Goal: Information Seeking & Learning: Learn about a topic

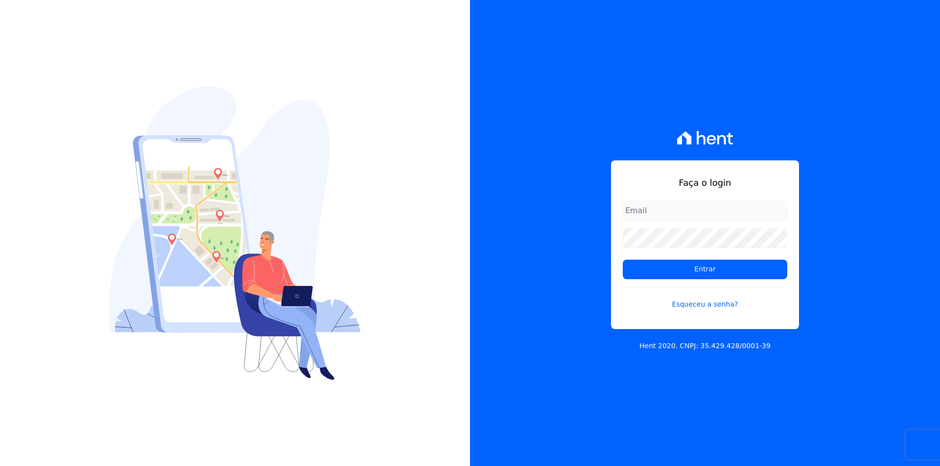
click at [671, 220] on input "email" at bounding box center [705, 211] width 164 height 20
click at [668, 209] on input "email" at bounding box center [705, 211] width 164 height 20
type input "thiago@apiceincorporadora.com.br"
click at [623, 260] on input "Entrar" at bounding box center [705, 270] width 164 height 20
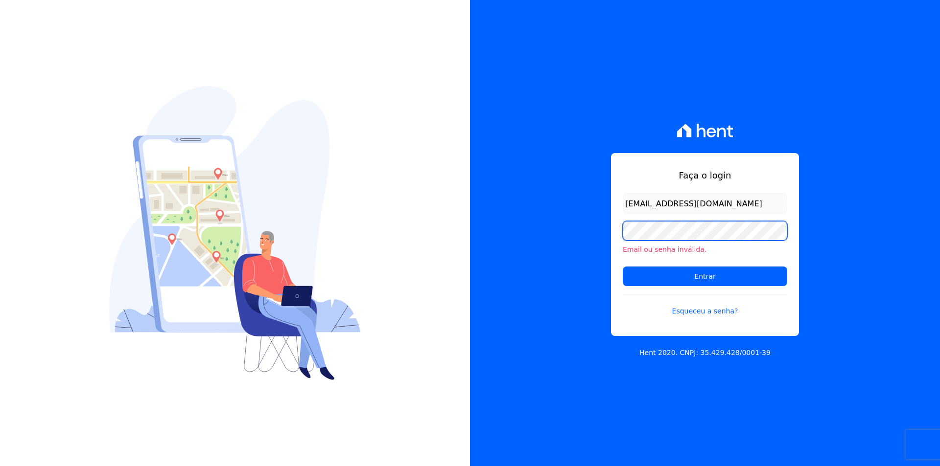
click at [623, 267] on input "Entrar" at bounding box center [705, 277] width 164 height 20
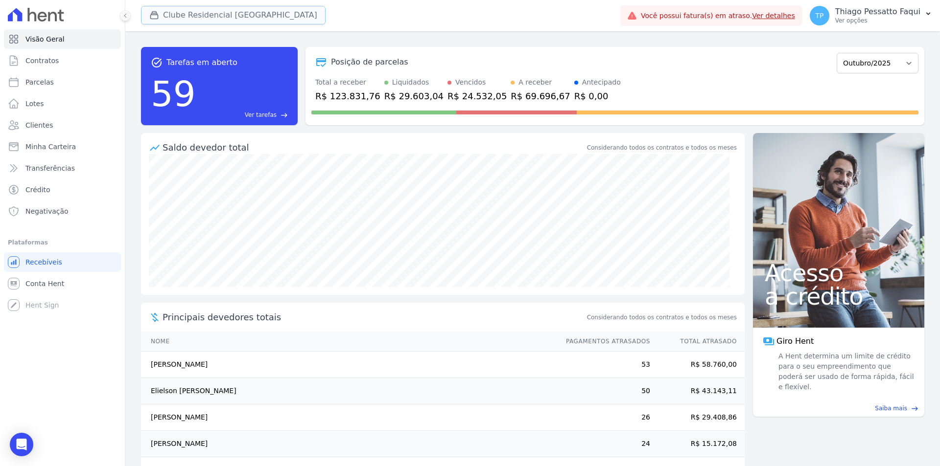
click at [181, 11] on button "Clube Residencial [GEOGRAPHIC_DATA]" at bounding box center [233, 15] width 185 height 19
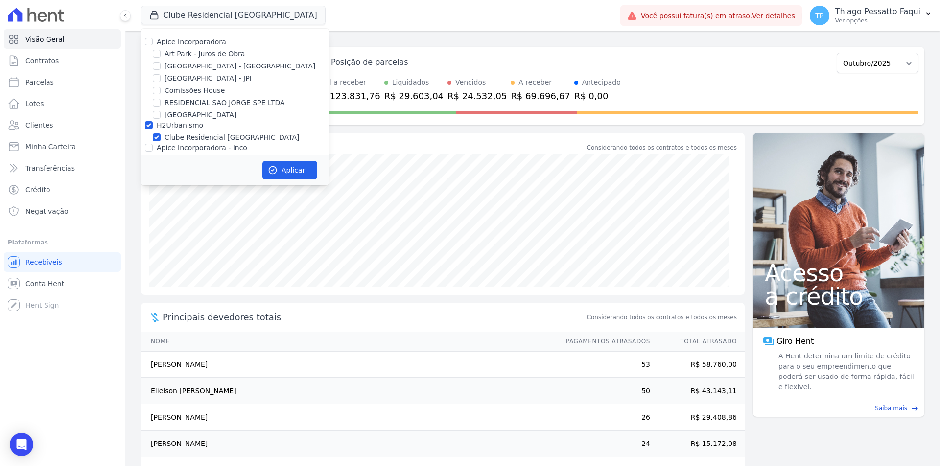
click at [177, 125] on label "H2Urbanismo" at bounding box center [180, 125] width 46 height 8
click at [153, 125] on input "H2Urbanismo" at bounding box center [149, 125] width 8 height 8
checkbox input "false"
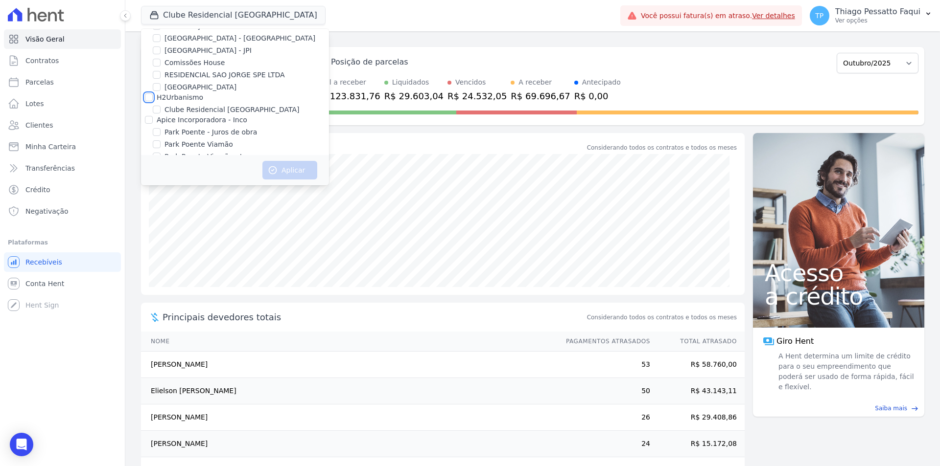
scroll to position [43, 0]
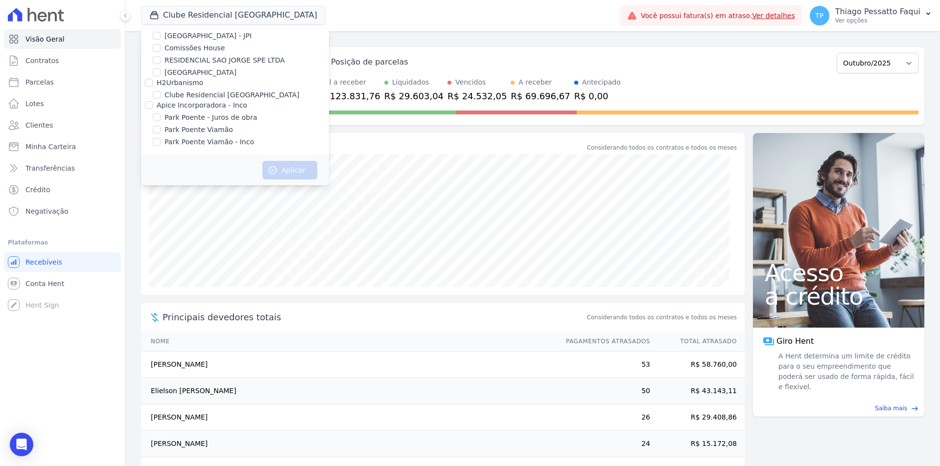
click at [209, 106] on label "Apice Incorporadora - Inco" at bounding box center [202, 105] width 91 height 8
click at [153, 106] on input "Apice Incorporadora - Inco" at bounding box center [149, 105] width 8 height 8
checkbox input "true"
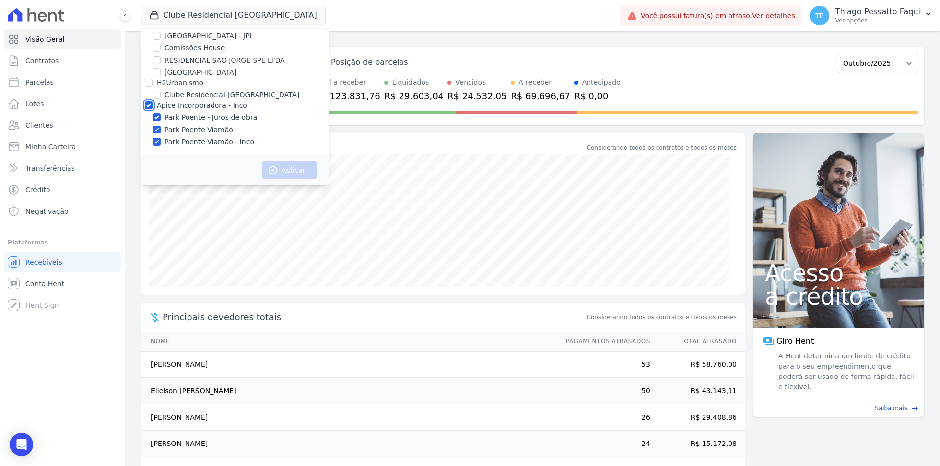
checkbox input "true"
click at [281, 171] on button "Aplicar" at bounding box center [289, 170] width 55 height 19
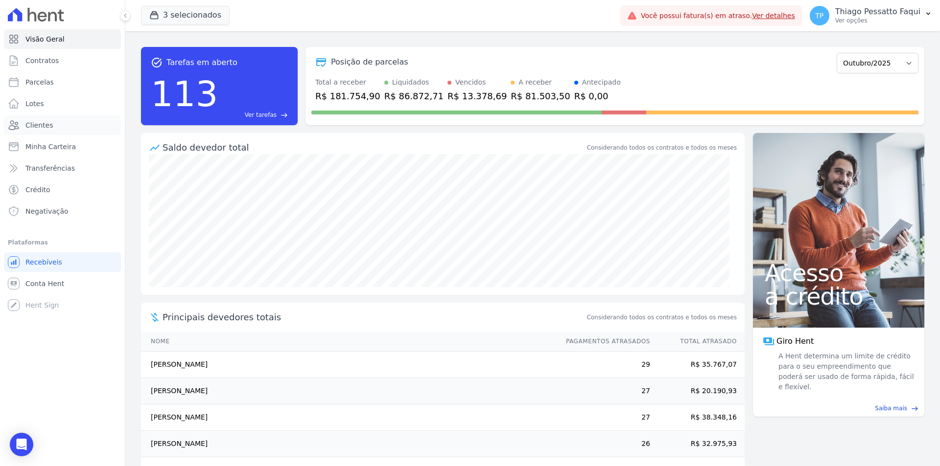
click at [66, 125] on link "Clientes" at bounding box center [62, 126] width 117 height 20
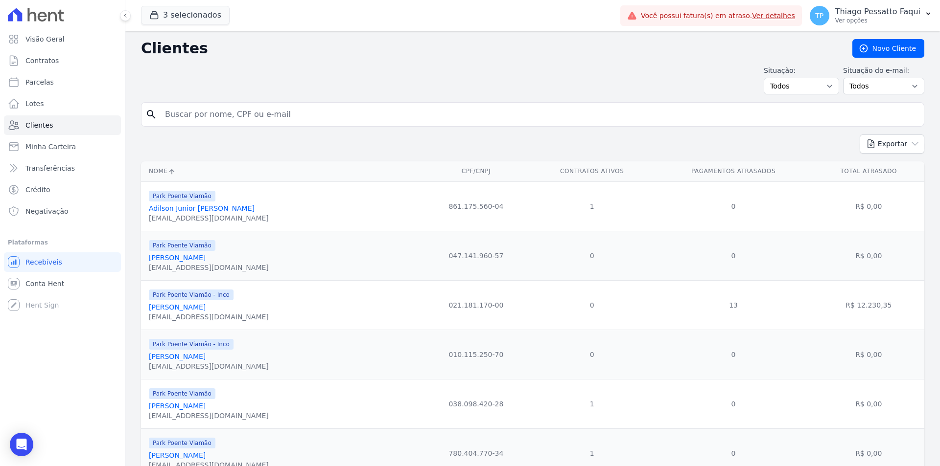
click at [203, 107] on input "search" at bounding box center [539, 115] width 761 height 20
click at [177, 212] on link "Adilson Junior Nunes De Mello" at bounding box center [202, 209] width 106 height 8
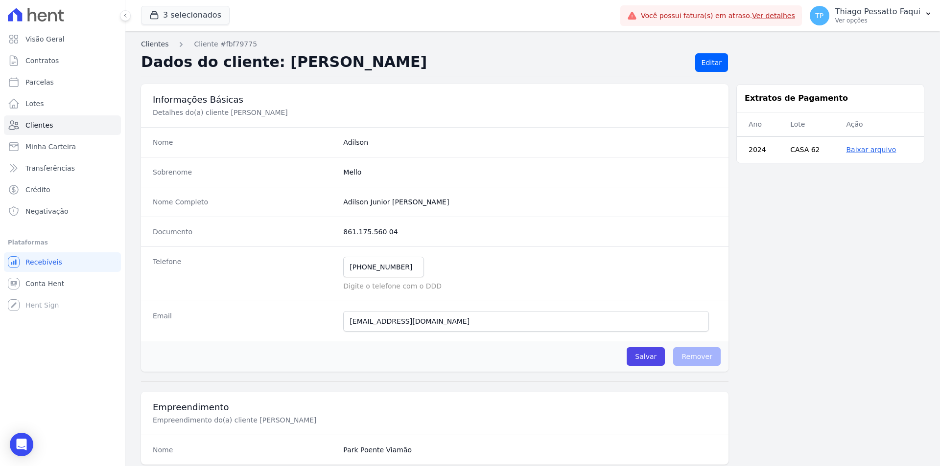
click at [163, 48] on link "Clientes" at bounding box center [154, 44] width 27 height 10
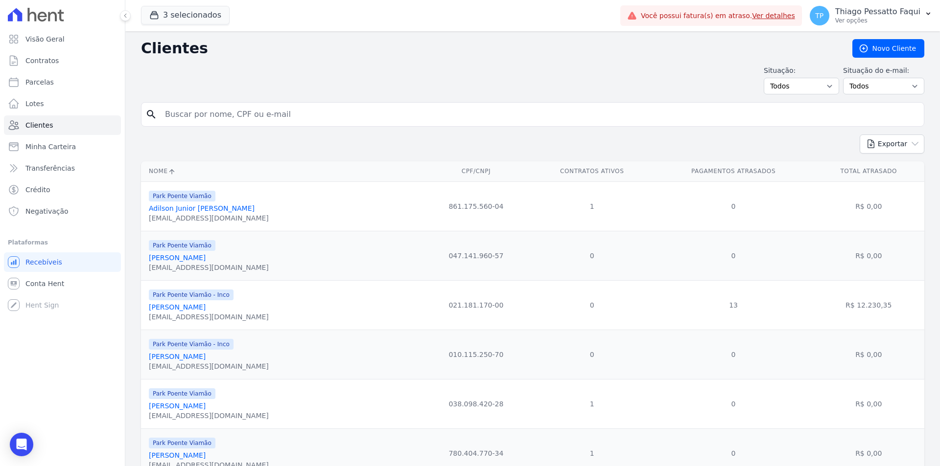
click at [210, 116] on input "search" at bounding box center [539, 115] width 761 height 20
click at [69, 154] on link "Minha Carteira" at bounding box center [62, 147] width 117 height 20
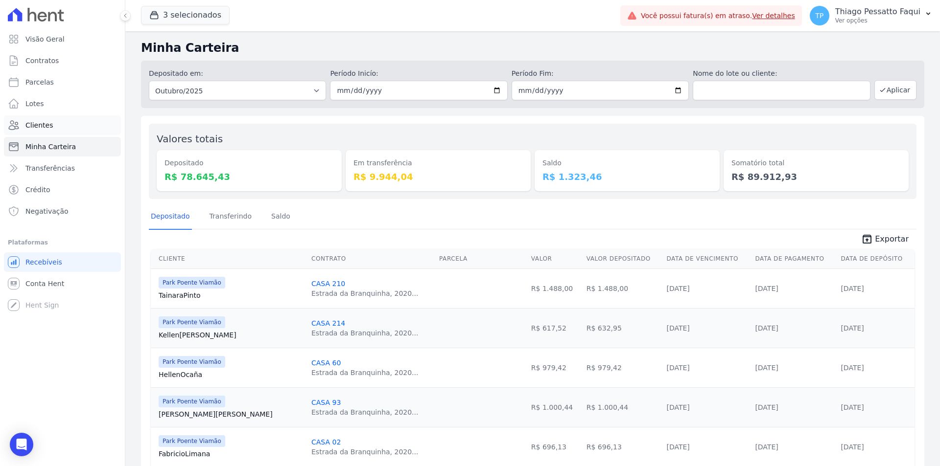
click at [92, 118] on link "Clientes" at bounding box center [62, 126] width 117 height 20
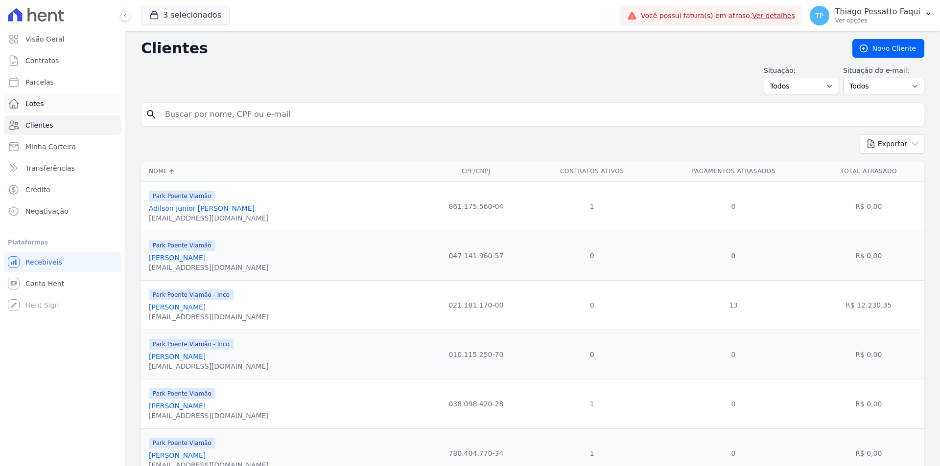
click at [81, 105] on link "Lotes" at bounding box center [62, 104] width 117 height 20
click at [216, 117] on input "search" at bounding box center [539, 115] width 761 height 20
click at [216, 110] on input "search" at bounding box center [539, 115] width 761 height 20
click at [51, 103] on link "Lotes" at bounding box center [62, 104] width 117 height 20
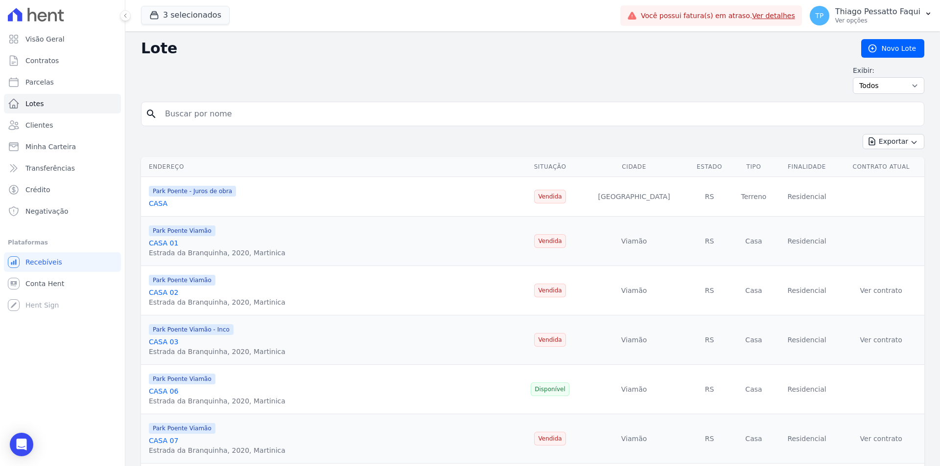
click at [261, 84] on div "Exibir: Todos Disponíveis Vendidas Reservadas Indisponíveis" at bounding box center [532, 80] width 783 height 28
click at [223, 121] on input "search" at bounding box center [539, 114] width 761 height 20
click at [168, 292] on link "CASA 02" at bounding box center [163, 293] width 29 height 8
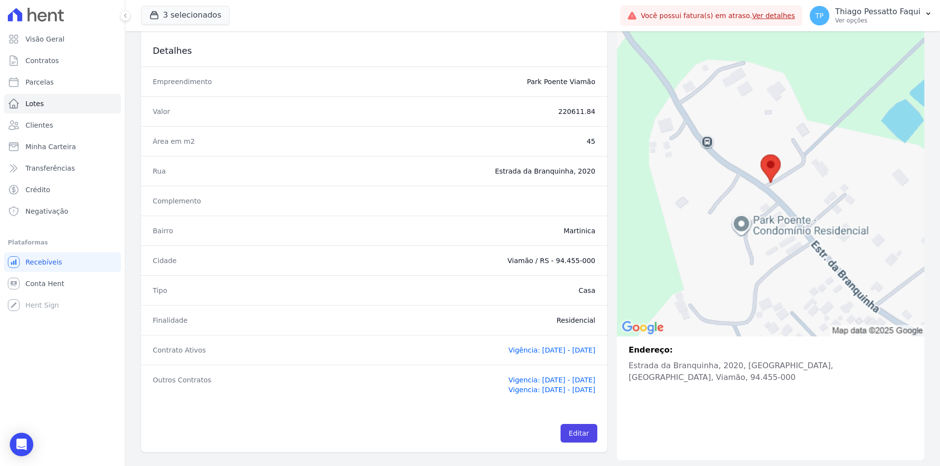
scroll to position [72, 0]
click at [508, 348] on span "Vigência: 08/08/2025 - 10/04/2036" at bounding box center [551, 349] width 87 height 8
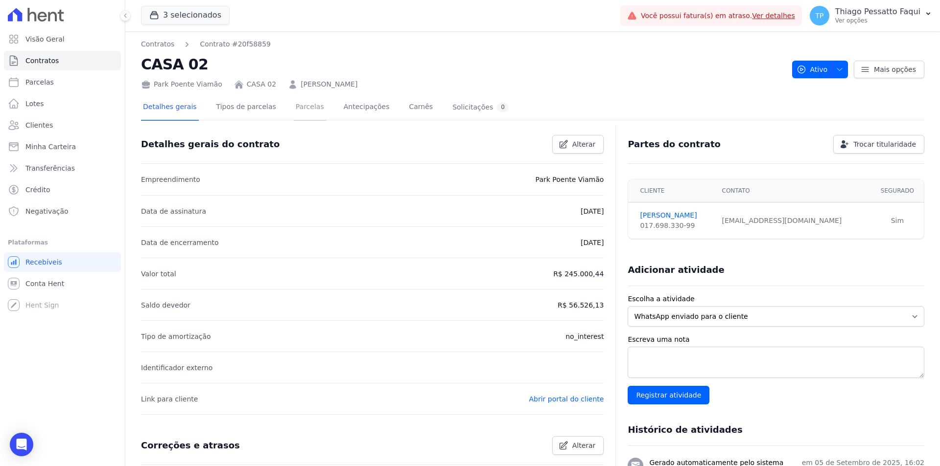
click at [294, 114] on link "Parcelas" at bounding box center [310, 108] width 32 height 26
click at [46, 109] on link "Lotes" at bounding box center [62, 104] width 117 height 20
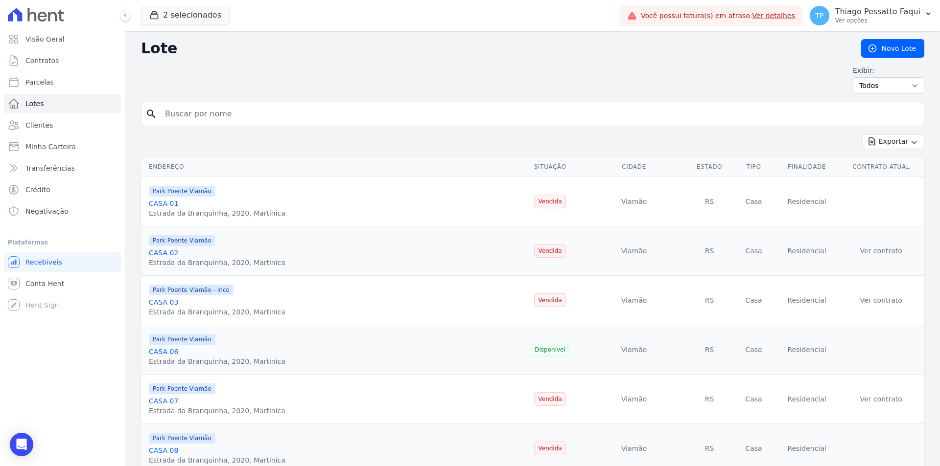
click at [232, 117] on input "search" at bounding box center [539, 114] width 761 height 20
type input "197"
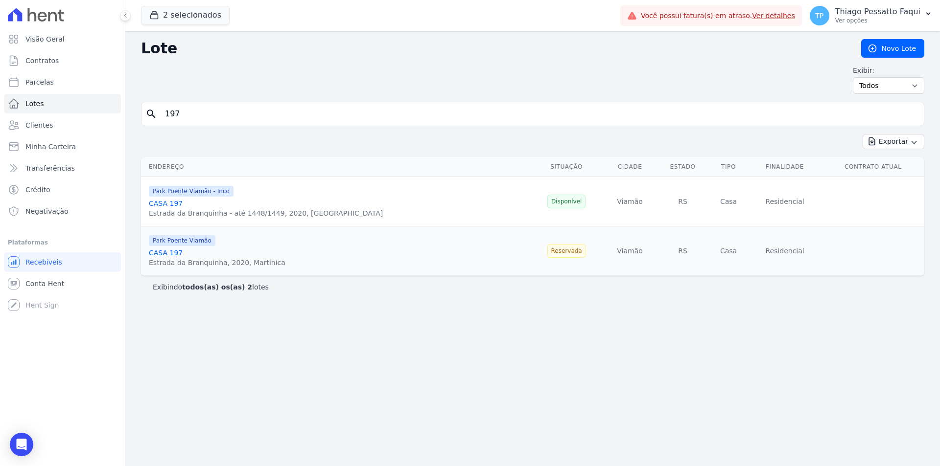
click at [249, 131] on form "search 197" at bounding box center [532, 118] width 783 height 32
click at [239, 116] on input "197" at bounding box center [539, 114] width 761 height 20
type input "136"
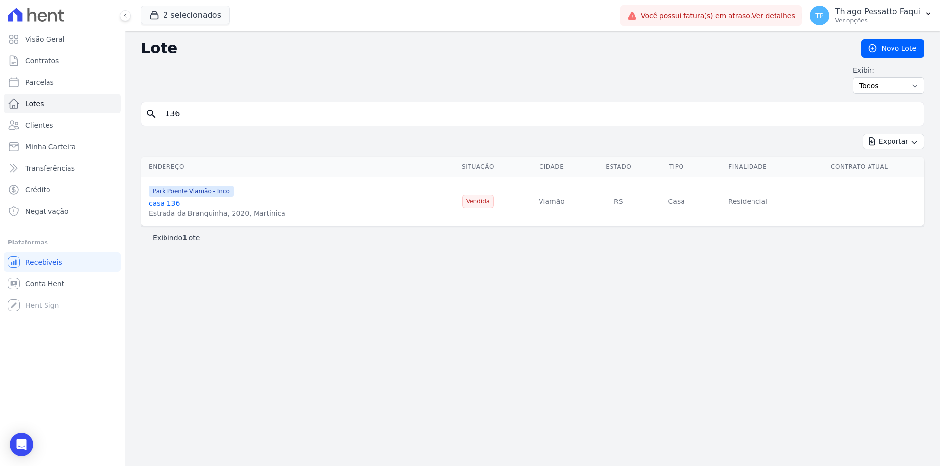
click at [283, 111] on input "136" at bounding box center [539, 114] width 761 height 20
drag, startPoint x: 283, startPoint y: 111, endPoint x: 288, endPoint y: 114, distance: 6.1
click at [283, 112] on input "136" at bounding box center [539, 114] width 761 height 20
type input "57"
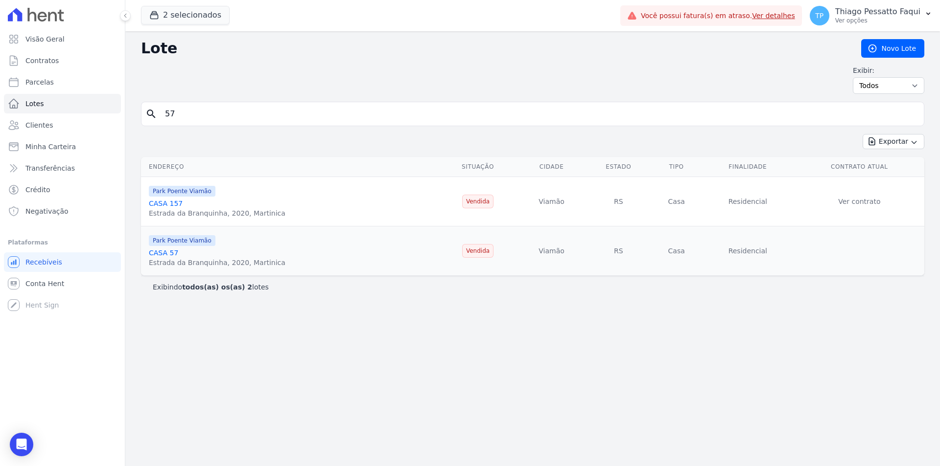
click at [178, 111] on input "57" at bounding box center [539, 114] width 761 height 20
type input "109"
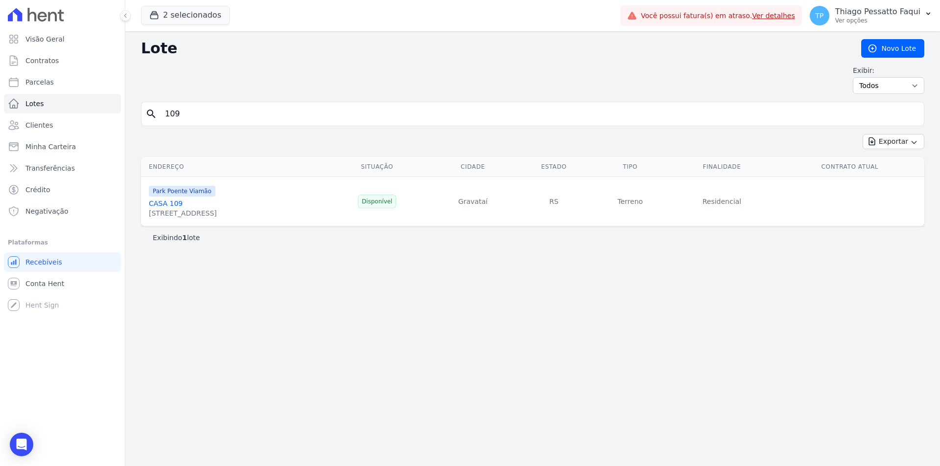
click at [162, 206] on link "CASA 109" at bounding box center [166, 204] width 34 height 8
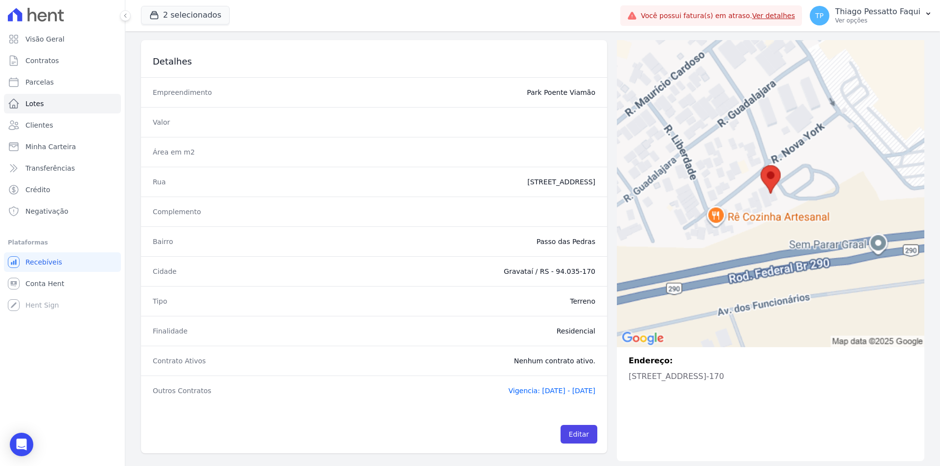
scroll to position [62, 0]
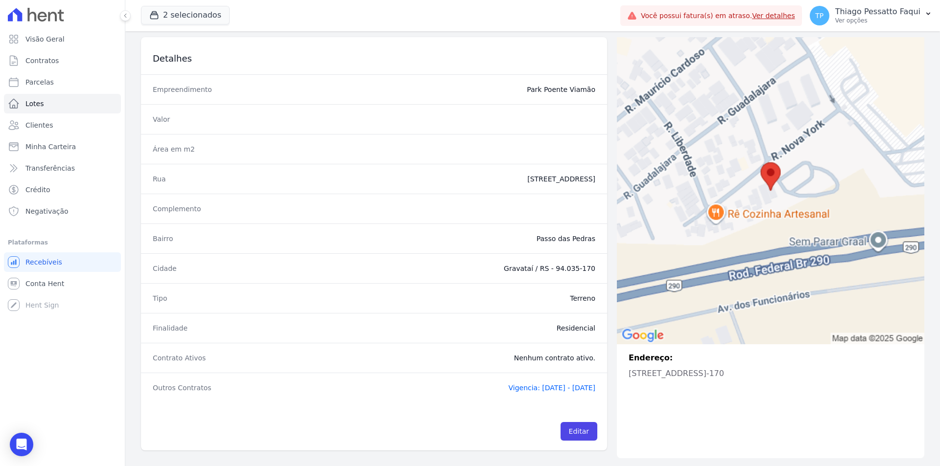
click at [536, 386] on span "Vigencia: 19/03/2025 - 10/09/2030" at bounding box center [551, 388] width 87 height 8
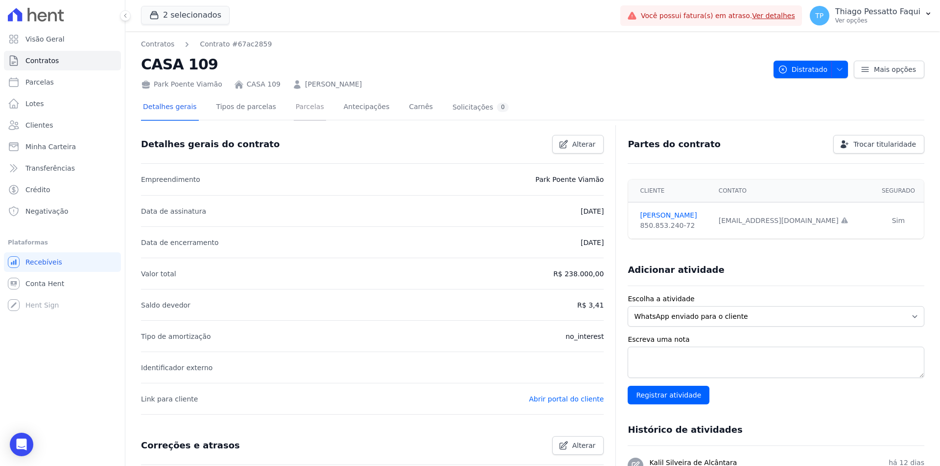
click at [294, 111] on link "Parcelas" at bounding box center [310, 108] width 32 height 26
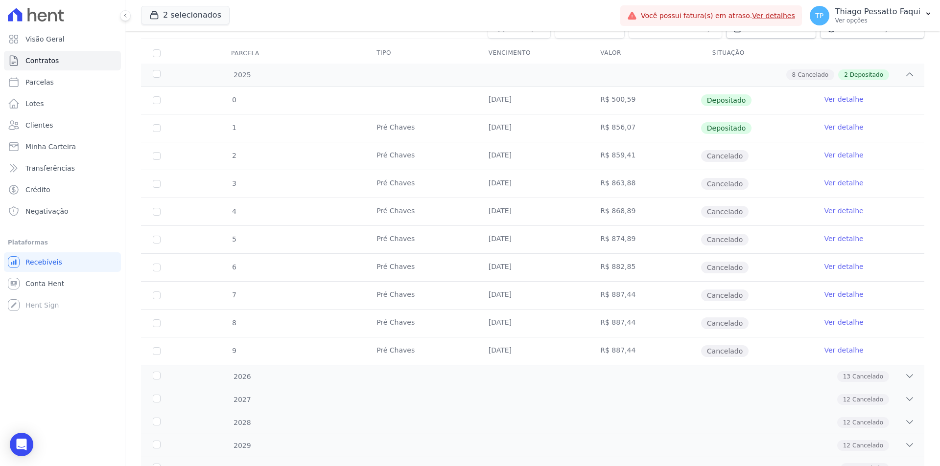
scroll to position [163, 0]
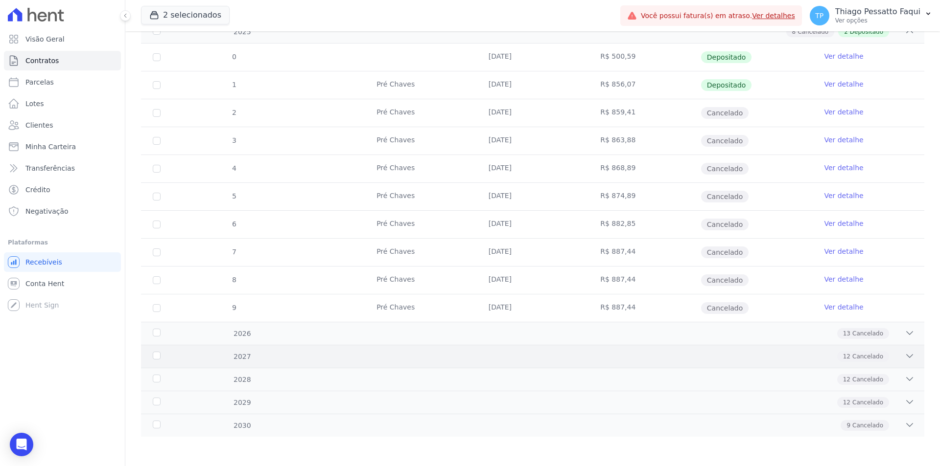
click at [460, 359] on div "12 Cancelado" at bounding box center [571, 356] width 687 height 11
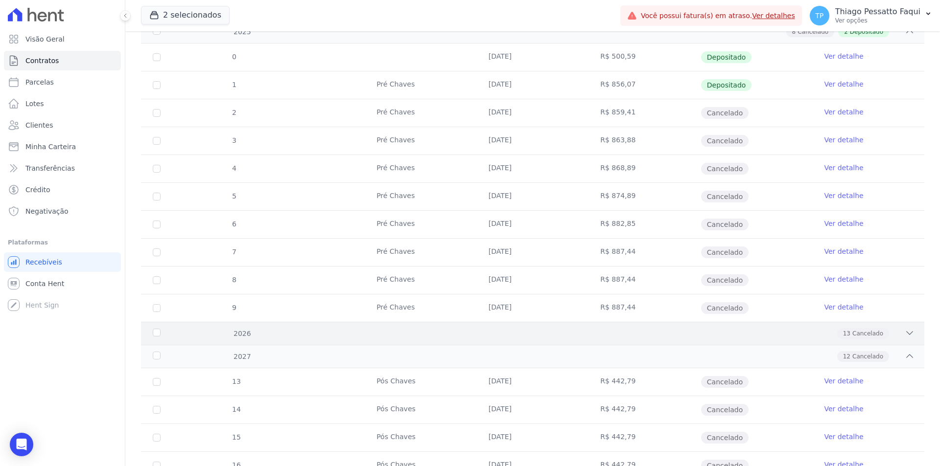
click at [441, 326] on div "2026 13 Cancelado" at bounding box center [532, 333] width 783 height 23
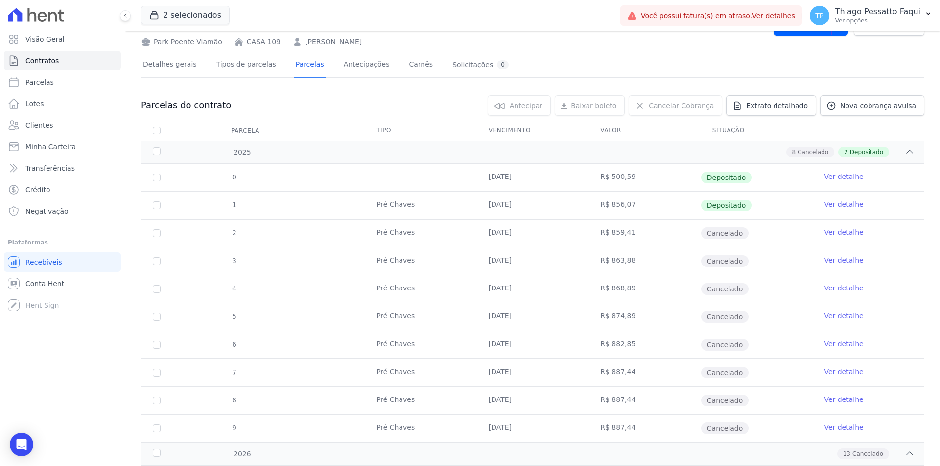
scroll to position [0, 0]
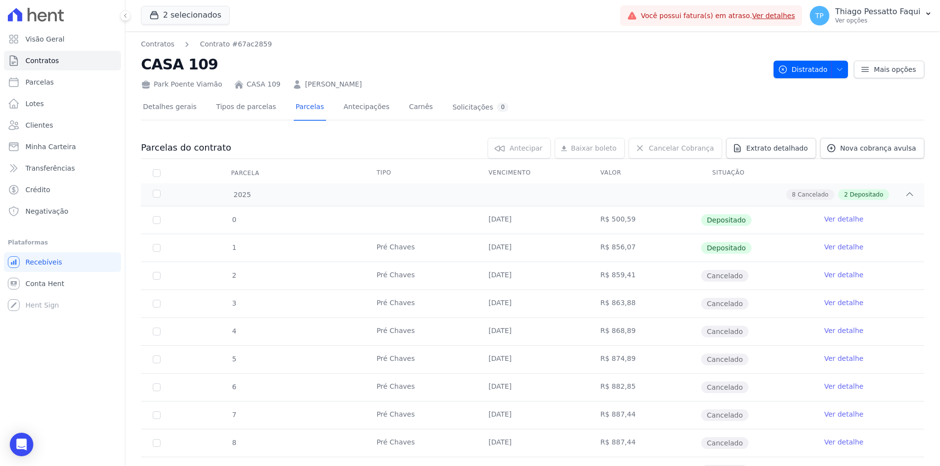
click at [257, 84] on link "CASA 109" at bounding box center [264, 84] width 34 height 10
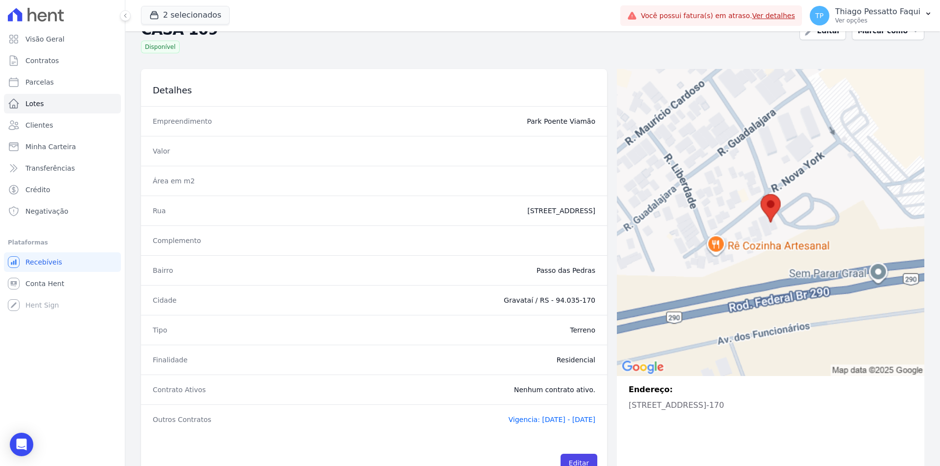
scroll to position [62, 0]
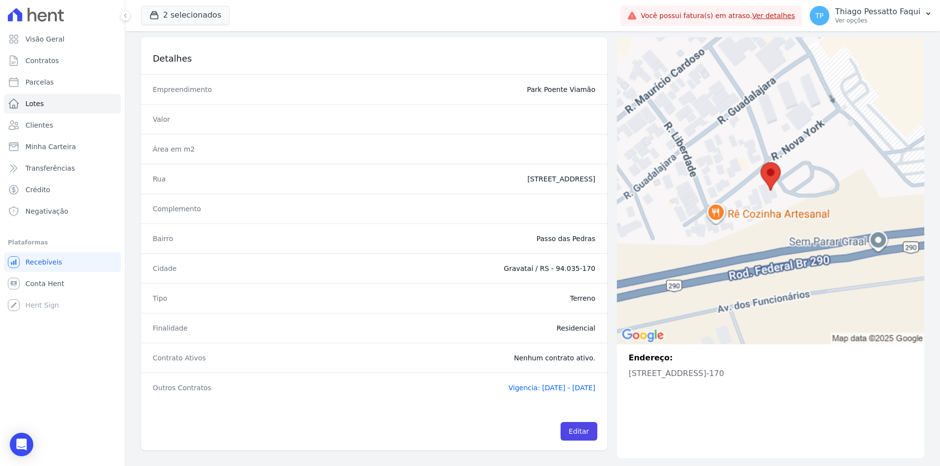
click at [508, 385] on span "Vigencia: 19/03/2025 - 10/09/2030" at bounding box center [551, 388] width 87 height 8
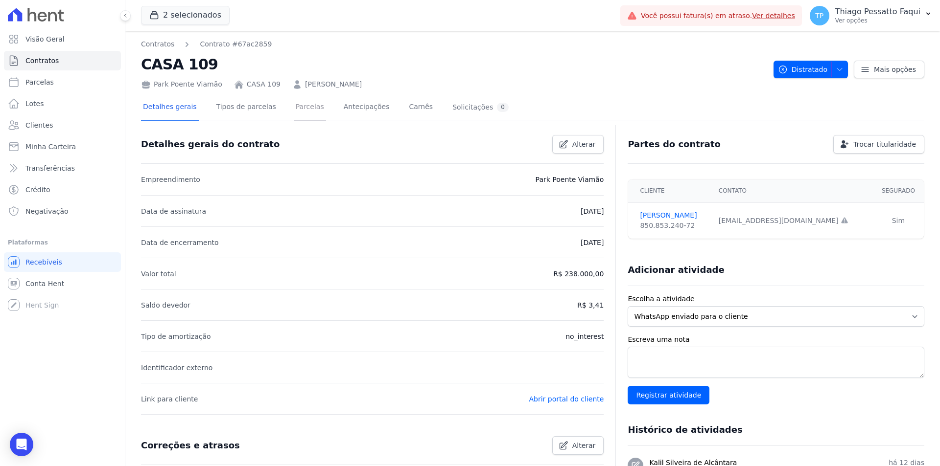
click at [303, 103] on link "Parcelas" at bounding box center [310, 108] width 32 height 26
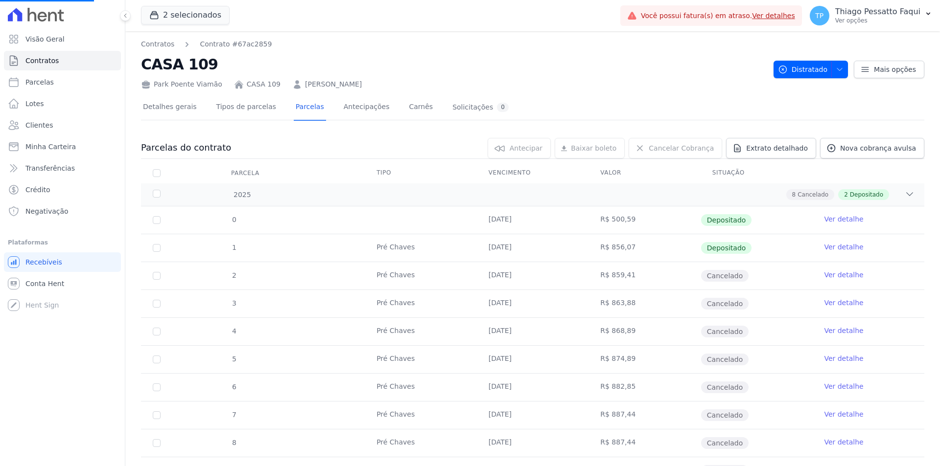
click at [501, 260] on td "10/04/2025" at bounding box center [533, 247] width 112 height 27
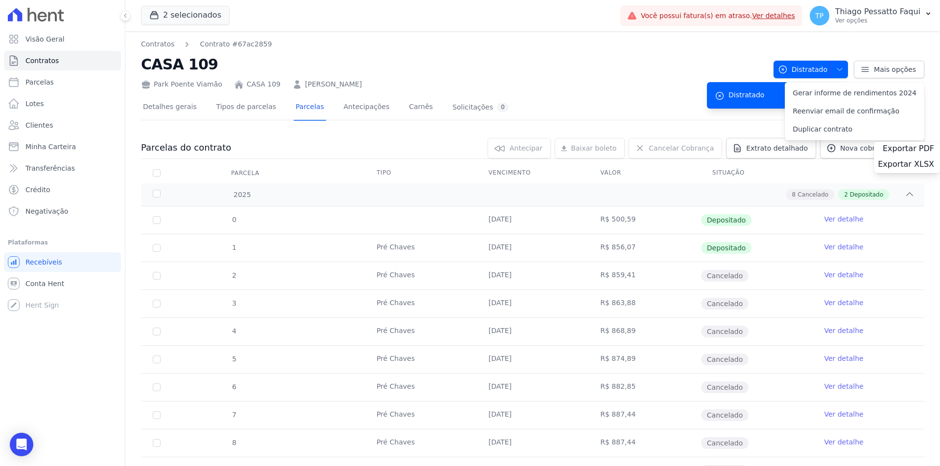
click at [498, 246] on td "10/04/2025" at bounding box center [533, 247] width 112 height 27
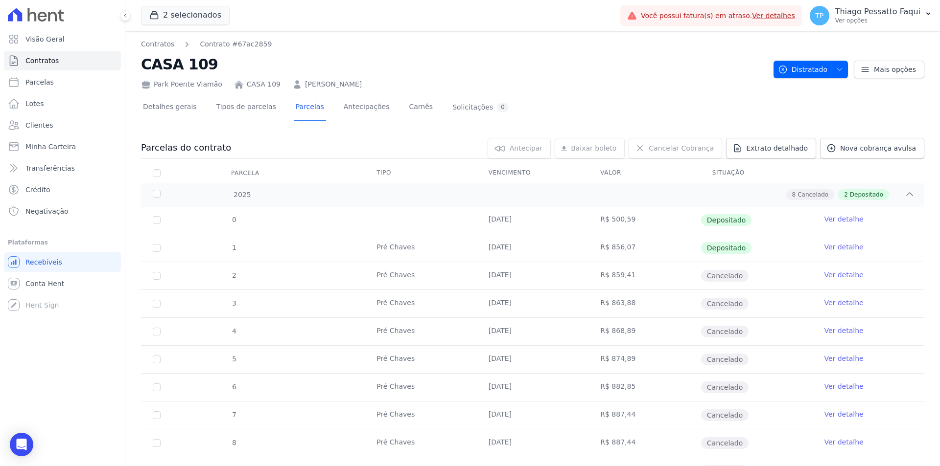
click at [498, 246] on td "10/04/2025" at bounding box center [533, 247] width 112 height 27
click at [318, 191] on div "8 Cancelado 2 Depositado" at bounding box center [571, 194] width 687 height 11
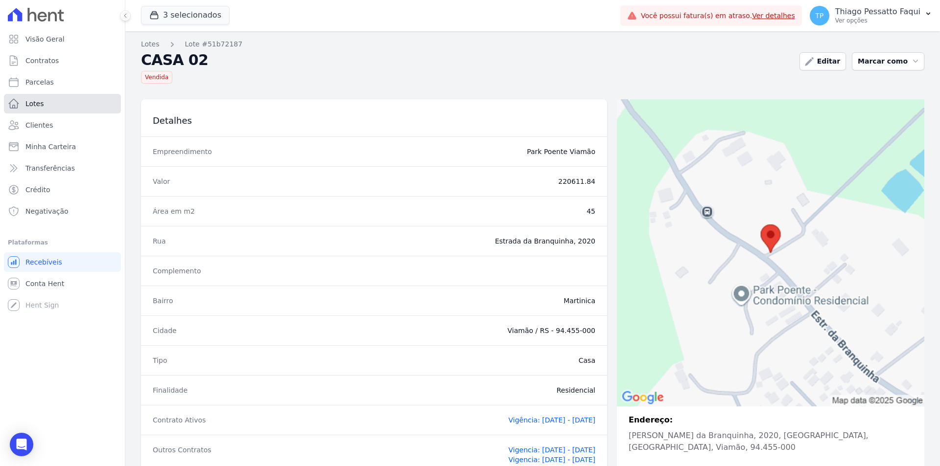
click at [52, 107] on link "Lotes" at bounding box center [62, 104] width 117 height 20
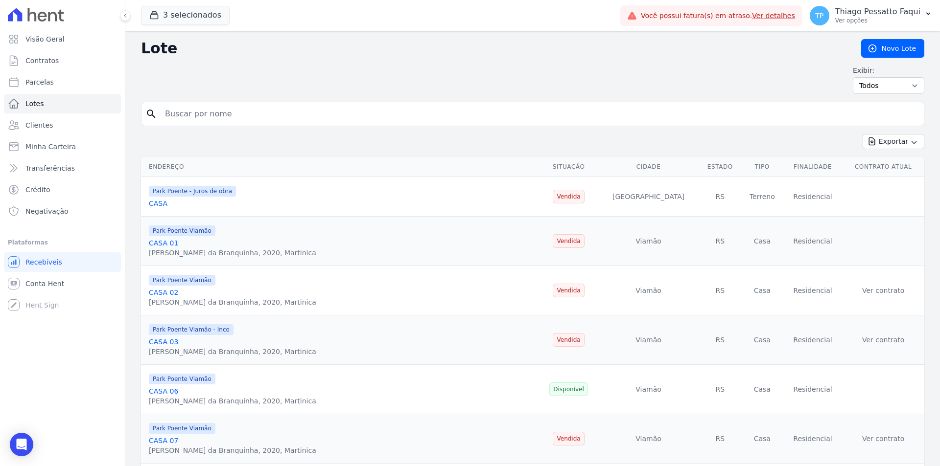
click at [237, 112] on input "search" at bounding box center [539, 114] width 761 height 20
type input "197"
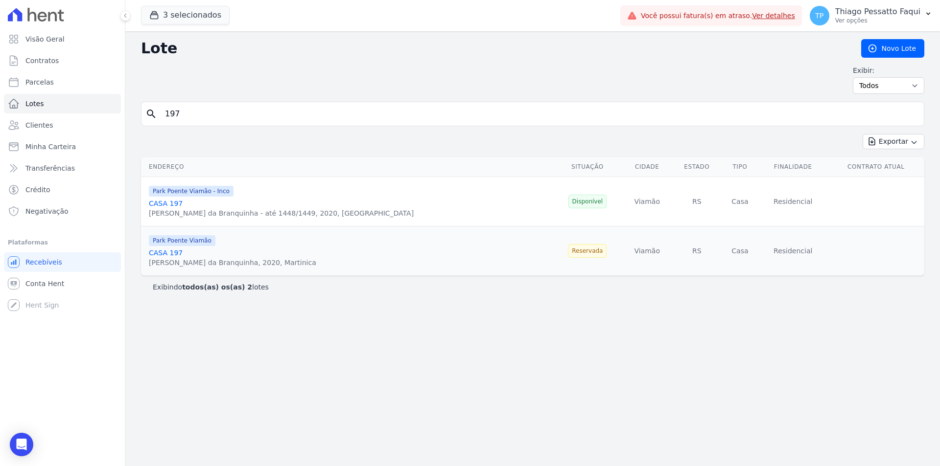
click at [532, 392] on div "Lote Novo Lote Exibir: Todos Disponíveis Vendidas Reservadas Indisponíveis sear…" at bounding box center [532, 248] width 814 height 435
click at [165, 201] on link "CASA 197" at bounding box center [166, 204] width 34 height 8
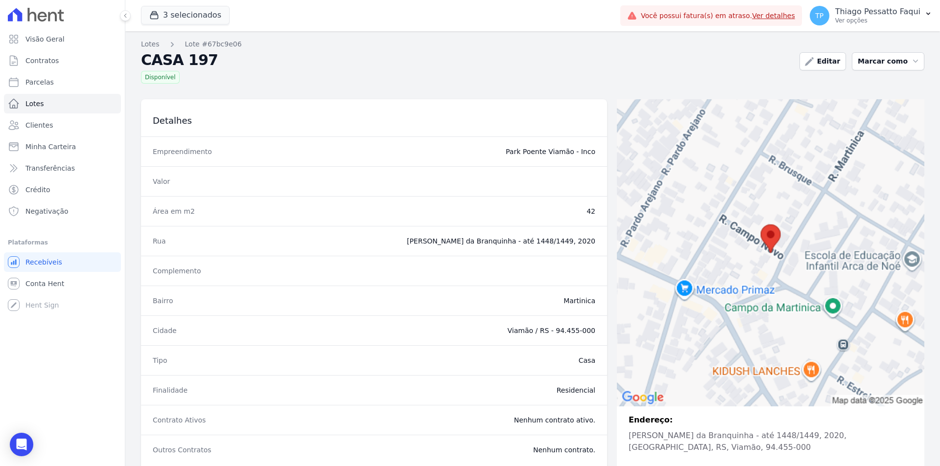
drag, startPoint x: 210, startPoint y: 103, endPoint x: 168, endPoint y: 62, distance: 58.8
click at [209, 102] on div "Detalhes" at bounding box center [374, 117] width 466 height 37
click at [152, 42] on link "Lotes" at bounding box center [150, 44] width 19 height 10
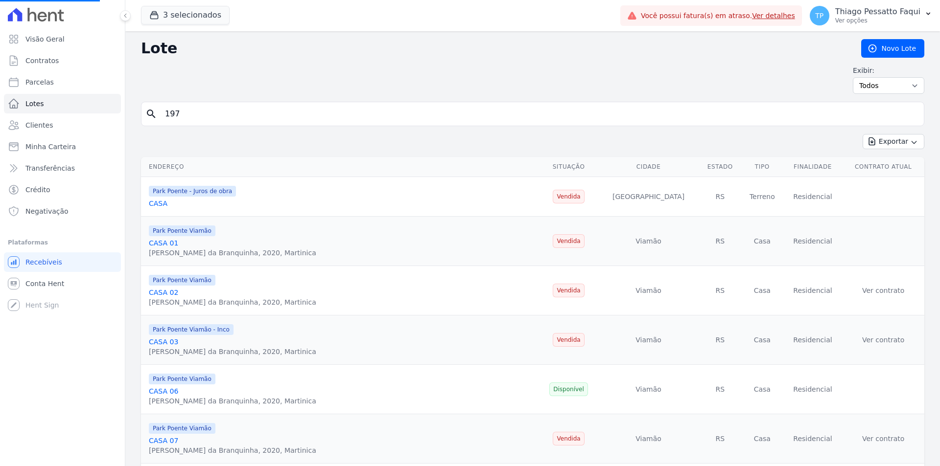
drag, startPoint x: 190, startPoint y: 124, endPoint x: 190, endPoint y: 112, distance: 12.7
click at [190, 114] on div "search 197" at bounding box center [532, 114] width 783 height 24
click at [190, 112] on input "197" at bounding box center [539, 114] width 761 height 20
click at [190, 112] on input "search" at bounding box center [539, 114] width 761 height 20
type input "197"
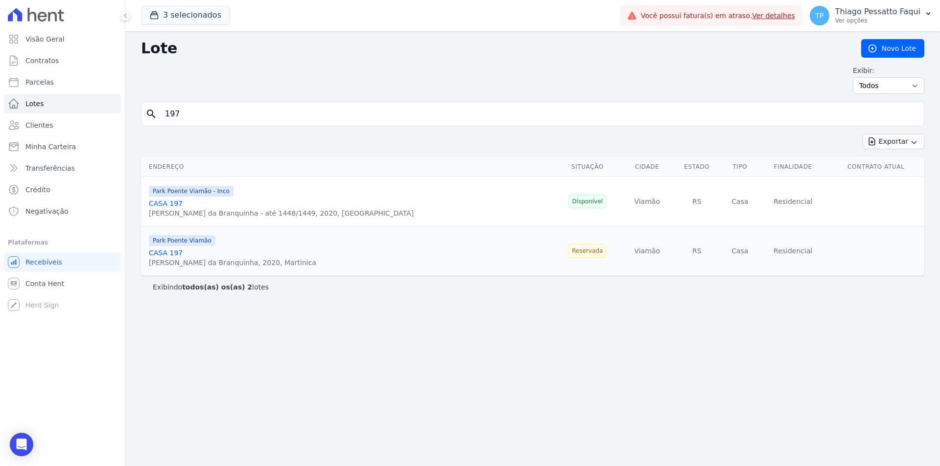
click at [164, 253] on link "CASA 197" at bounding box center [166, 253] width 34 height 8
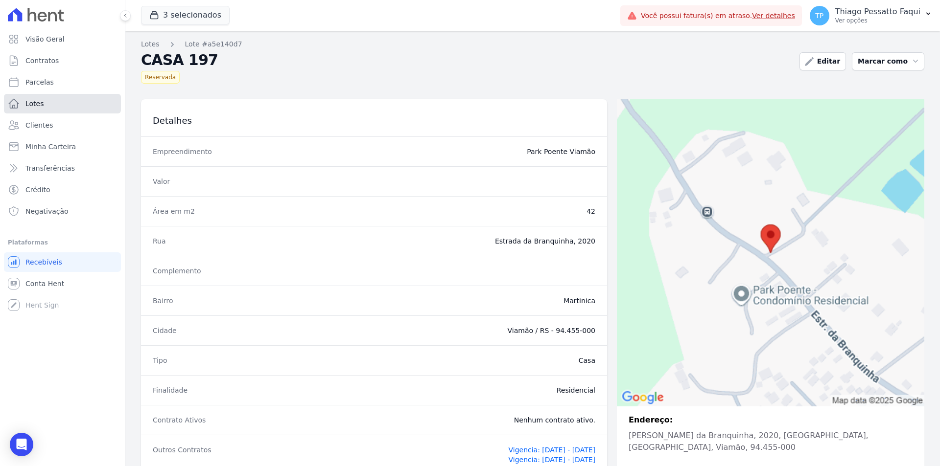
click at [60, 103] on link "Lotes" at bounding box center [62, 104] width 117 height 20
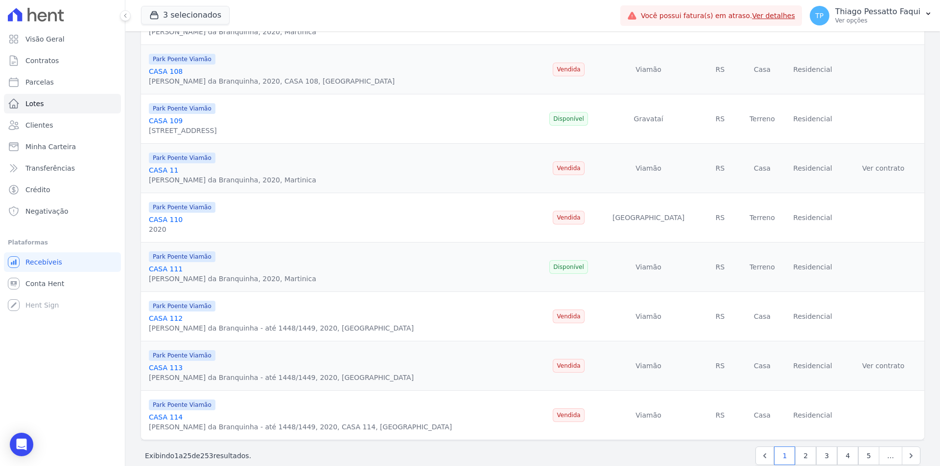
scroll to position [979, 0]
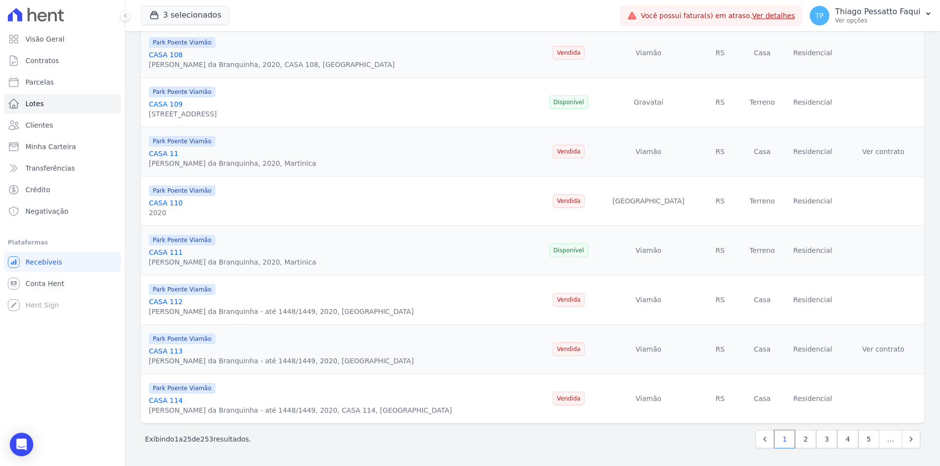
click at [538, 449] on div "Próximo › Exibindo 1 a 25 de 253 resultados. 1 2 3 4 5 …" at bounding box center [532, 439] width 783 height 31
click at [800, 440] on link "2" at bounding box center [805, 439] width 21 height 19
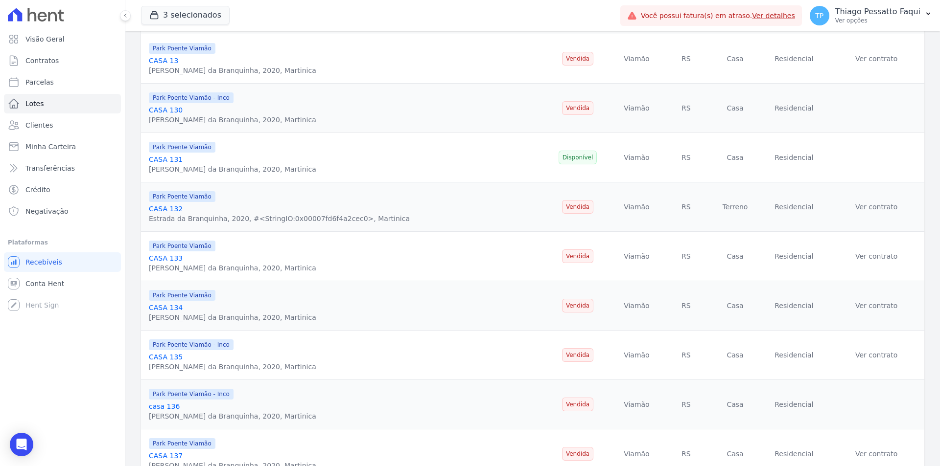
scroll to position [989, 0]
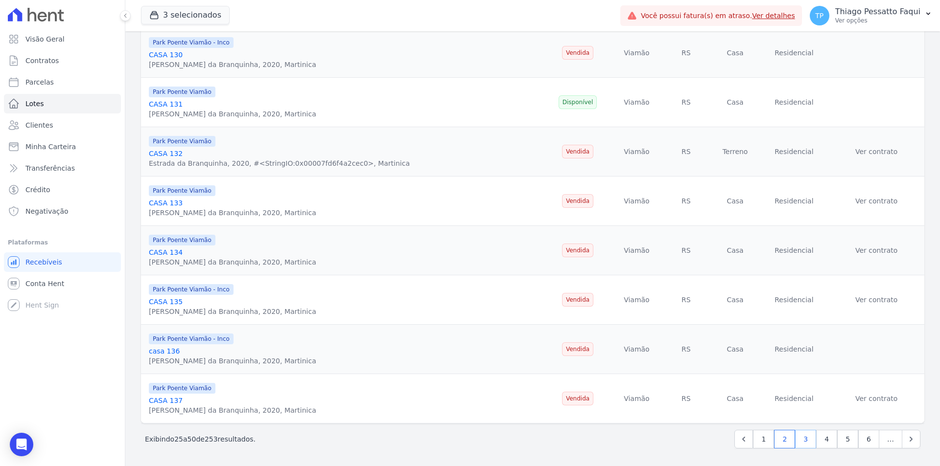
click at [795, 439] on link "3" at bounding box center [805, 439] width 21 height 19
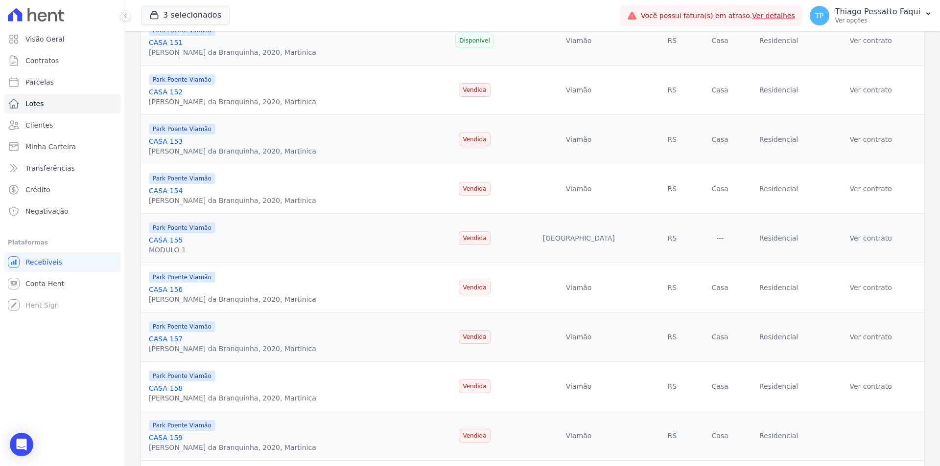
scroll to position [989, 0]
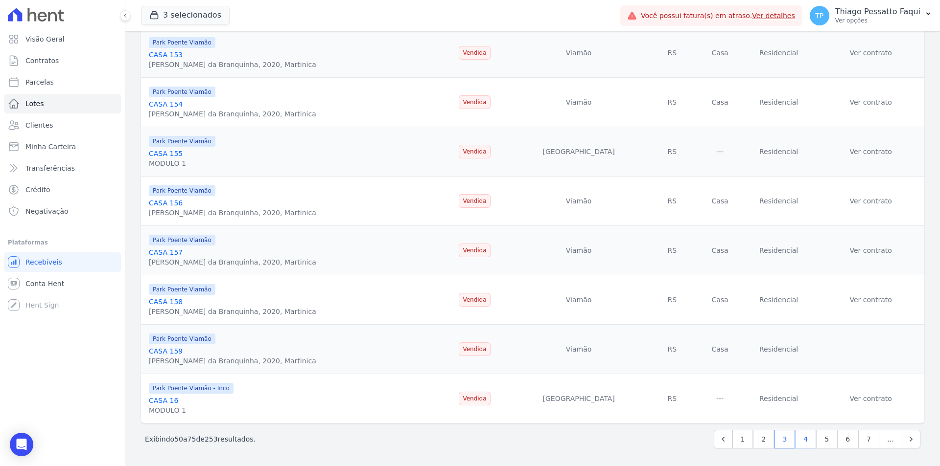
click at [806, 438] on link "4" at bounding box center [805, 439] width 21 height 19
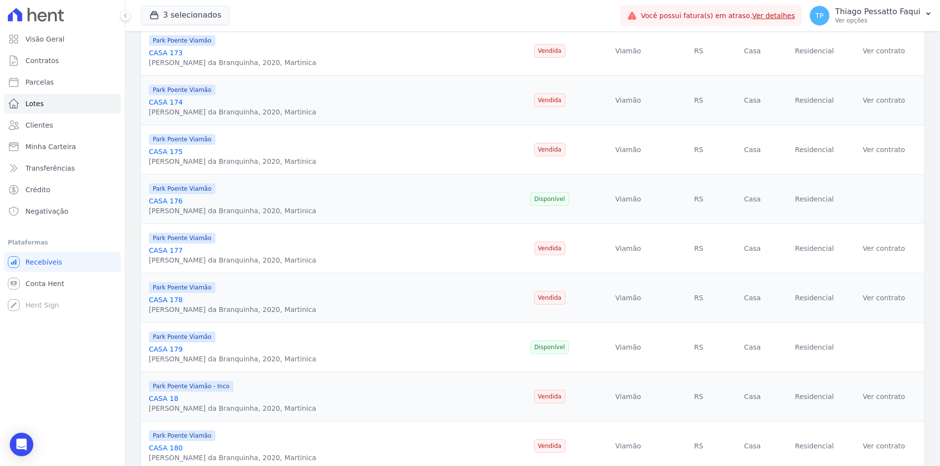
scroll to position [989, 0]
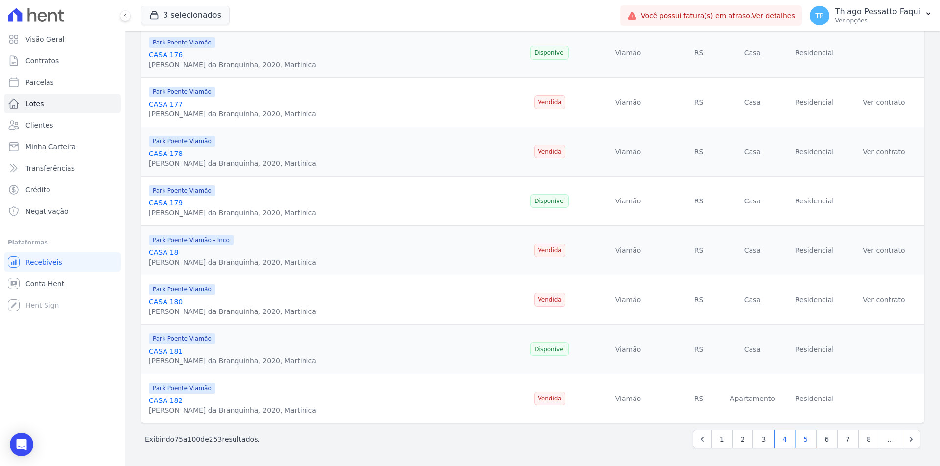
click at [805, 442] on link "5" at bounding box center [805, 439] width 21 height 19
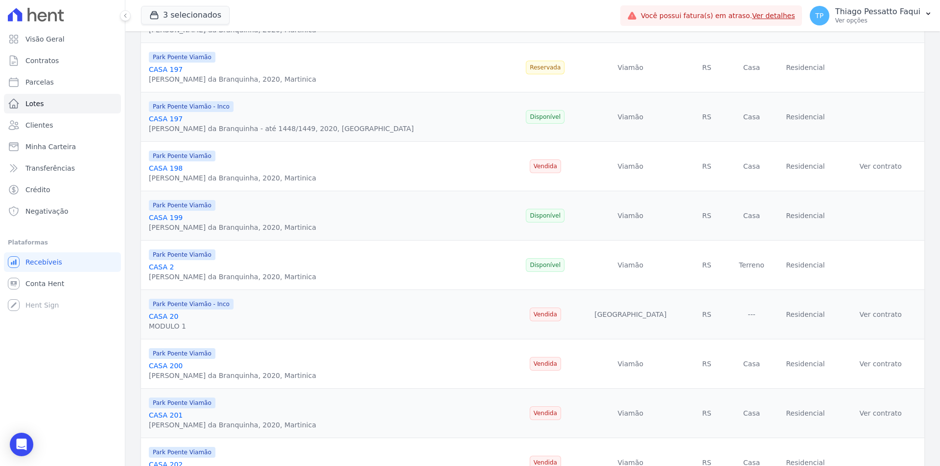
scroll to position [979, 0]
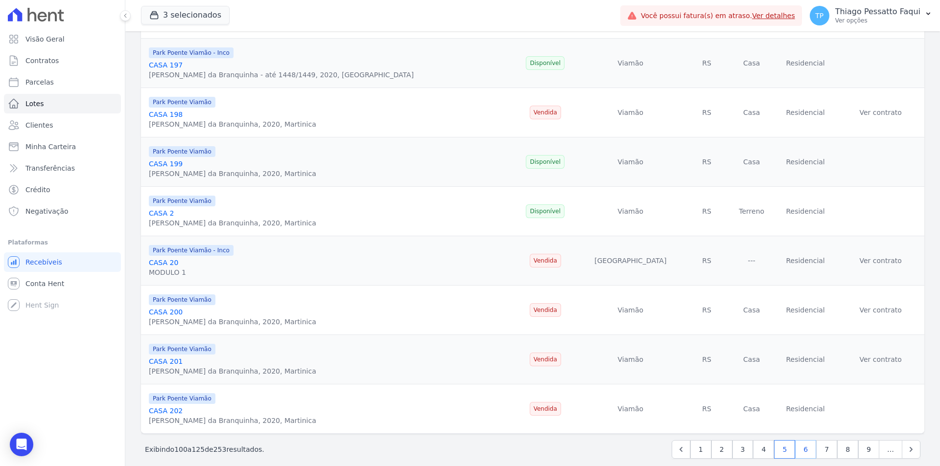
click at [804, 454] on link "6" at bounding box center [805, 449] width 21 height 19
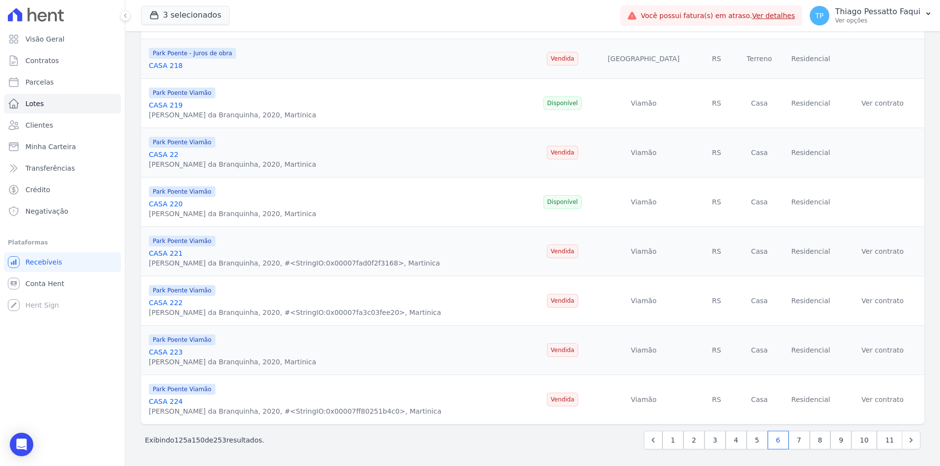
scroll to position [979, 0]
click at [284, 307] on div "Estrada da Branquinha, 2020, #<StringIO:0x00007fa3c03fee20>, Martinica" at bounding box center [295, 312] width 292 height 10
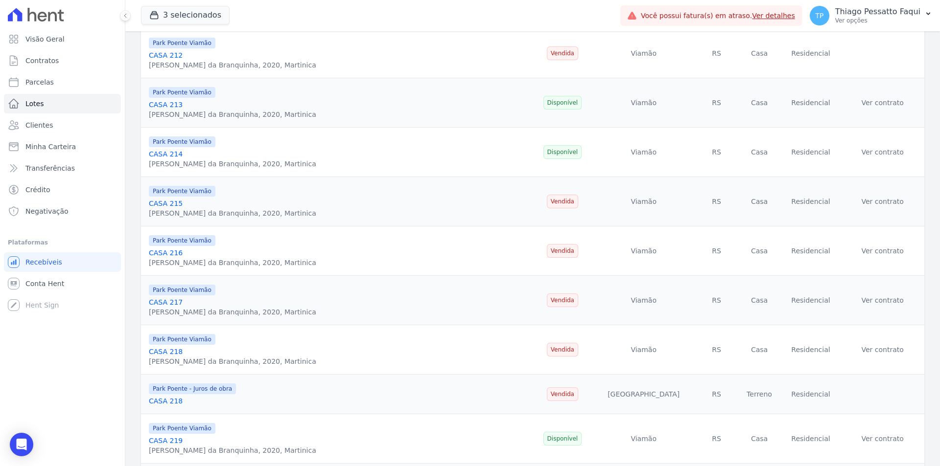
scroll to position [0, 0]
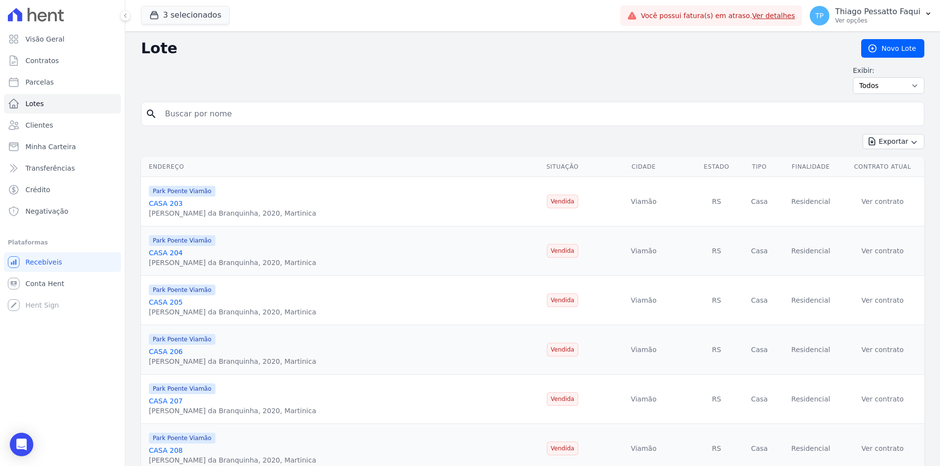
drag, startPoint x: 267, startPoint y: 425, endPoint x: 256, endPoint y: 183, distance: 242.0
click at [71, 109] on link "Lotes" at bounding box center [62, 104] width 117 height 20
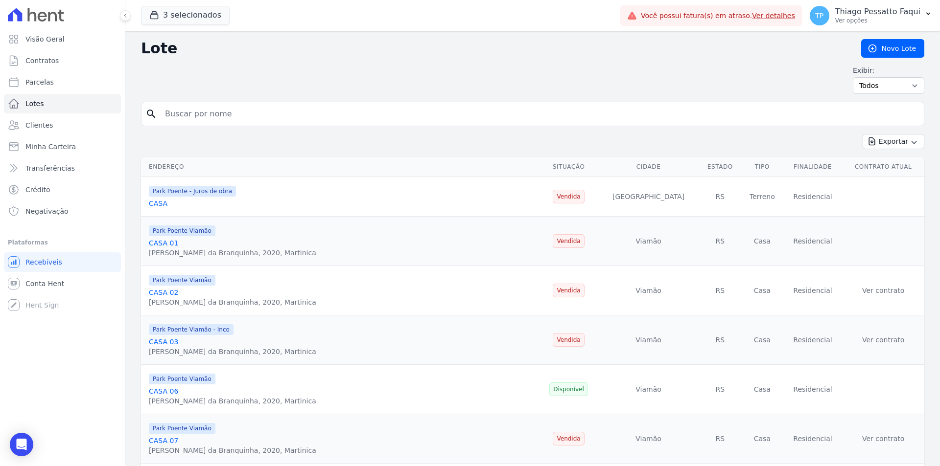
drag, startPoint x: 311, startPoint y: 172, endPoint x: 311, endPoint y: 138, distance: 34.3
click at [161, 2] on div "3 selecionados Apice Incorporadora Art Park - Juros de Obra Arty Park - Gravata…" at bounding box center [378, 16] width 475 height 32
click at [162, 7] on button "3 selecionados" at bounding box center [185, 15] width 89 height 19
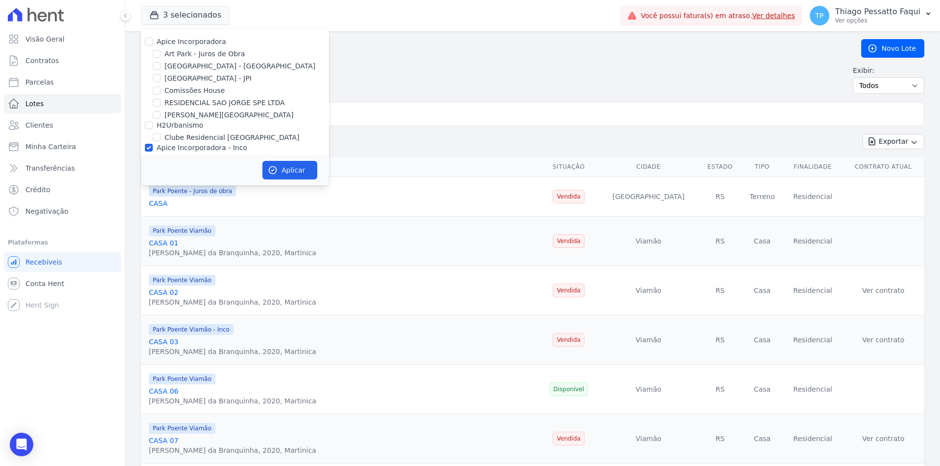
click at [485, 78] on div "Exibir: Todos Disponíveis Vendidas Reservadas Indisponíveis" at bounding box center [532, 80] width 783 height 28
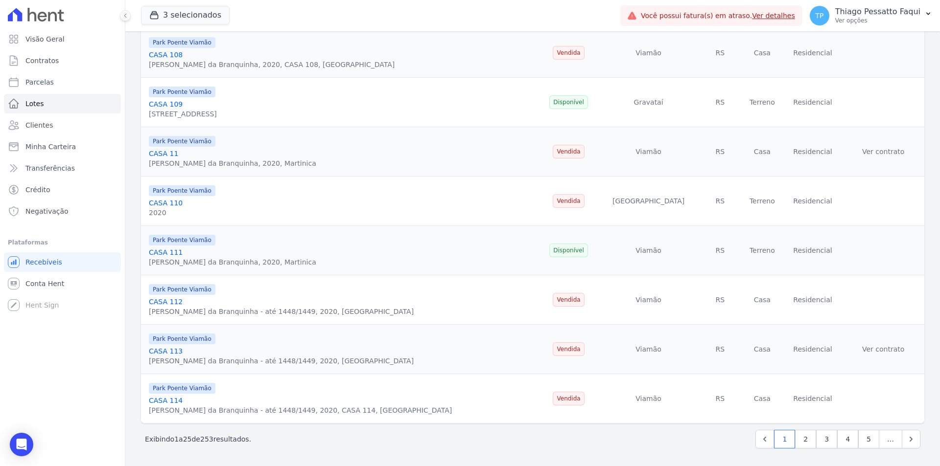
drag, startPoint x: 281, startPoint y: 140, endPoint x: 281, endPoint y: 382, distance: 241.8
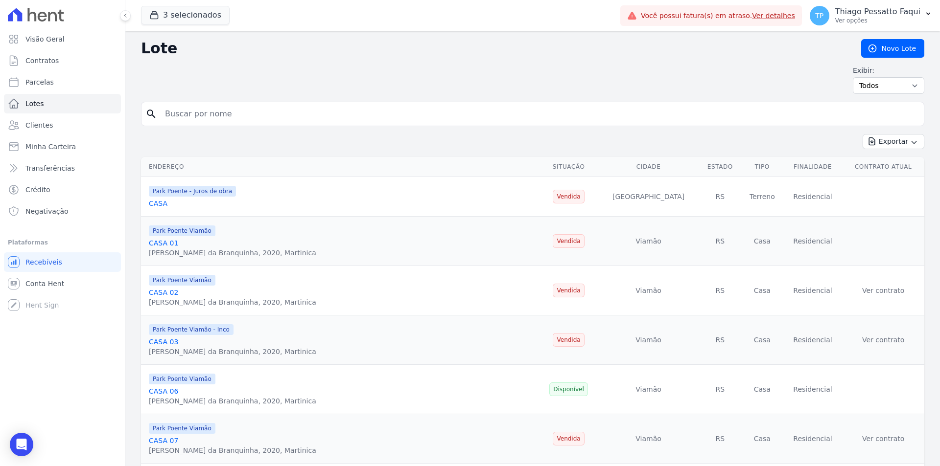
drag, startPoint x: 399, startPoint y: 395, endPoint x: 251, endPoint y: 131, distance: 303.1
click at [207, 16] on button "3 selecionados" at bounding box center [185, 15] width 89 height 19
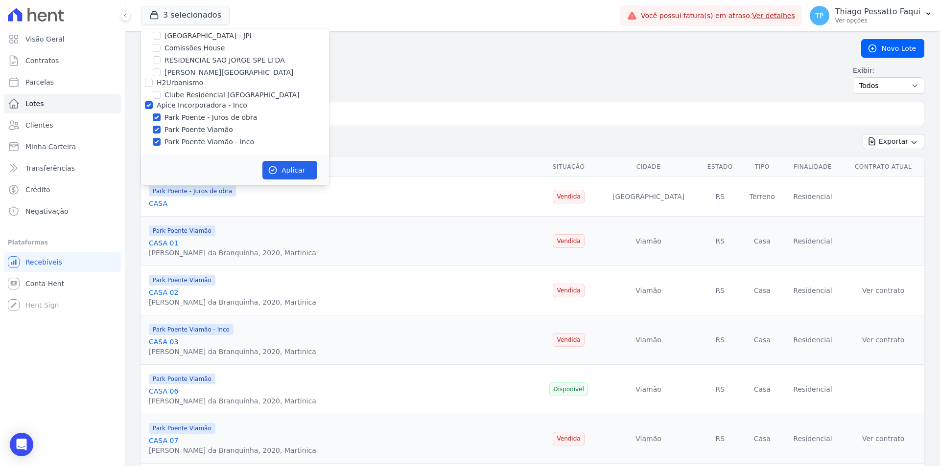
click at [225, 117] on label "Park Poente - Juros de obra" at bounding box center [210, 118] width 93 height 10
click at [161, 117] on input "Park Poente - Juros de obra" at bounding box center [157, 118] width 8 height 8
checkbox input "false"
click at [281, 174] on button "Aplicar" at bounding box center [289, 170] width 55 height 19
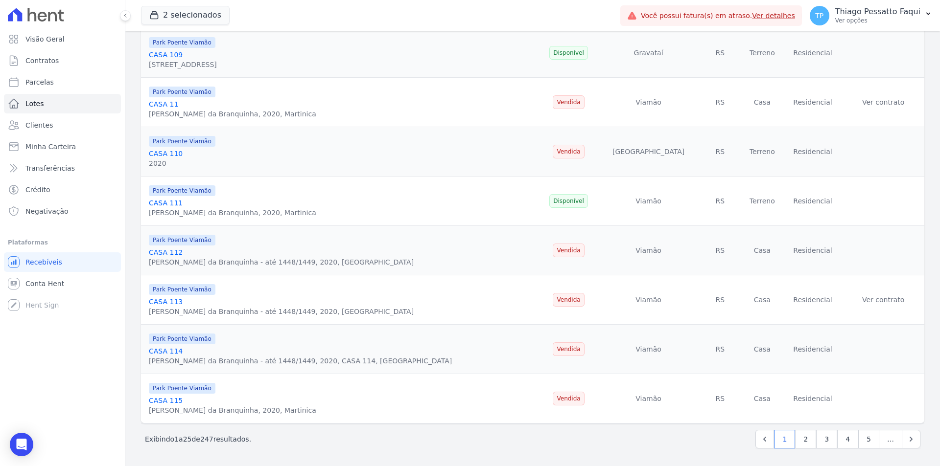
scroll to position [582, 0]
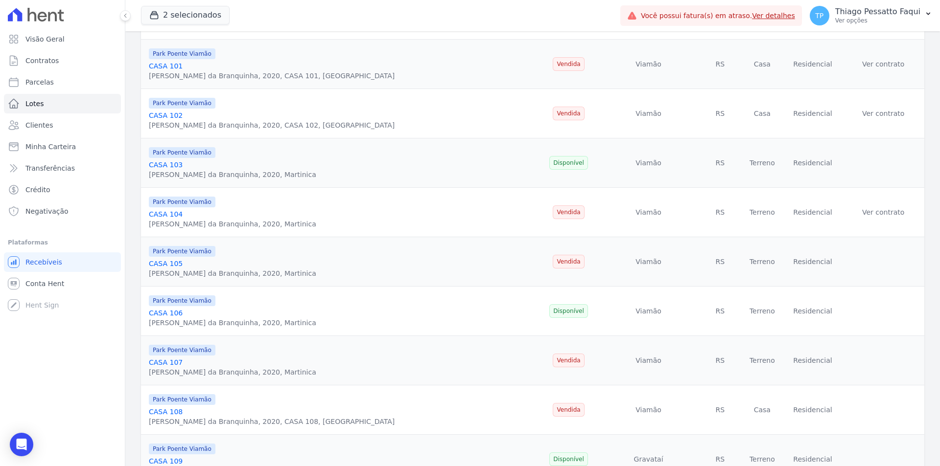
drag, startPoint x: 258, startPoint y: 446, endPoint x: 231, endPoint y: 163, distance: 284.2
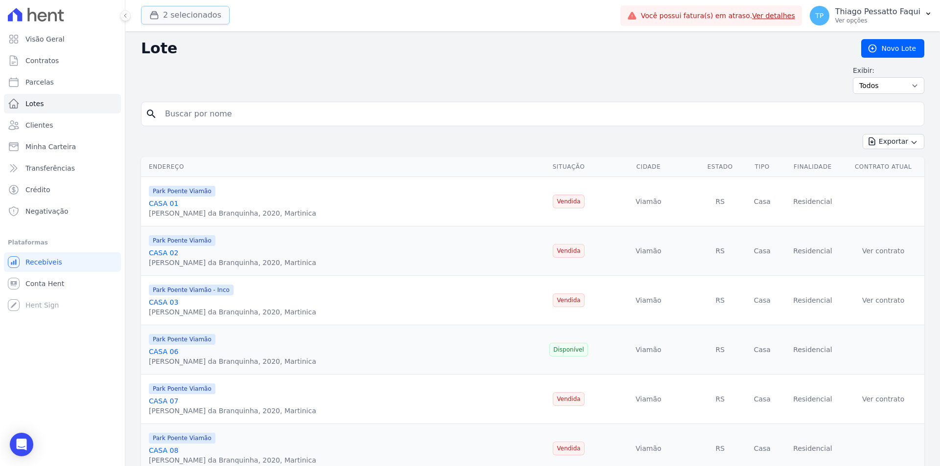
click at [183, 17] on button "2 selecionados" at bounding box center [185, 15] width 89 height 19
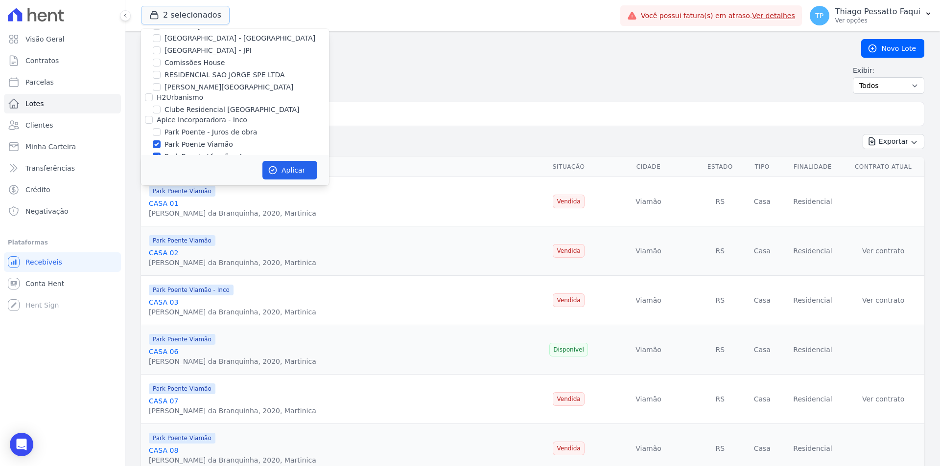
scroll to position [43, 0]
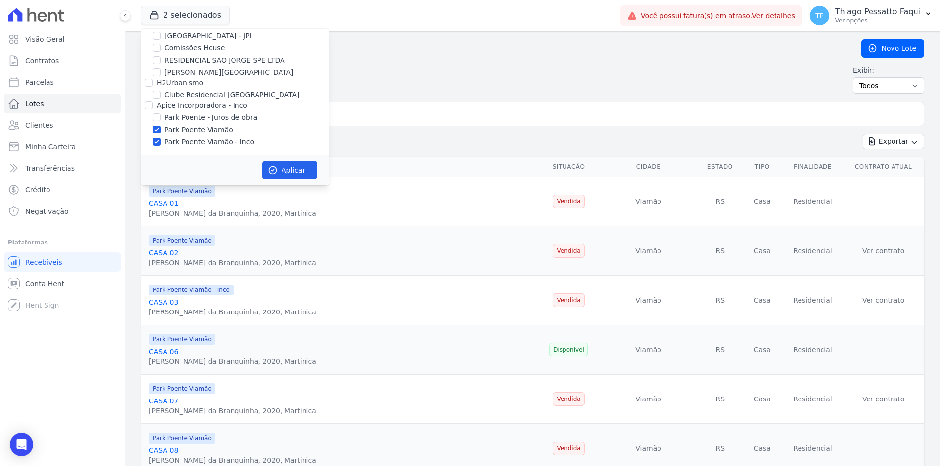
click at [451, 87] on div "Exibir: Todos Disponíveis Vendidas Reservadas Indisponíveis" at bounding box center [532, 80] width 783 height 28
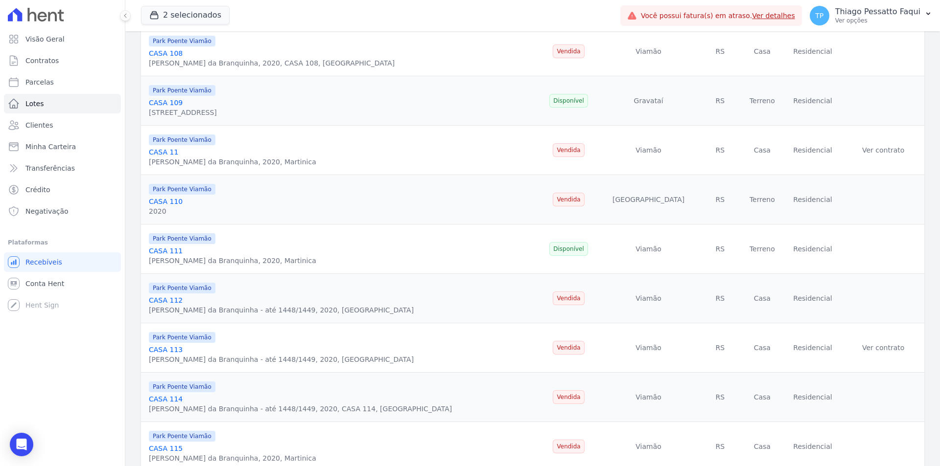
scroll to position [989, 0]
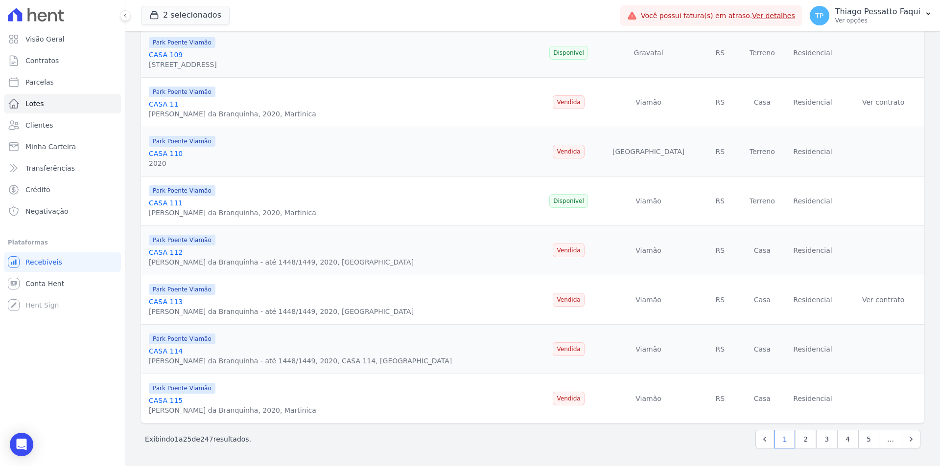
click at [230, 442] on p "Exibindo 1 a 25 de 247 resultados." at bounding box center [198, 440] width 106 height 10
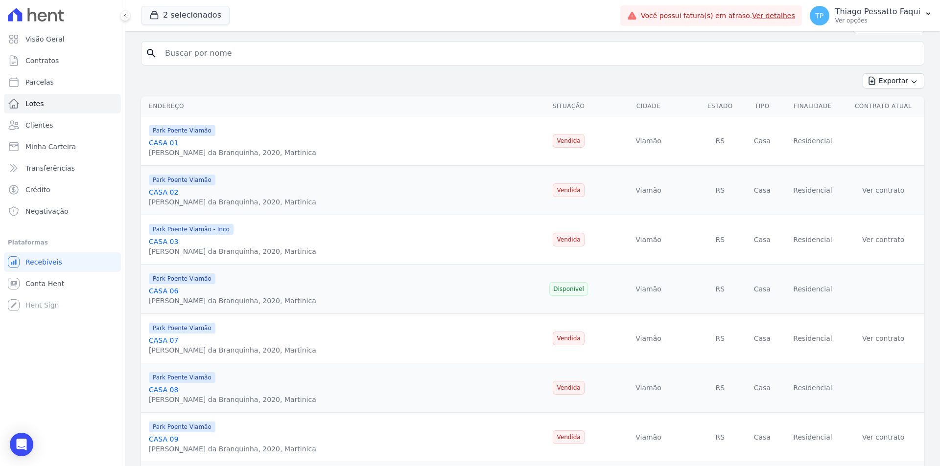
scroll to position [59, 0]
click at [216, 58] on input "search" at bounding box center [539, 55] width 761 height 20
type input "197"
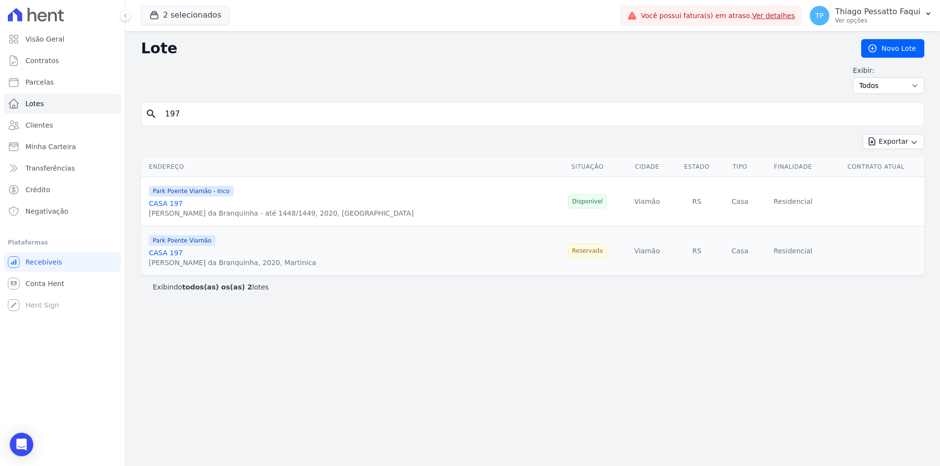
click at [593, 347] on div "Lote Novo Lote Exibir: Todos Disponíveis Vendidas Reservadas Indisponíveis sear…" at bounding box center [532, 248] width 814 height 435
click at [168, 189] on span "Park Poente Viamão - Inco" at bounding box center [191, 191] width 85 height 11
click at [196, 244] on span "Park Poente Viamão" at bounding box center [182, 240] width 67 height 11
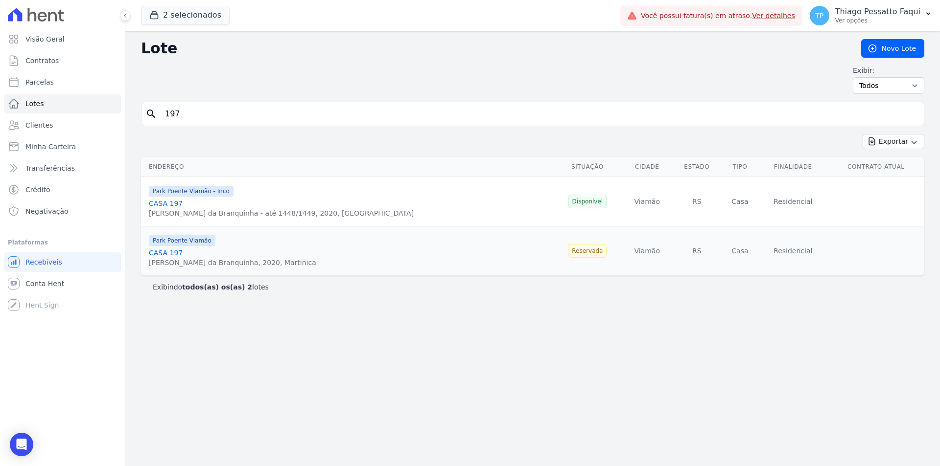
click at [196, 244] on span "Park Poente Viamão" at bounding box center [182, 240] width 67 height 11
click at [272, 209] on div "Estrada da Branquinha - até 1448/1449, 2020, Martinica" at bounding box center [281, 213] width 265 height 10
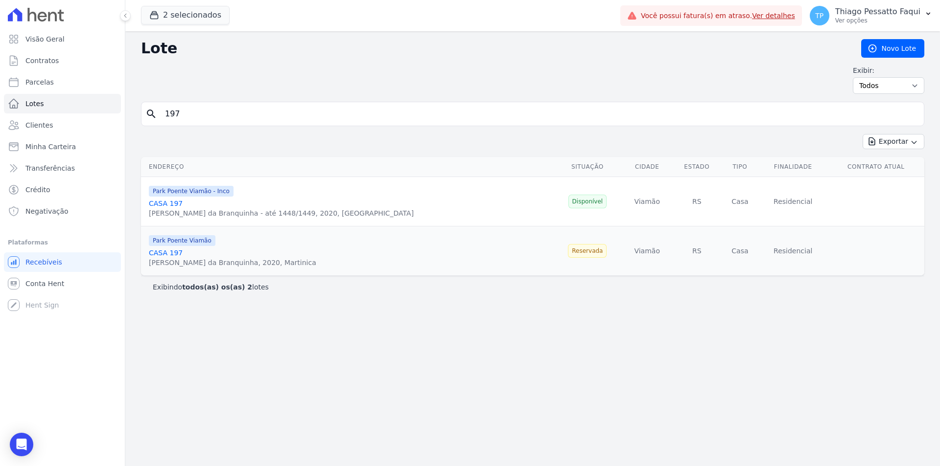
click at [559, 194] on td "Disponível" at bounding box center [587, 201] width 69 height 49
click at [568, 203] on span "Disponível" at bounding box center [587, 202] width 39 height 14
click at [672, 160] on th "Estado" at bounding box center [696, 167] width 49 height 20
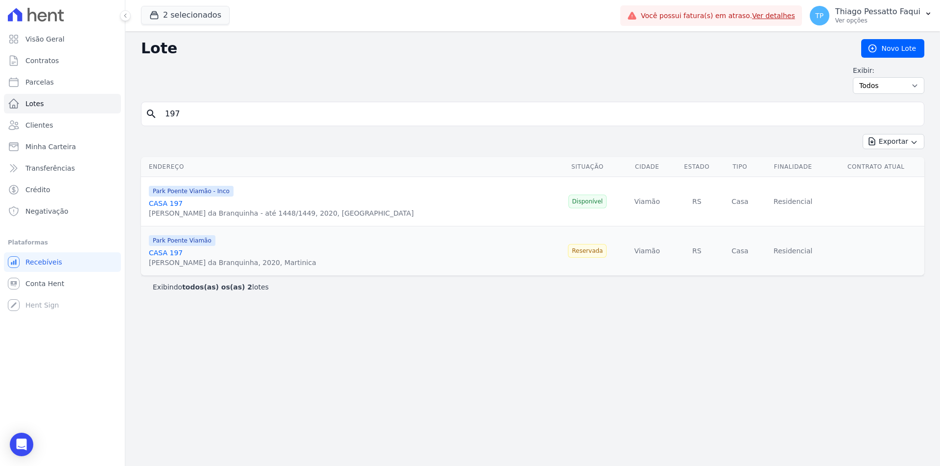
click at [167, 234] on td "Park Poente Viamão CASA 197 Estrada da Branquinha, 2020, Martinica" at bounding box center [347, 251] width 412 height 49
click at [568, 208] on span "Disponível" at bounding box center [587, 202] width 39 height 14
click at [314, 347] on div "Lote Novo Lote Exibir: Todos Disponíveis Vendidas Reservadas Indisponíveis sear…" at bounding box center [532, 248] width 814 height 435
click at [164, 257] on link "CASA 197" at bounding box center [166, 253] width 34 height 8
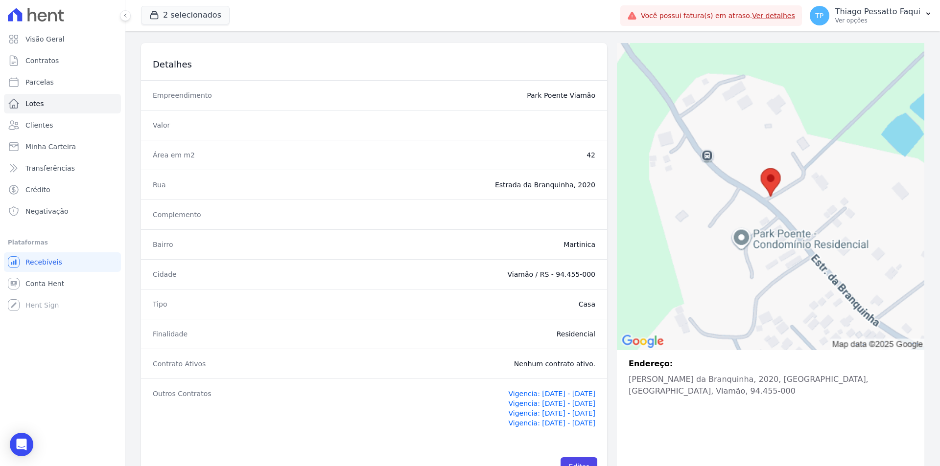
scroll to position [92, 0]
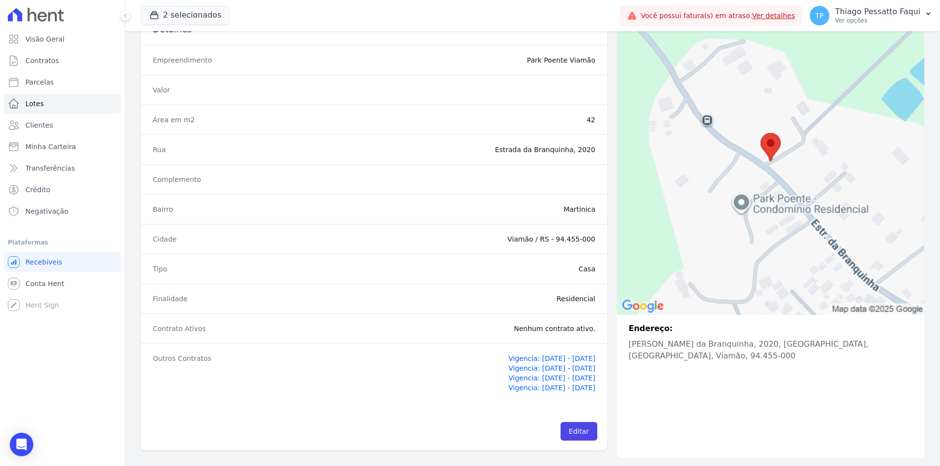
click at [565, 388] on span "Vigencia: 09/08/2025 - 10/04/2036" at bounding box center [551, 388] width 87 height 8
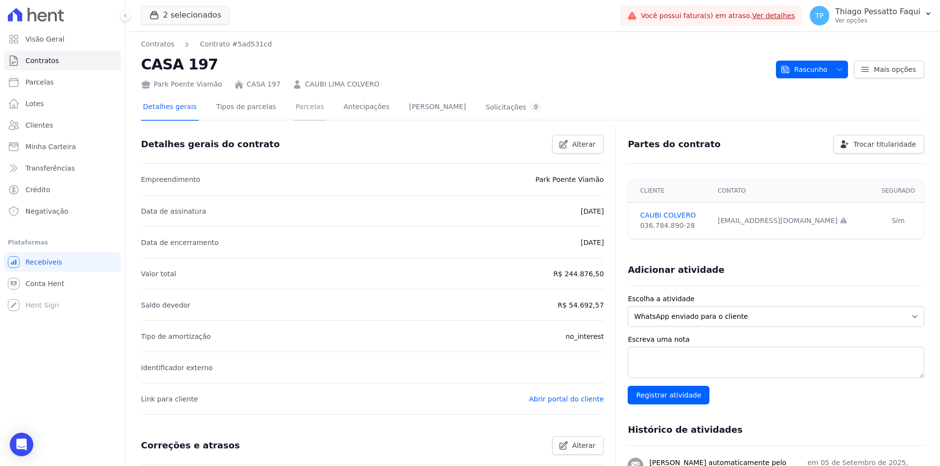
click at [303, 111] on link "Parcelas" at bounding box center [310, 108] width 32 height 26
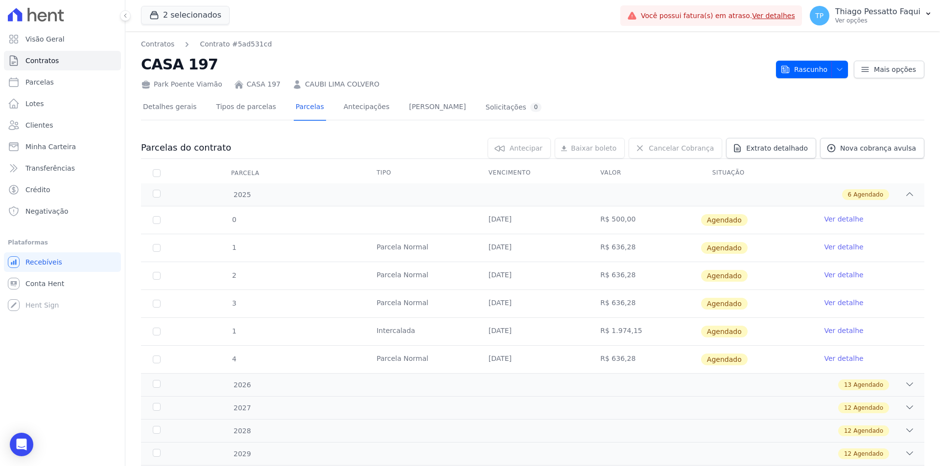
click at [624, 220] on td "R$ 500,00" at bounding box center [644, 220] width 112 height 27
click at [622, 224] on td "R$ 500,00" at bounding box center [644, 220] width 112 height 27
drag, startPoint x: 619, startPoint y: 270, endPoint x: 618, endPoint y: 296, distance: 25.9
click at [619, 276] on tbody "0 05/09/2025 R$ 500,00 Agendado Ver detalhe 1 Parcela Normal 10/09/2025 R$ 636,…" at bounding box center [532, 290] width 783 height 167
drag, startPoint x: 618, startPoint y: 296, endPoint x: 618, endPoint y: 336, distance: 40.6
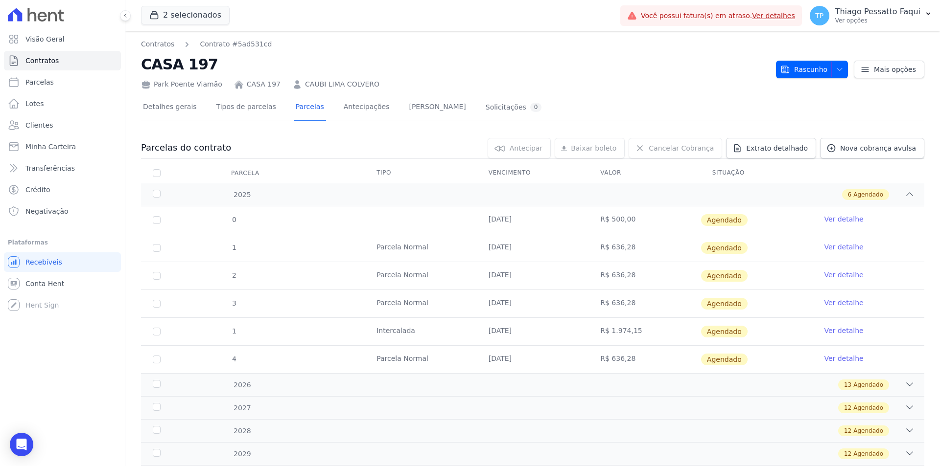
click at [618, 336] on tbody "0 05/09/2025 R$ 500,00 Agendado Ver detalhe 1 Parcela Normal 10/09/2025 R$ 636,…" at bounding box center [532, 290] width 783 height 167
click at [624, 365] on td "R$ 636,28" at bounding box center [644, 359] width 112 height 27
click at [42, 105] on span "Lotes" at bounding box center [34, 104] width 19 height 10
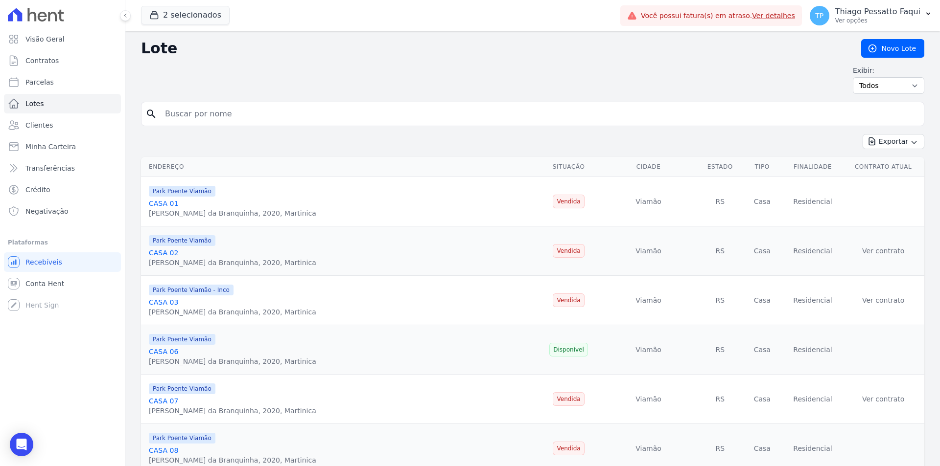
click at [217, 290] on span "Park Poente Viamão - Inco" at bounding box center [191, 290] width 85 height 11
click at [291, 120] on input "search" at bounding box center [539, 114] width 761 height 20
type input "03"
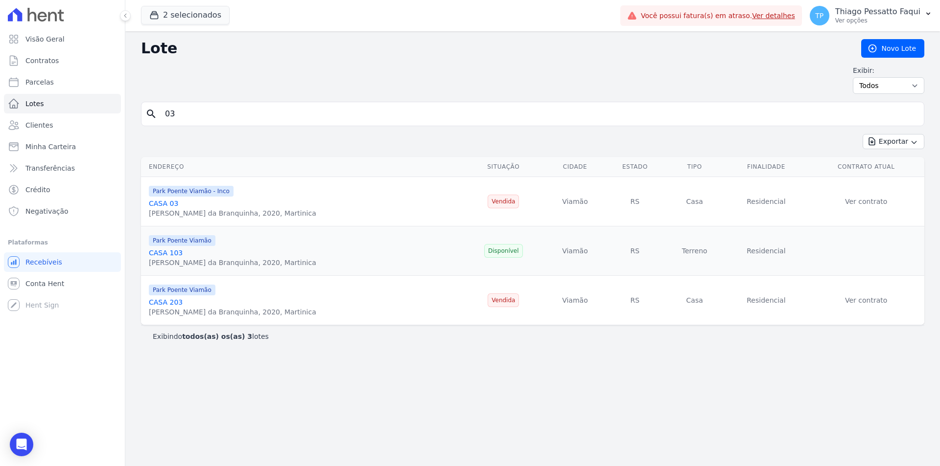
click at [209, 195] on span "Park Poente Viamão - Inco" at bounding box center [191, 191] width 85 height 11
click at [862, 17] on p "Ver opções" at bounding box center [877, 21] width 85 height 8
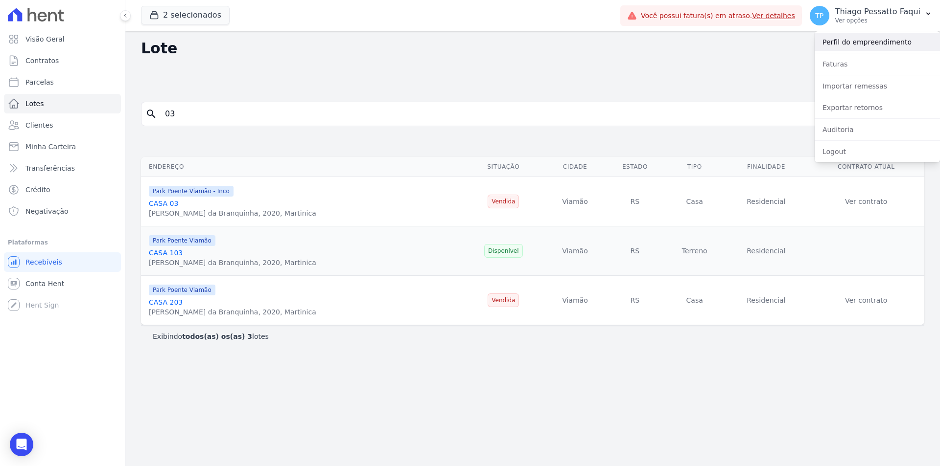
click at [858, 39] on link "Perfil do empreendimento" at bounding box center [876, 42] width 125 height 18
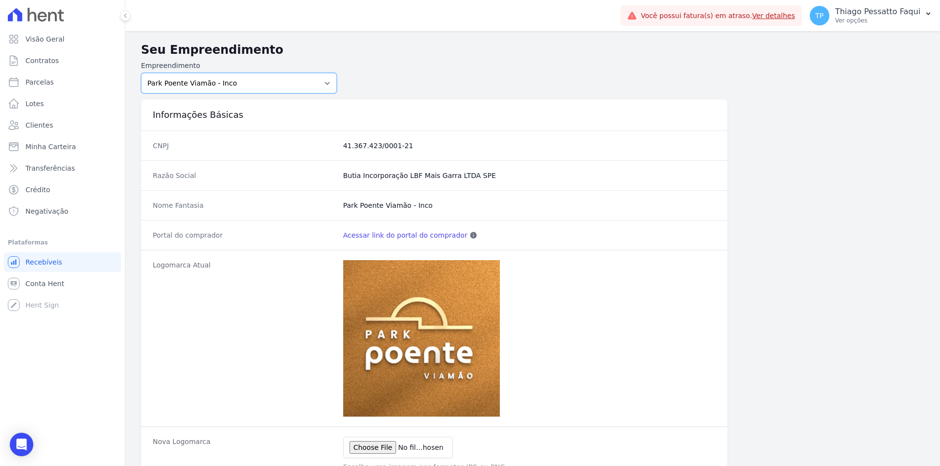
click at [255, 85] on select "Art Park - Juros de Obra Arty Park - Gravatai Arty Park - JPI Clube Residencial…" at bounding box center [239, 83] width 196 height 21
click at [562, 93] on form "Empreendimento Art Park - Juros de Obra Arty Park - Gravatai Arty Park - JPI Cl…" at bounding box center [532, 77] width 783 height 33
drag, startPoint x: 402, startPoint y: 405, endPoint x: 298, endPoint y: 103, distance: 319.5
click at [237, 77] on select "Art Park - Juros de Obra Arty Park - Gravatai Arty Park - JPI Clube Residencial…" at bounding box center [239, 83] width 196 height 21
select select "bb4f9d9f-12c7-4ae8-bc2e-9e19481730b1"
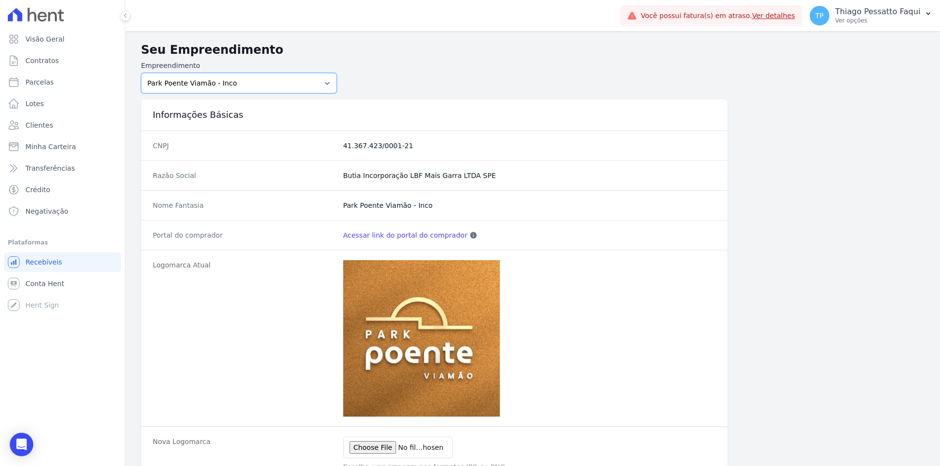
click at [141, 73] on select "Art Park - Juros de Obra Arty Park - Gravatai Arty Park - JPI Clube Residencial…" at bounding box center [239, 83] width 196 height 21
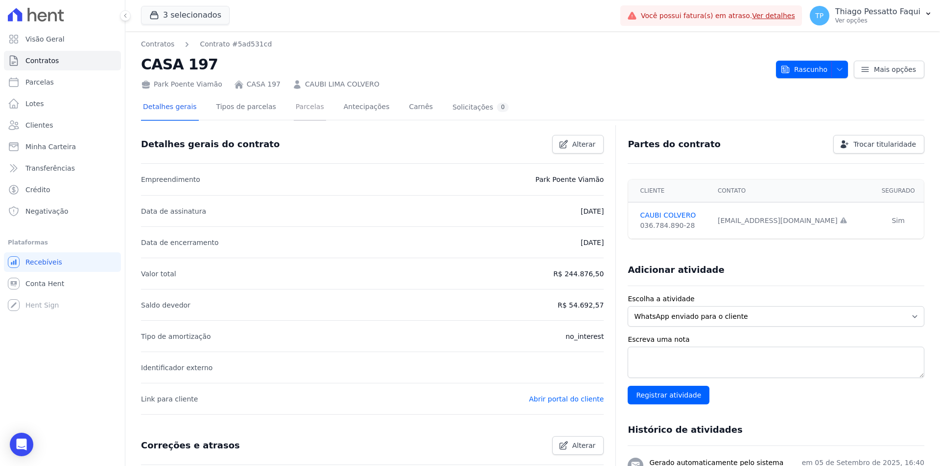
click at [294, 113] on link "Parcelas" at bounding box center [310, 108] width 32 height 26
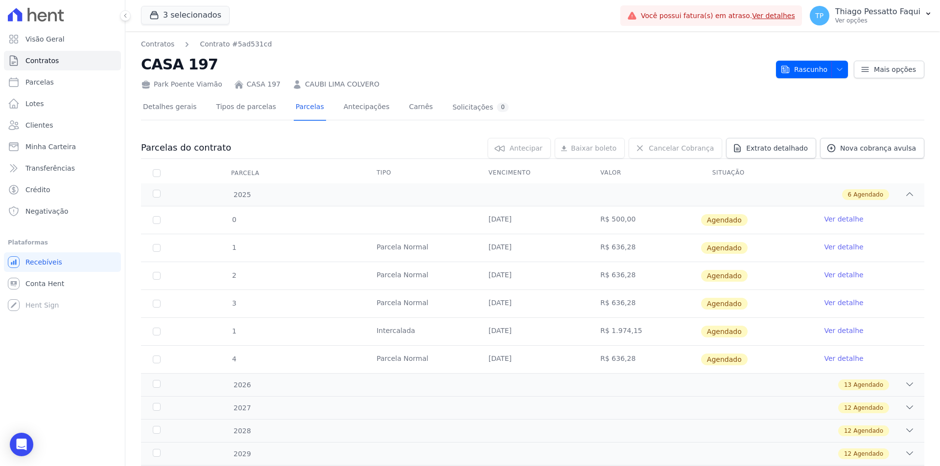
click at [504, 211] on td "05/09/2025" at bounding box center [533, 220] width 112 height 27
click at [518, 223] on td "05/09/2025" at bounding box center [533, 220] width 112 height 27
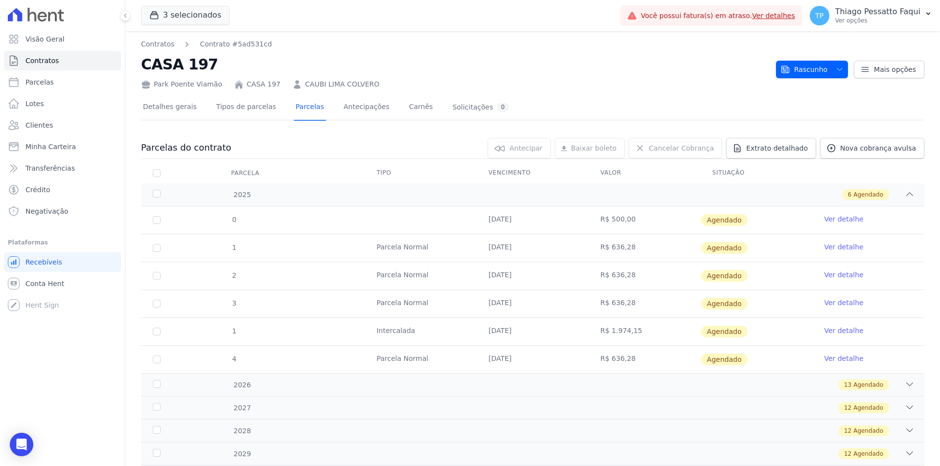
click at [518, 223] on td "05/09/2025" at bounding box center [533, 220] width 112 height 27
click at [62, 166] on span "Transferências" at bounding box center [49, 168] width 49 height 10
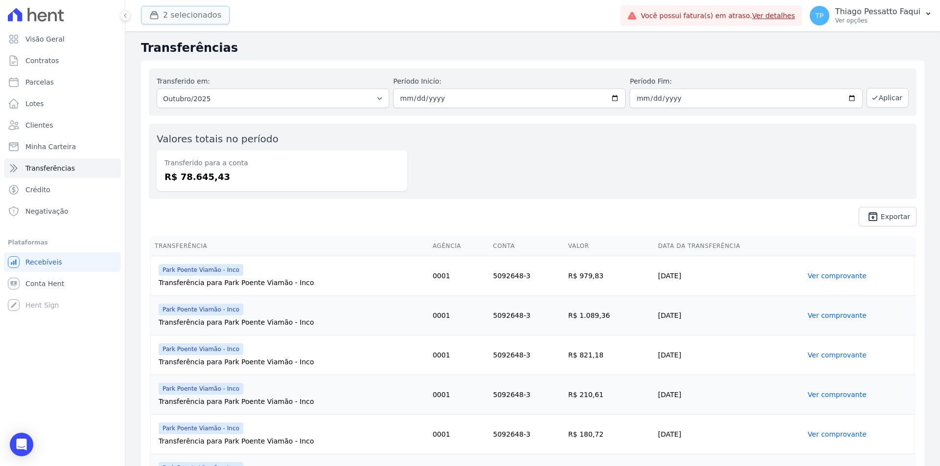
click at [176, 13] on button "2 selecionados" at bounding box center [185, 15] width 89 height 19
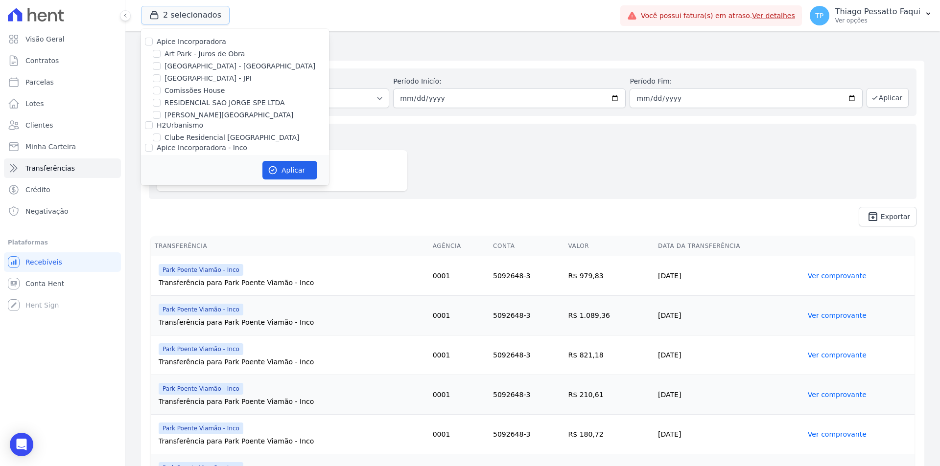
scroll to position [43, 0]
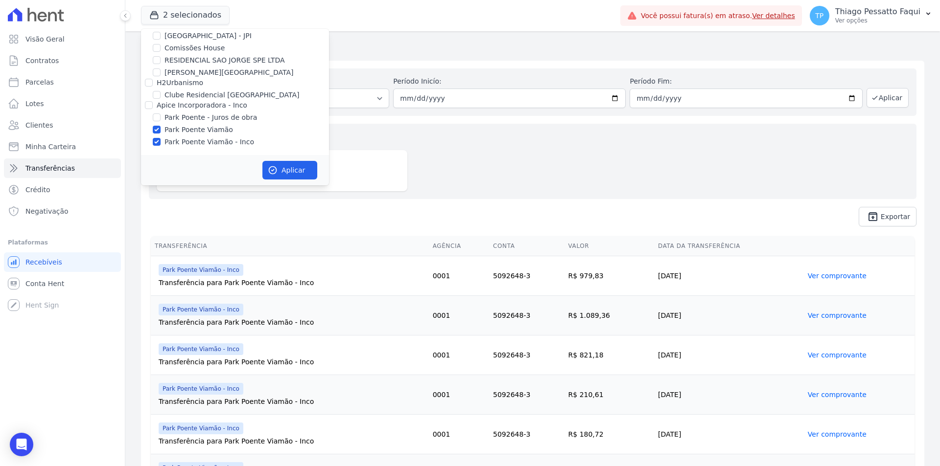
click at [200, 128] on label "Park Poente Viamão" at bounding box center [198, 130] width 69 height 10
click at [161, 128] on input "Park Poente Viamão" at bounding box center [157, 130] width 8 height 8
checkbox input "false"
click at [286, 163] on button "Aplicar" at bounding box center [289, 170] width 55 height 19
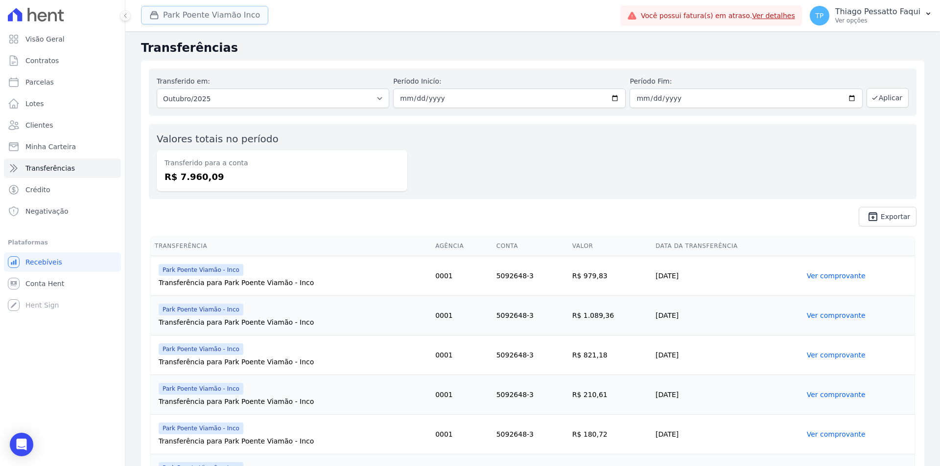
click at [192, 21] on button "Park Poente Viamão Inco" at bounding box center [204, 15] width 127 height 19
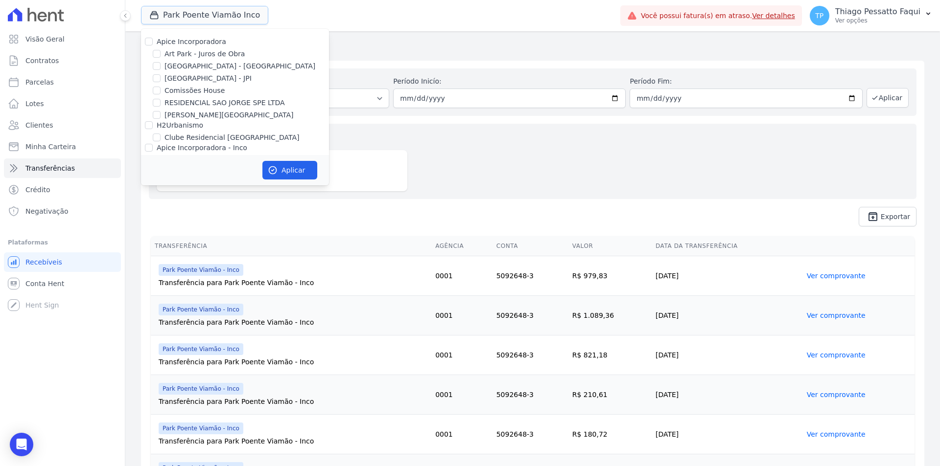
scroll to position [43, 0]
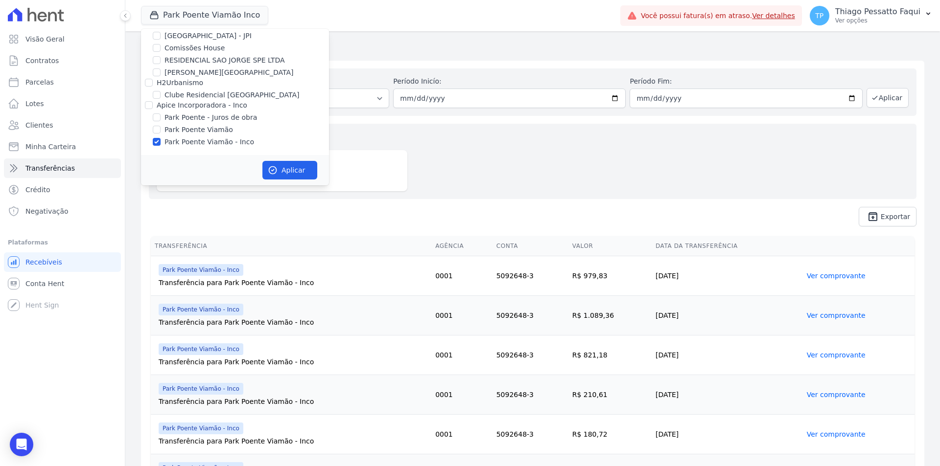
click at [215, 141] on label "Park Poente Viamão - Inco" at bounding box center [209, 142] width 90 height 10
click at [161, 141] on input "Park Poente Viamão - Inco" at bounding box center [157, 142] width 8 height 8
checkbox input "false"
click at [206, 129] on label "Park Poente Viamão" at bounding box center [198, 130] width 69 height 10
click at [161, 129] on input "Park Poente Viamão" at bounding box center [157, 130] width 8 height 8
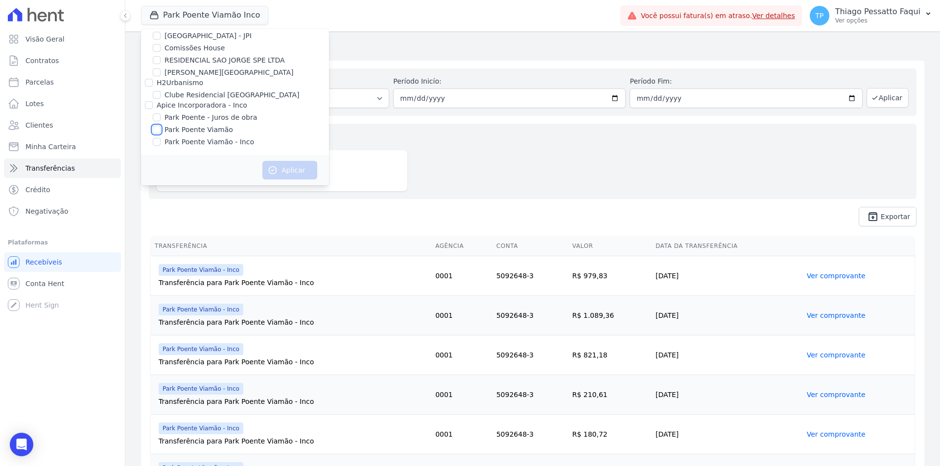
checkbox input "true"
click at [277, 169] on icon "button" at bounding box center [273, 170] width 10 height 10
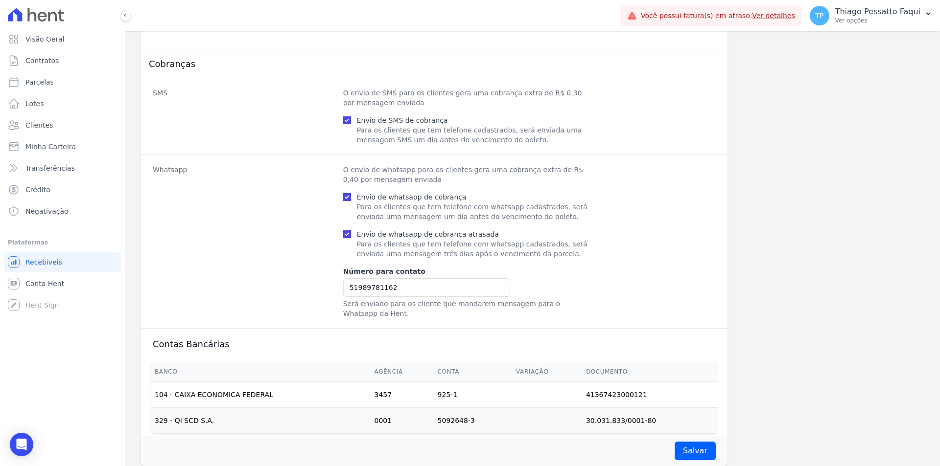
scroll to position [435, 0]
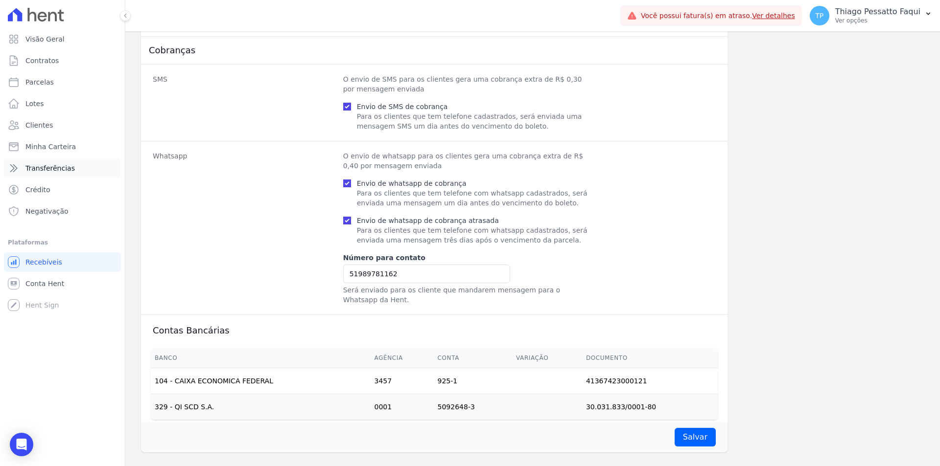
click at [56, 167] on span "Transferências" at bounding box center [49, 168] width 49 height 10
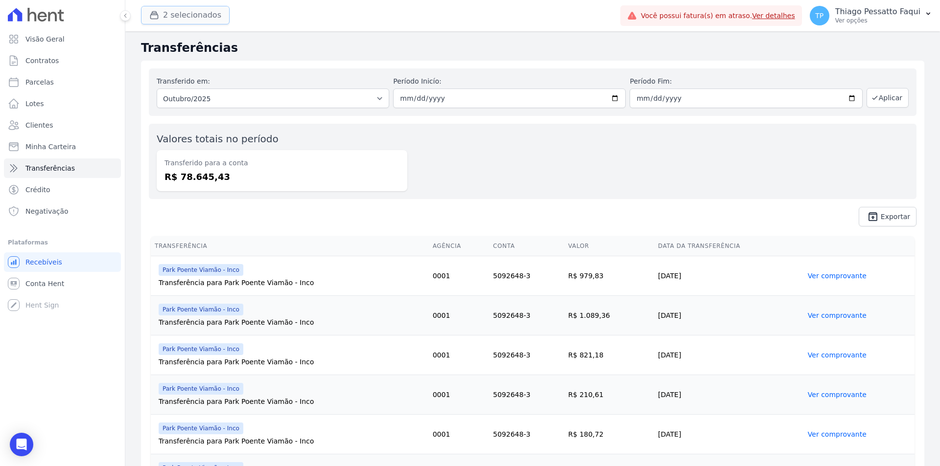
click at [209, 14] on button "2 selecionados" at bounding box center [185, 15] width 89 height 19
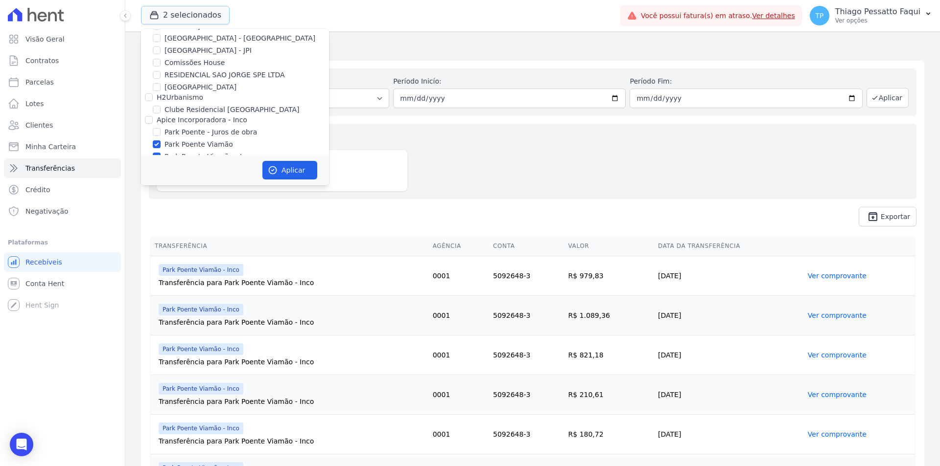
scroll to position [43, 0]
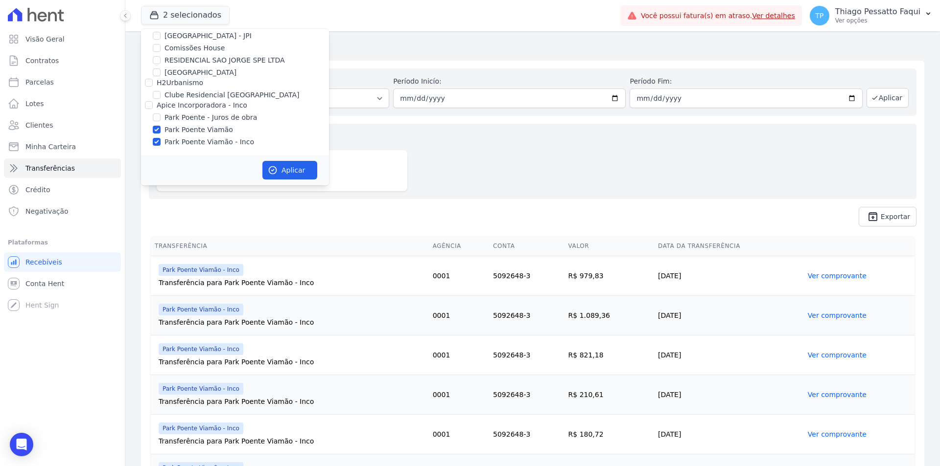
click at [211, 130] on label "Park Poente Viamão" at bounding box center [198, 130] width 69 height 10
click at [161, 130] on input "Park Poente Viamão" at bounding box center [157, 130] width 8 height 8
checkbox input "false"
click at [291, 170] on button "Aplicar" at bounding box center [289, 170] width 55 height 19
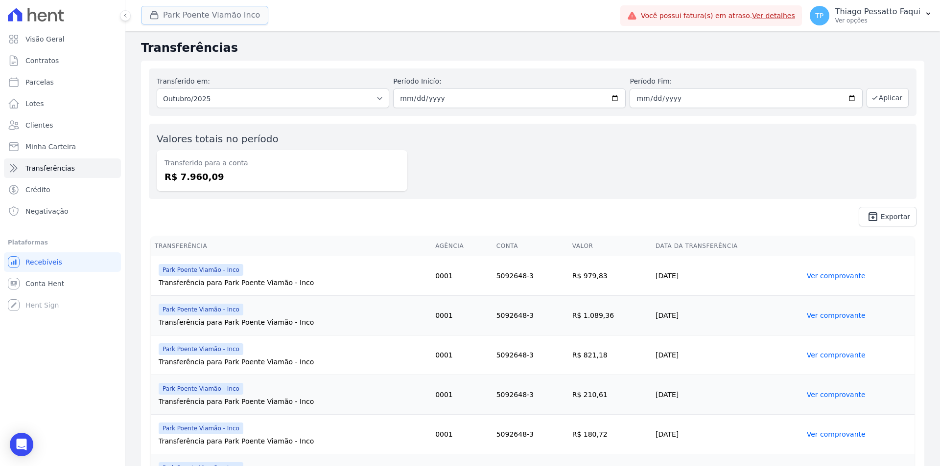
click at [232, 15] on button "Park Poente Viamão Inco" at bounding box center [204, 15] width 127 height 19
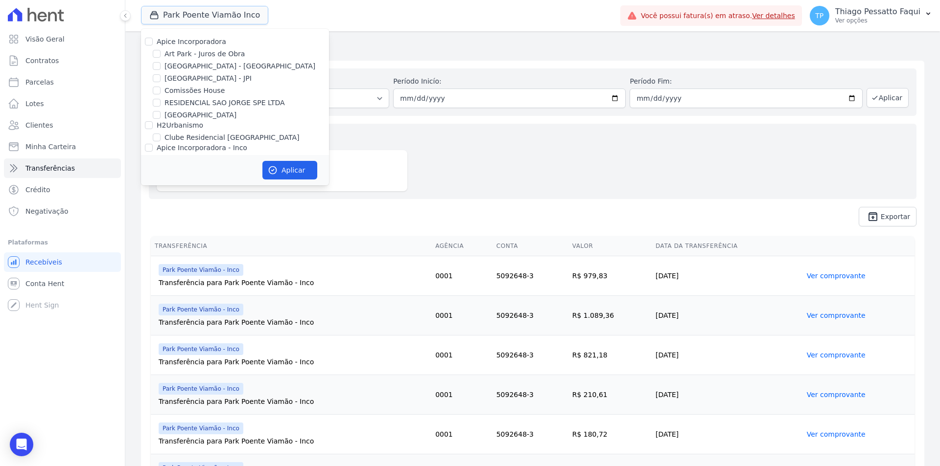
scroll to position [43, 0]
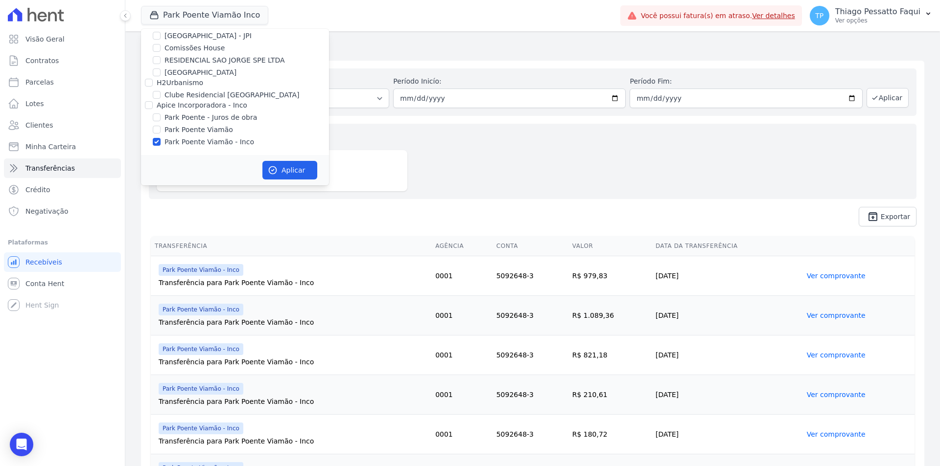
click at [204, 131] on label "Park Poente Viamão" at bounding box center [198, 130] width 69 height 10
click at [161, 131] on input "Park Poente Viamão" at bounding box center [157, 130] width 8 height 8
checkbox input "true"
click at [229, 142] on label "Park Poente Viamão - Inco" at bounding box center [209, 142] width 90 height 10
click at [161, 142] on input "Park Poente Viamão - Inco" at bounding box center [157, 142] width 8 height 8
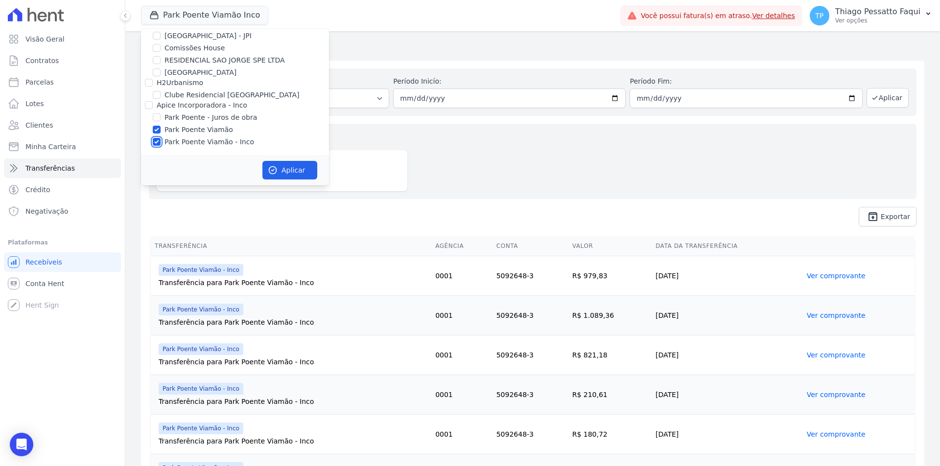
checkbox input "false"
click at [283, 175] on button "Aplicar" at bounding box center [289, 170] width 55 height 19
click at [484, 184] on div "Valores totais no período Transferido para a conta R$ 7.960,09" at bounding box center [532, 161] width 767 height 75
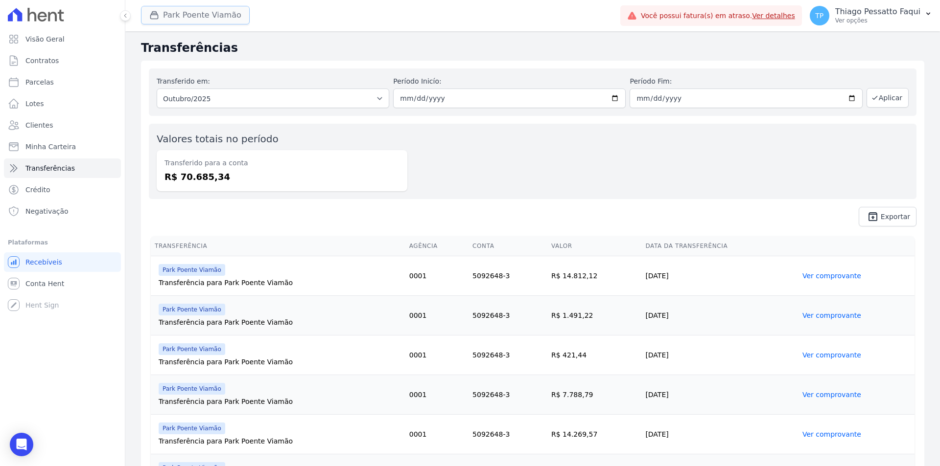
click at [216, 11] on button "Park Poente Viamão" at bounding box center [195, 15] width 109 height 19
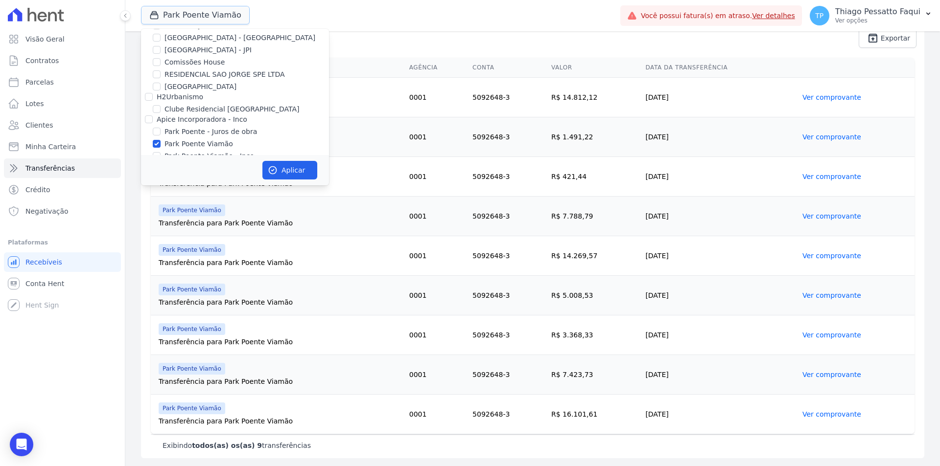
scroll to position [43, 0]
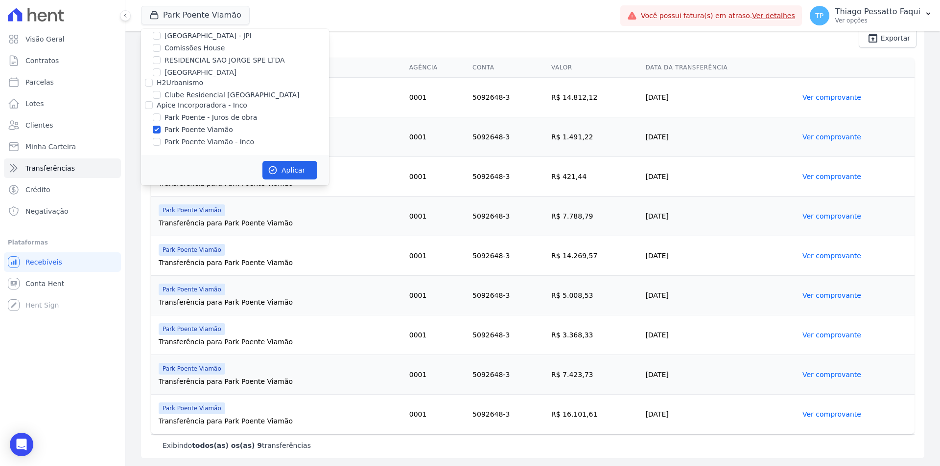
click at [189, 127] on label "Park Poente Viamão" at bounding box center [198, 130] width 69 height 10
click at [161, 127] on input "Park Poente Viamão" at bounding box center [157, 130] width 8 height 8
checkbox input "false"
drag, startPoint x: 222, startPoint y: 139, endPoint x: 216, endPoint y: 130, distance: 10.9
click at [221, 139] on label "Park Poente Viamão - Inco" at bounding box center [209, 142] width 90 height 10
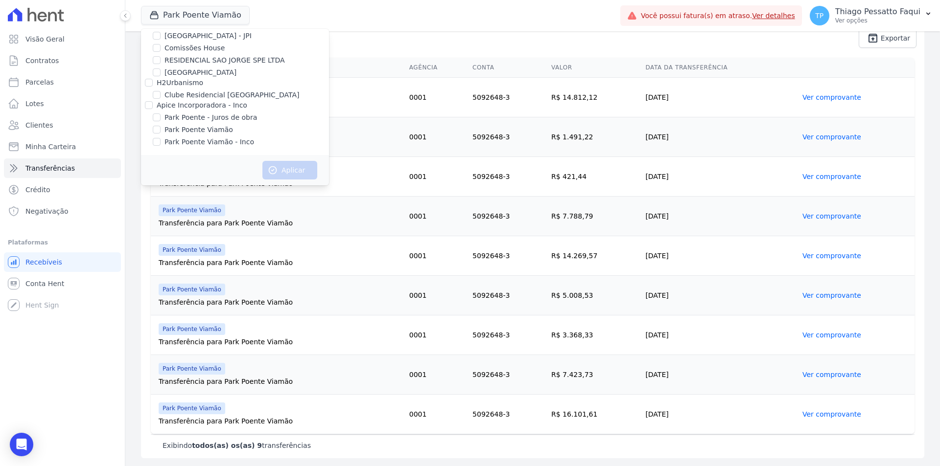
click at [161, 139] on input "Park Poente Viamão - Inco" at bounding box center [157, 142] width 8 height 8
checkbox input "true"
click at [210, 124] on div "Apice Incorporadora Art Park - Juros de Obra Arty Park - Gravatai Arty Park - J…" at bounding box center [235, 70] width 188 height 169
click at [208, 131] on label "Park Poente Viamão" at bounding box center [198, 130] width 69 height 10
click at [161, 131] on input "Park Poente Viamão" at bounding box center [157, 130] width 8 height 8
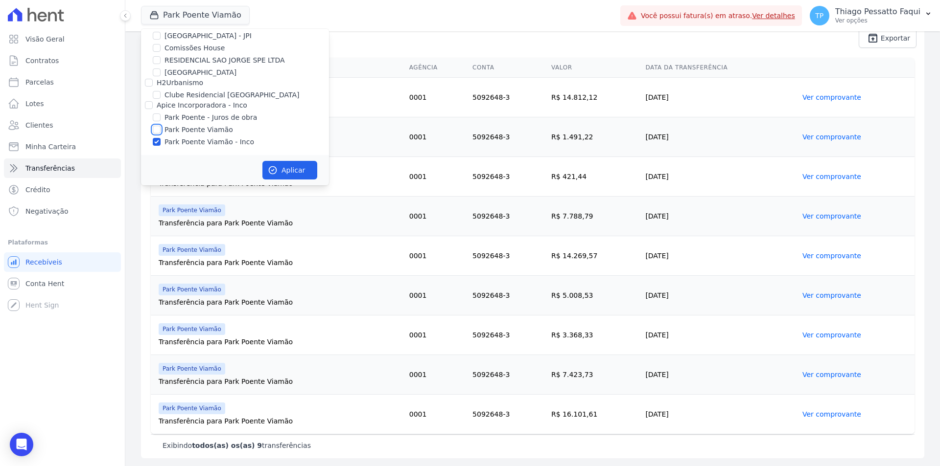
checkbox input "true"
click at [275, 161] on button "Aplicar" at bounding box center [289, 170] width 55 height 19
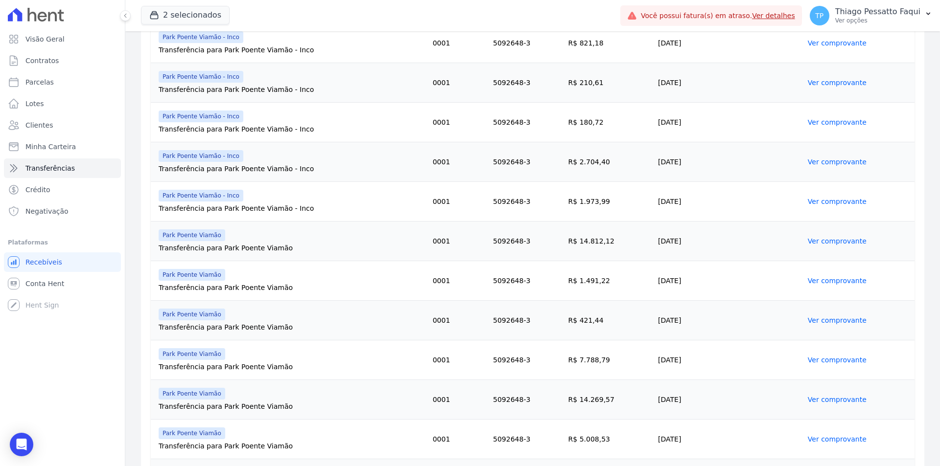
scroll to position [0, 0]
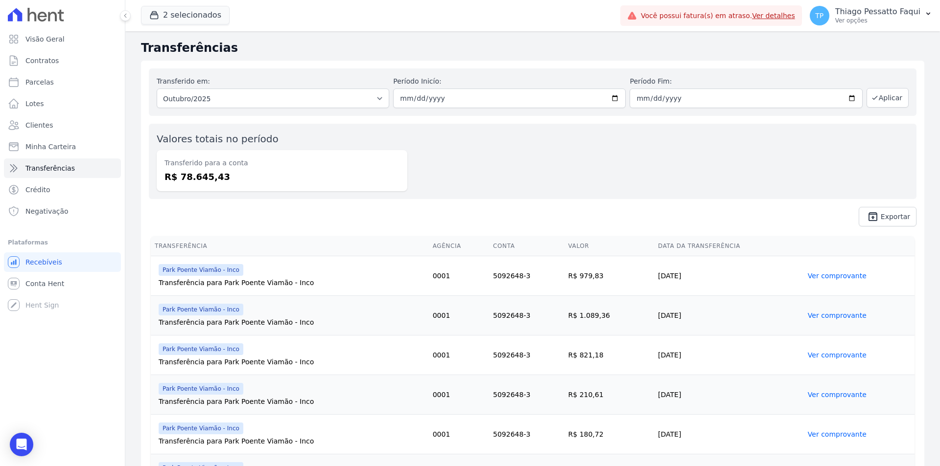
drag, startPoint x: 333, startPoint y: 384, endPoint x: 255, endPoint y: 160, distance: 237.9
drag, startPoint x: 326, startPoint y: 130, endPoint x: 289, endPoint y: 124, distance: 37.7
click at [326, 130] on div "Valores totais no período Transferido para a conta R$ 78.645,43" at bounding box center [532, 161] width 767 height 75
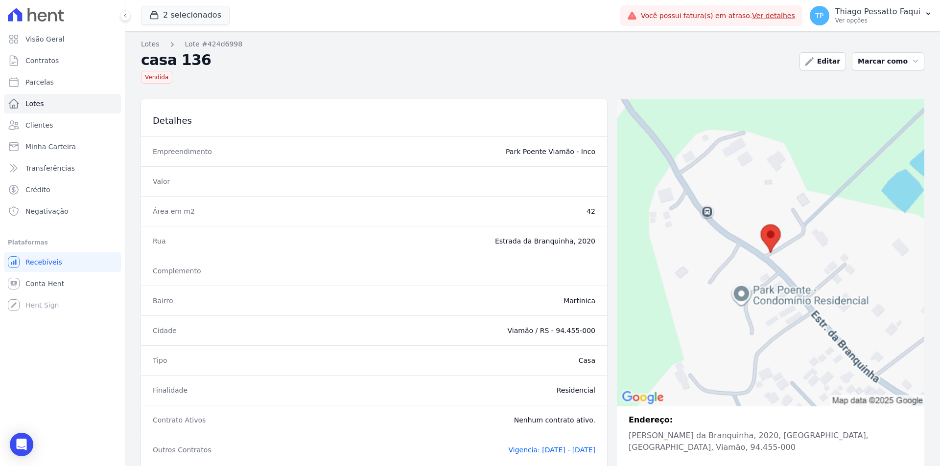
scroll to position [62, 0]
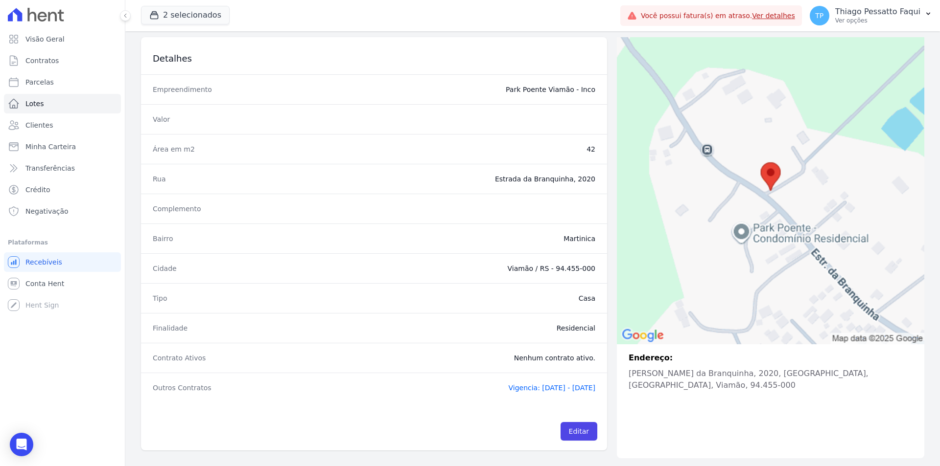
click at [508, 388] on span "Vigencia: [DATE] - [DATE]" at bounding box center [551, 388] width 87 height 8
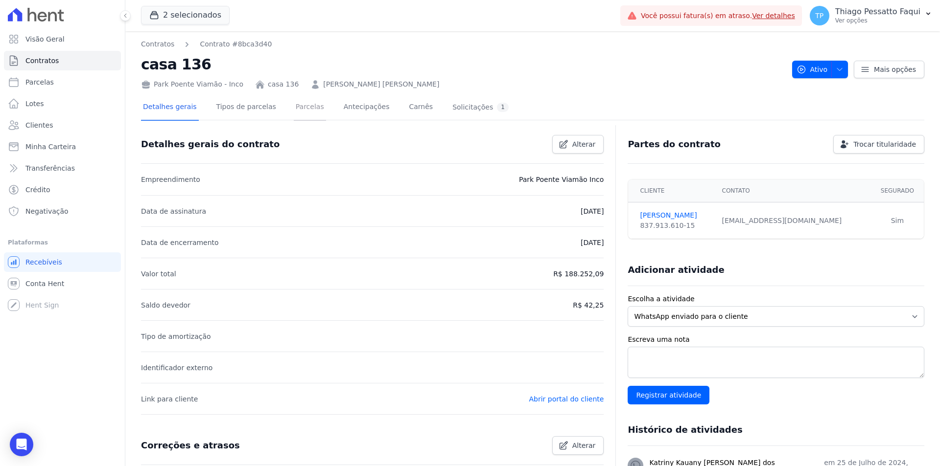
click at [299, 108] on link "Parcelas" at bounding box center [310, 108] width 32 height 26
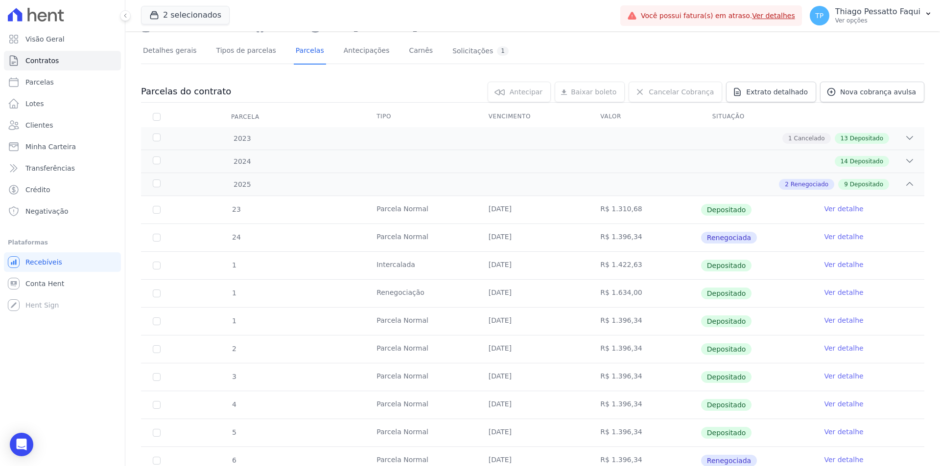
scroll to position [122, 0]
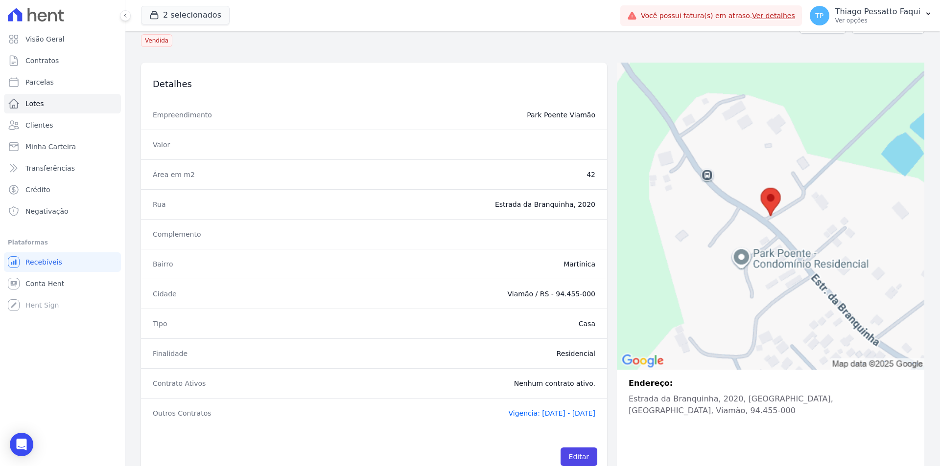
scroll to position [62, 0]
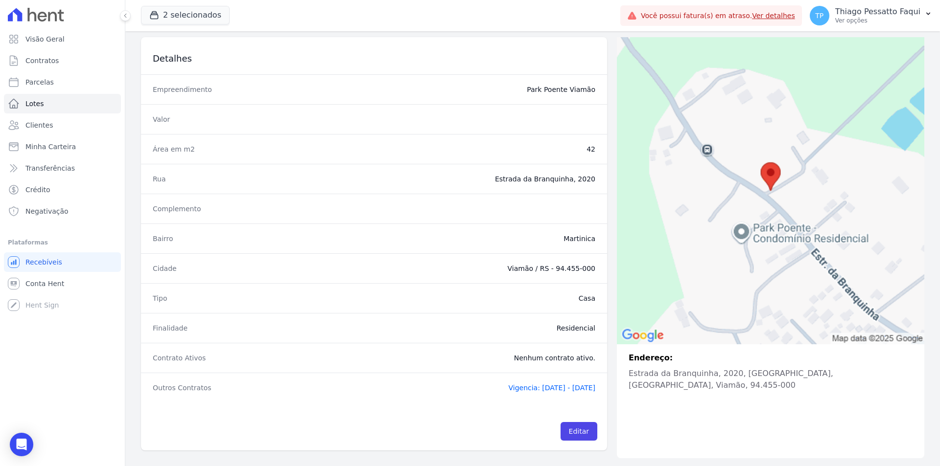
click at [536, 383] on div "Outros Contratos Vigencia: [DATE] - [DATE]" at bounding box center [374, 388] width 466 height 30
click at [535, 388] on span "Vigencia: [DATE] - [DATE]" at bounding box center [551, 388] width 87 height 8
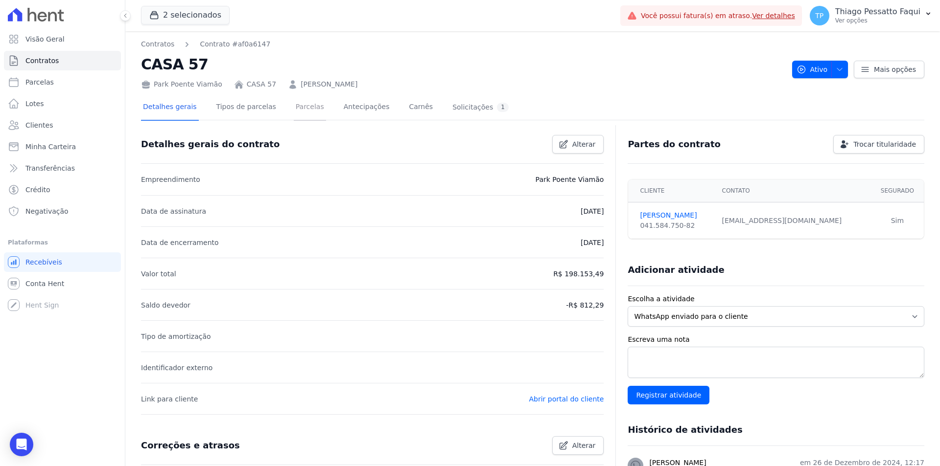
click at [297, 101] on link "Parcelas" at bounding box center [310, 108] width 32 height 26
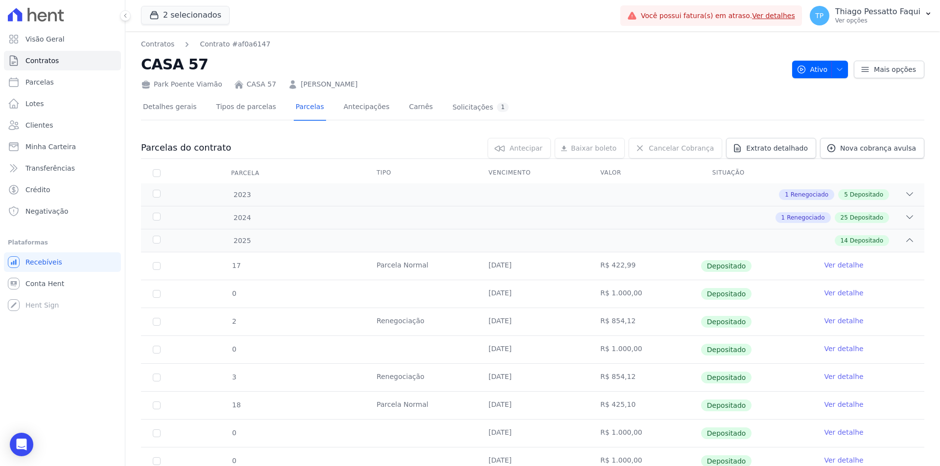
click at [368, 47] on nav "Contratos Contrato #af0a6147" at bounding box center [462, 44] width 643 height 10
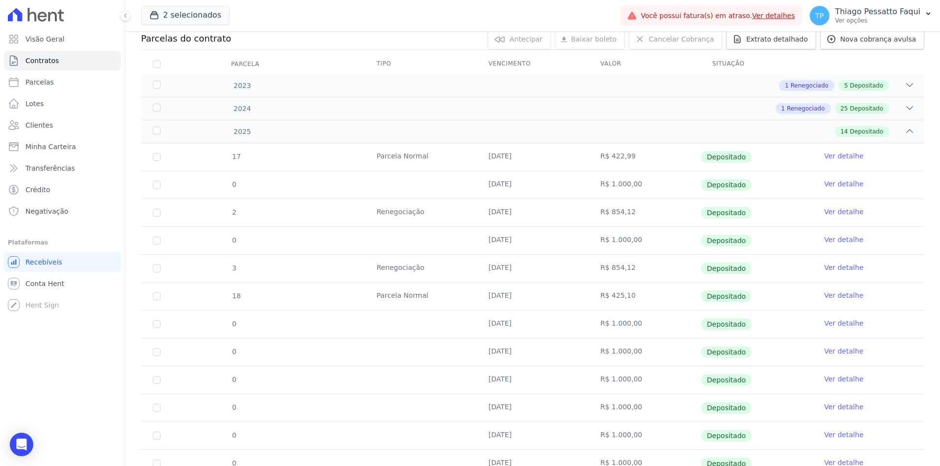
scroll to position [206, 0]
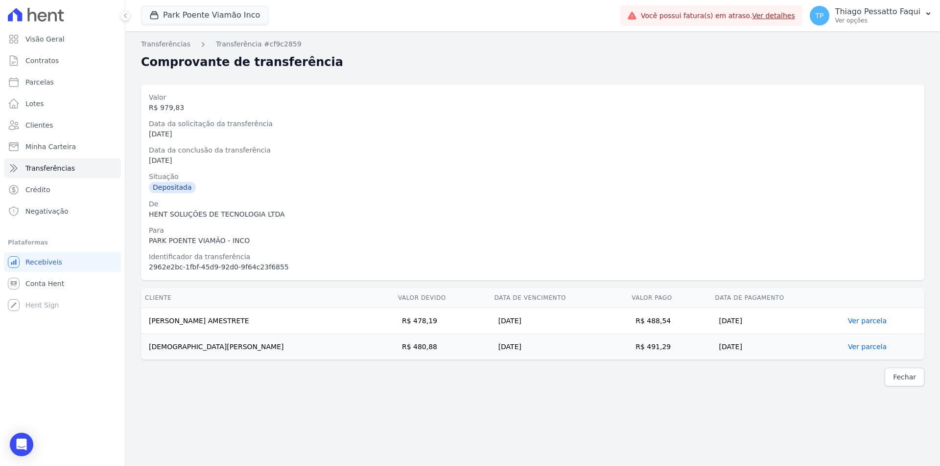
click at [233, 226] on div "Para" at bounding box center [532, 231] width 767 height 10
click at [237, 238] on div "PARK POENTE VIAMÃO - INCO" at bounding box center [532, 241] width 767 height 10
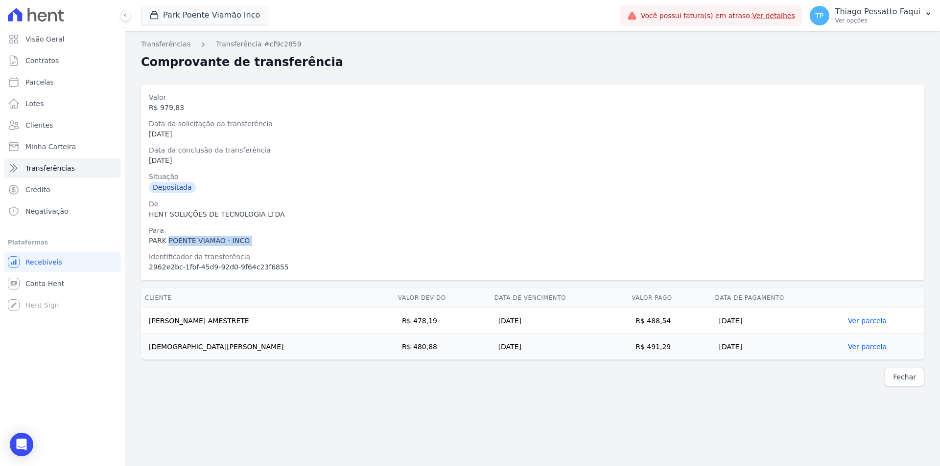
click at [237, 238] on div "PARK POENTE VIAMÃO - INCO" at bounding box center [532, 241] width 767 height 10
click at [706, 369] on div "Fechar" at bounding box center [532, 377] width 783 height 19
click at [861, 319] on link "Ver parcela" at bounding box center [867, 321] width 39 height 8
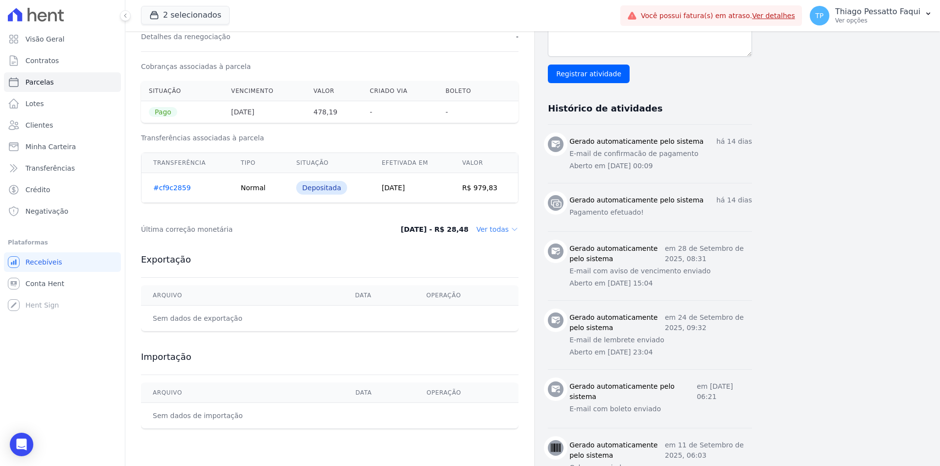
scroll to position [398, 0]
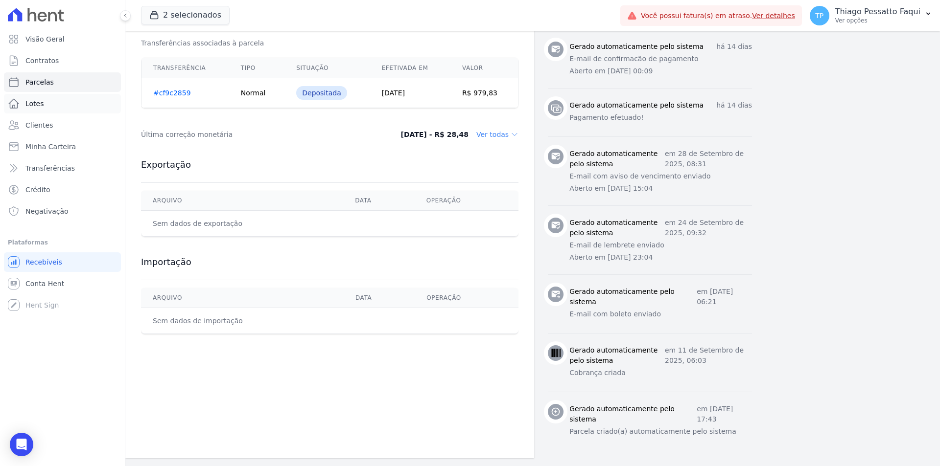
click at [39, 108] on span "Lotes" at bounding box center [34, 104] width 19 height 10
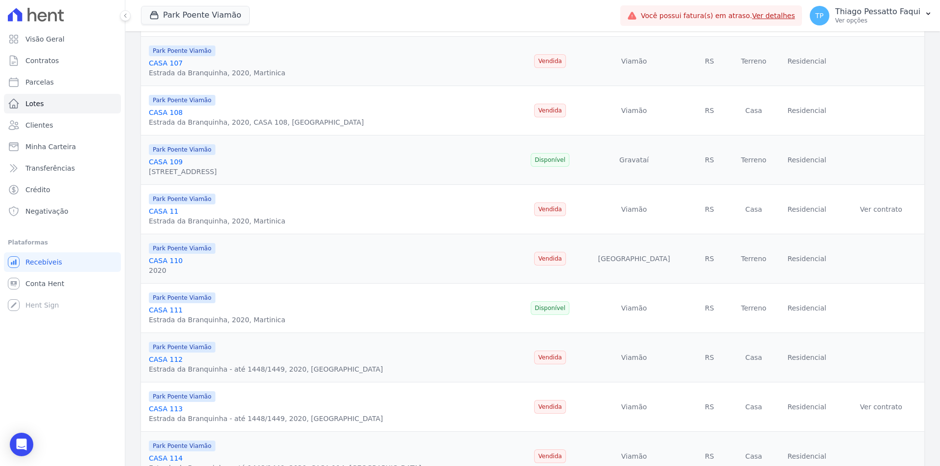
scroll to position [989, 0]
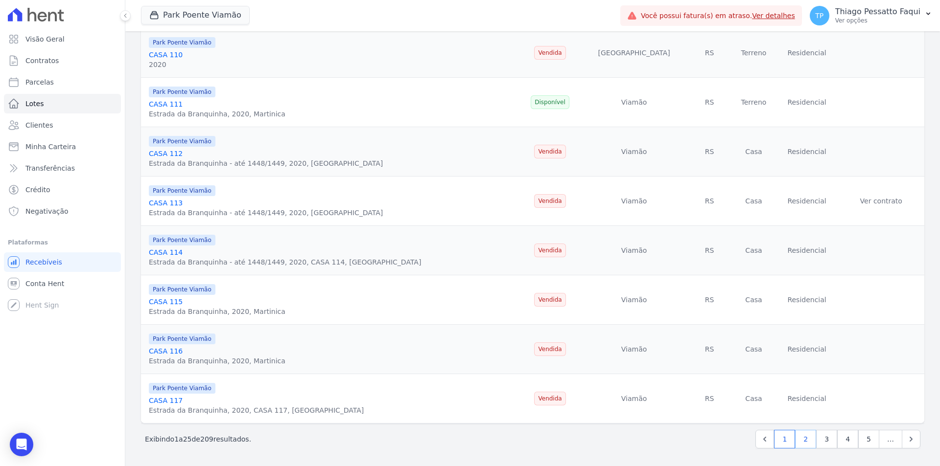
click at [798, 446] on link "2" at bounding box center [805, 439] width 21 height 19
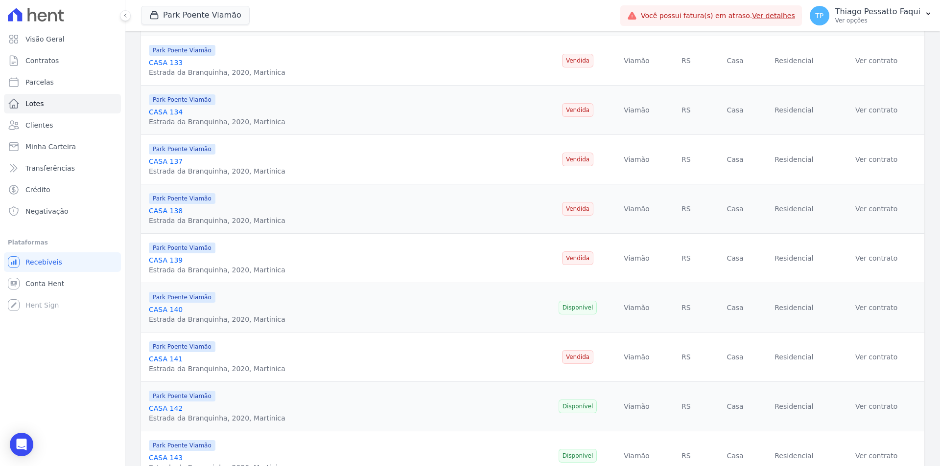
scroll to position [989, 0]
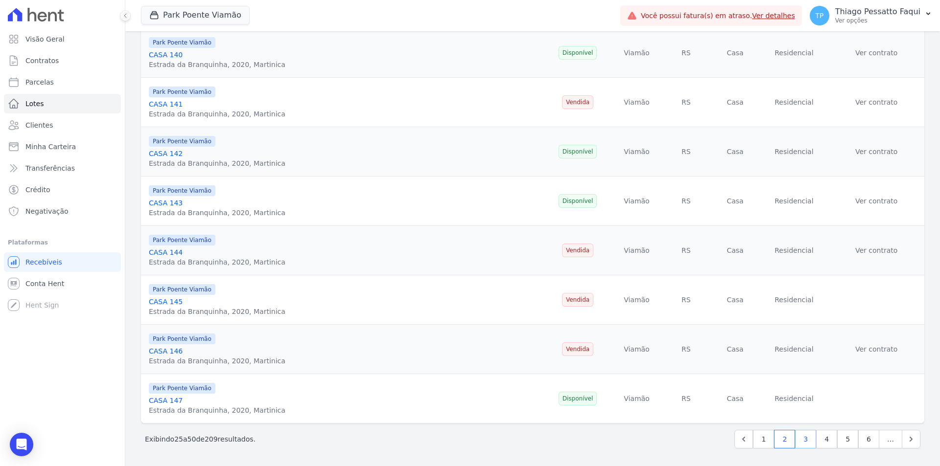
click at [797, 443] on link "3" at bounding box center [805, 439] width 21 height 19
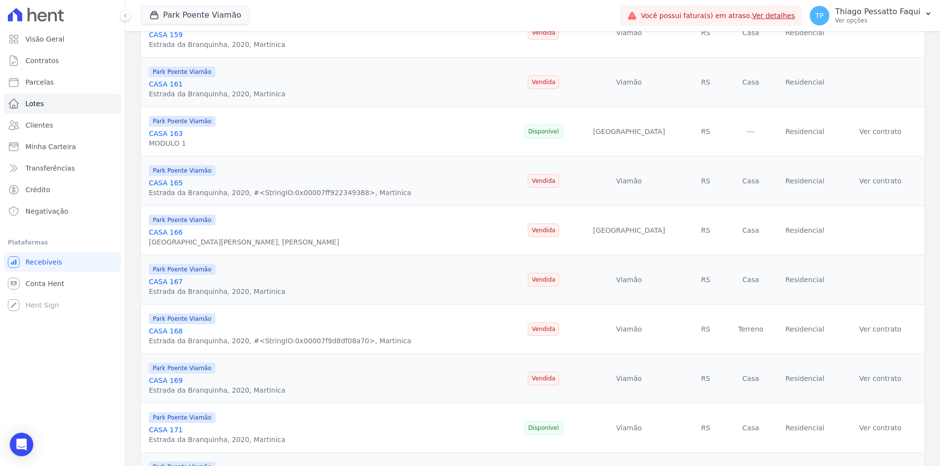
scroll to position [989, 0]
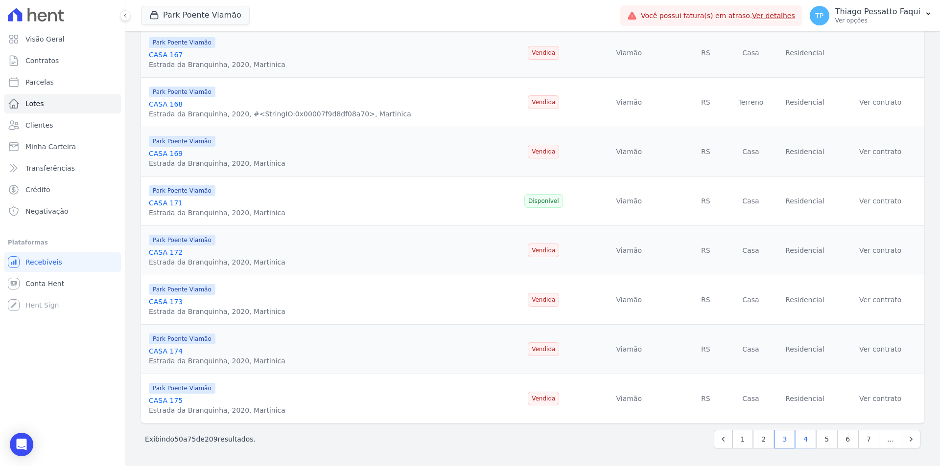
click at [797, 441] on link "4" at bounding box center [805, 439] width 21 height 19
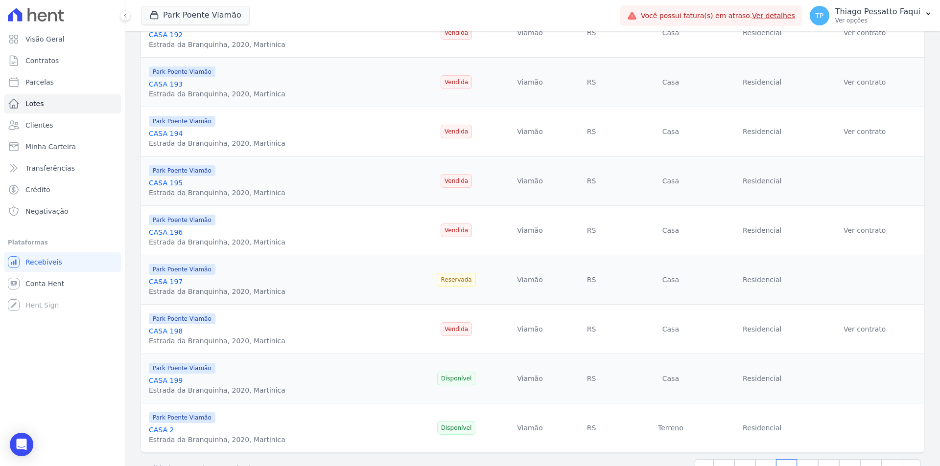
scroll to position [989, 0]
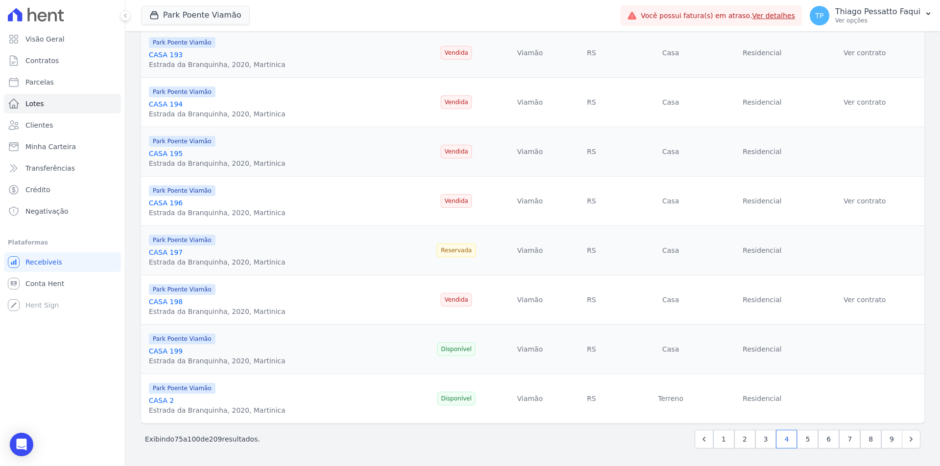
click at [305, 263] on div "Park Poente Viamão CASA 197 Estrada da Branquinha, 2020, Martinica" at bounding box center [279, 250] width 261 height 33
click at [304, 263] on div "Park Poente Viamão CASA 197 Estrada da Branquinha, 2020, Martinica" at bounding box center [279, 250] width 261 height 33
click at [802, 441] on link "5" at bounding box center [807, 439] width 21 height 19
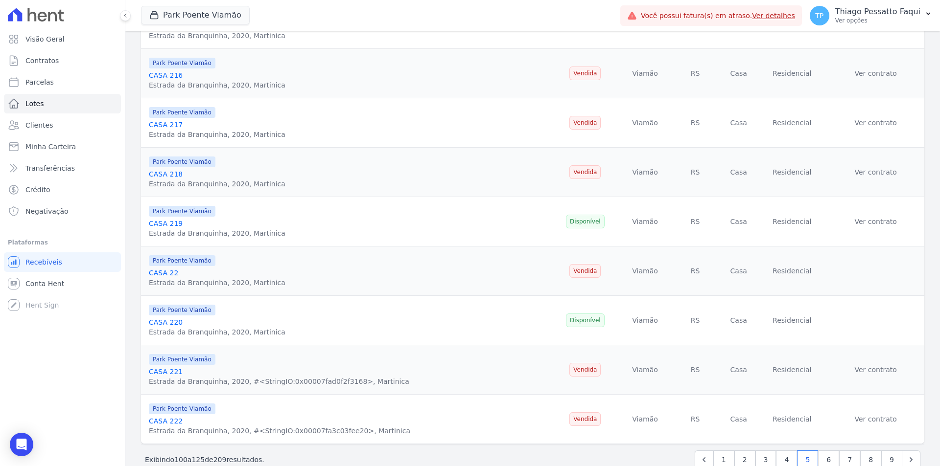
scroll to position [989, 0]
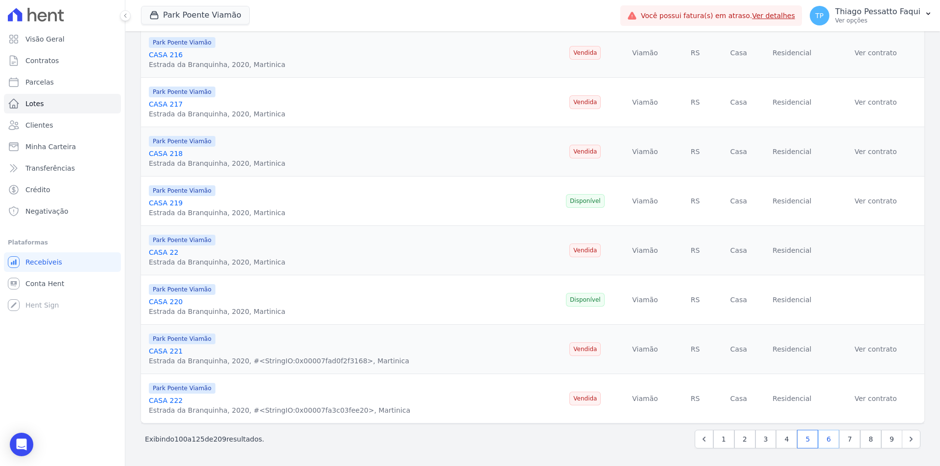
click at [828, 439] on link "6" at bounding box center [828, 439] width 21 height 19
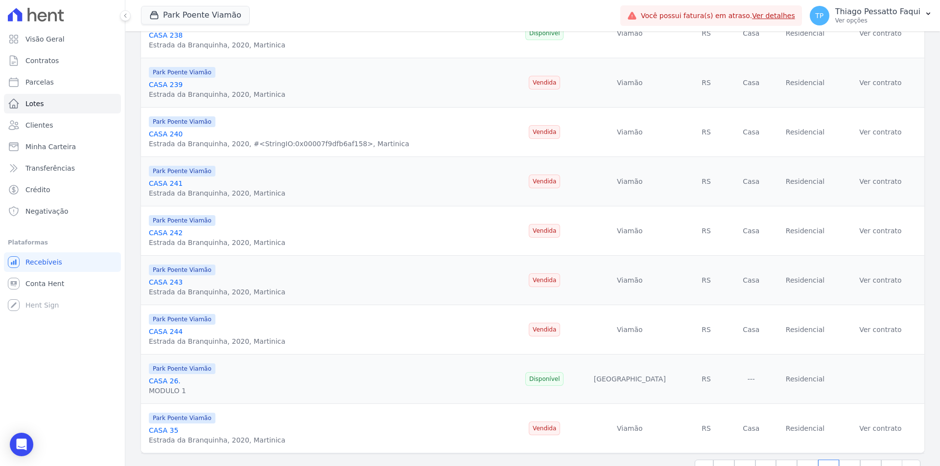
scroll to position [989, 0]
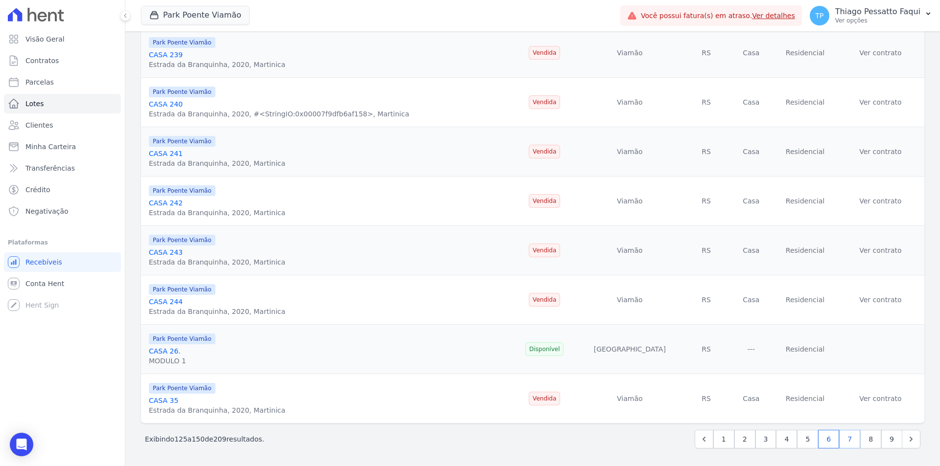
click at [842, 443] on link "7" at bounding box center [849, 439] width 21 height 19
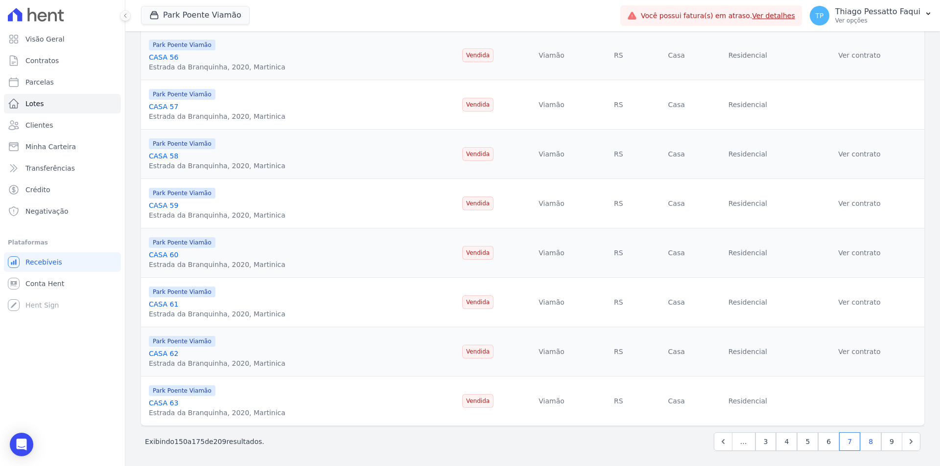
scroll to position [989, 0]
click at [866, 440] on link "8" at bounding box center [870, 439] width 21 height 19
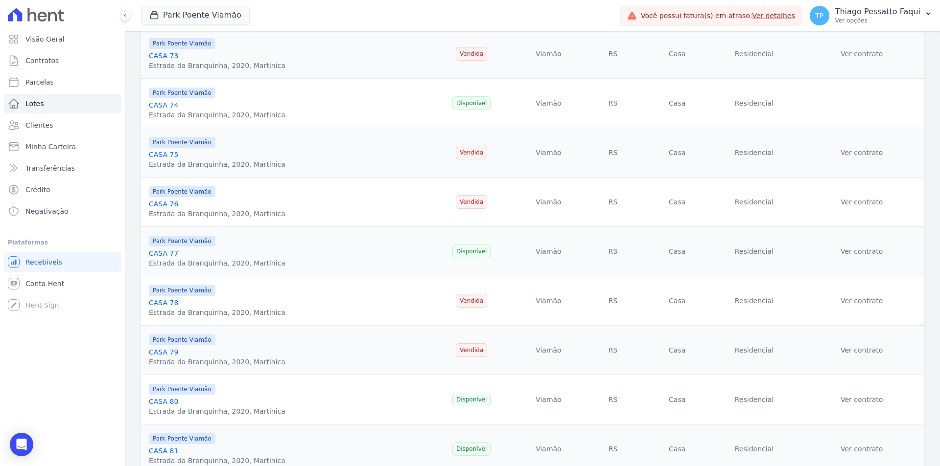
scroll to position [989, 0]
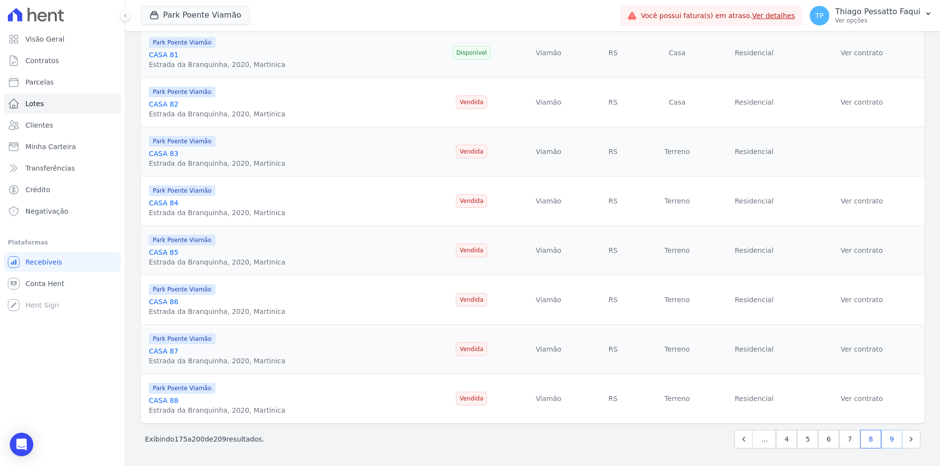
click at [882, 441] on link "9" at bounding box center [891, 439] width 21 height 19
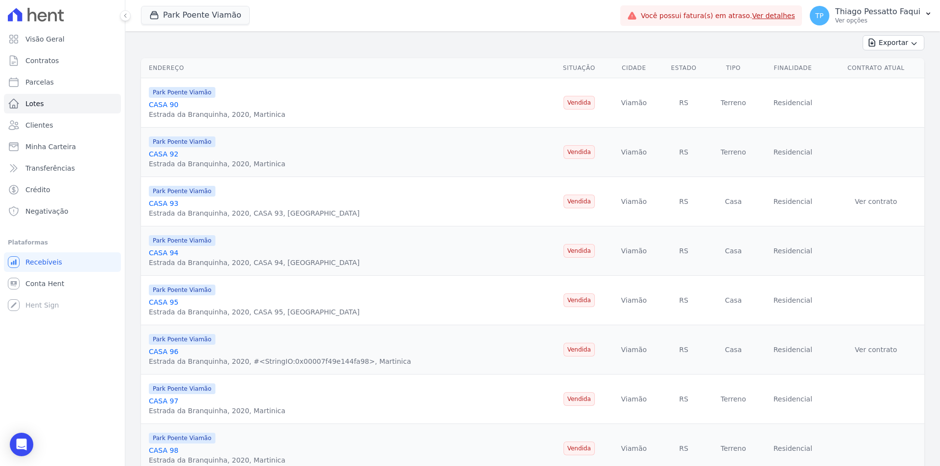
scroll to position [198, 0]
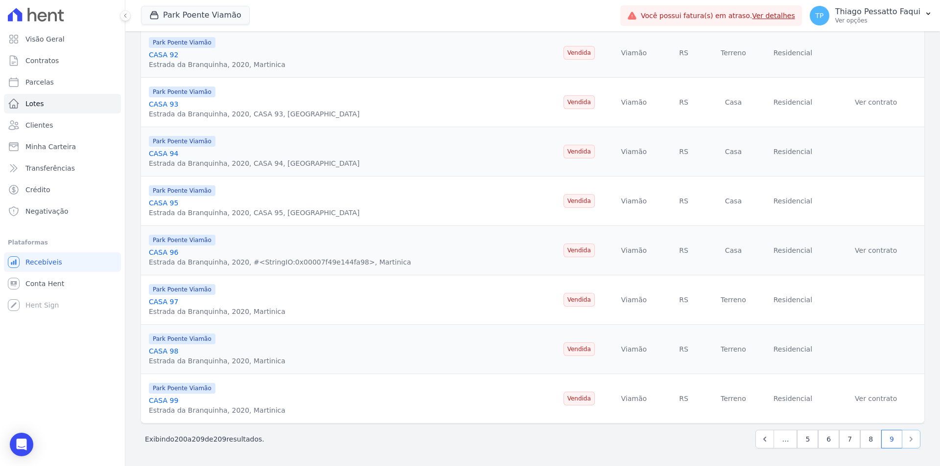
click at [906, 443] on icon "Next" at bounding box center [911, 440] width 10 height 10
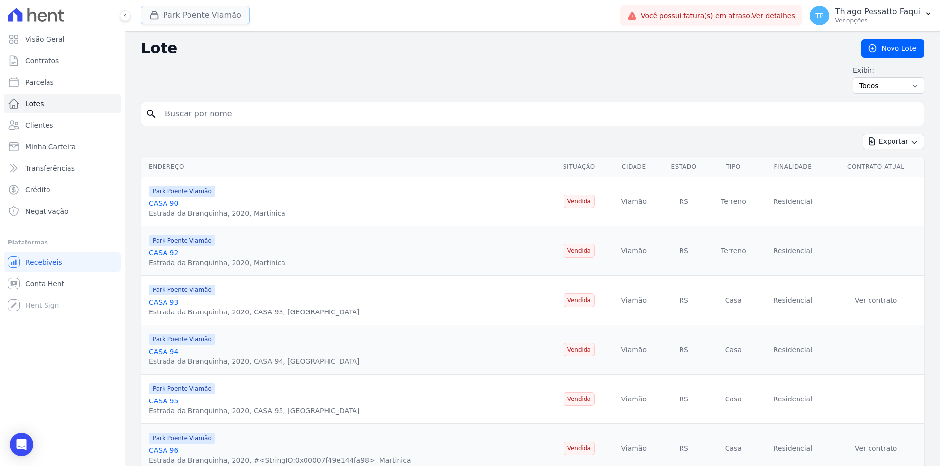
click at [187, 20] on button "Park Poente Viamão" at bounding box center [195, 15] width 109 height 19
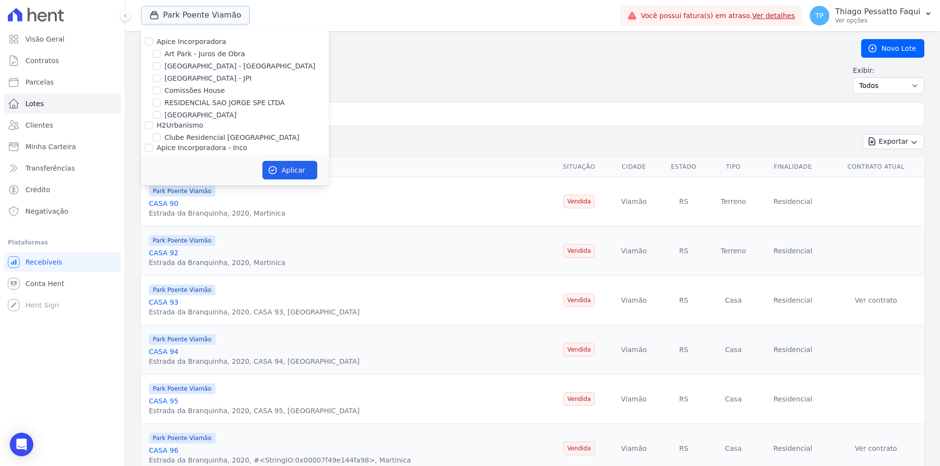
scroll to position [43, 0]
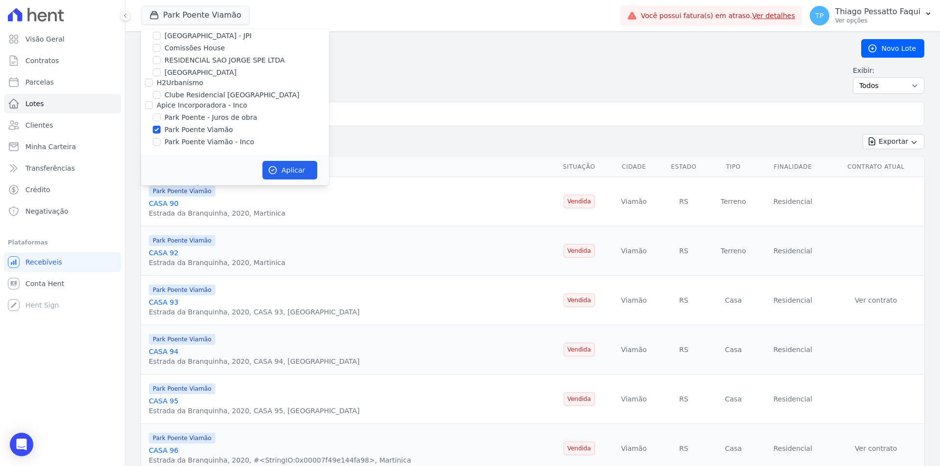
click at [214, 131] on label "Park Poente Viamão" at bounding box center [198, 130] width 69 height 10
click at [161, 131] on input "Park Poente Viamão" at bounding box center [157, 130] width 8 height 8
checkbox input "false"
click at [225, 144] on label "Park Poente Viamão - Inco" at bounding box center [209, 142] width 90 height 10
click at [161, 144] on input "Park Poente Viamão - Inco" at bounding box center [157, 142] width 8 height 8
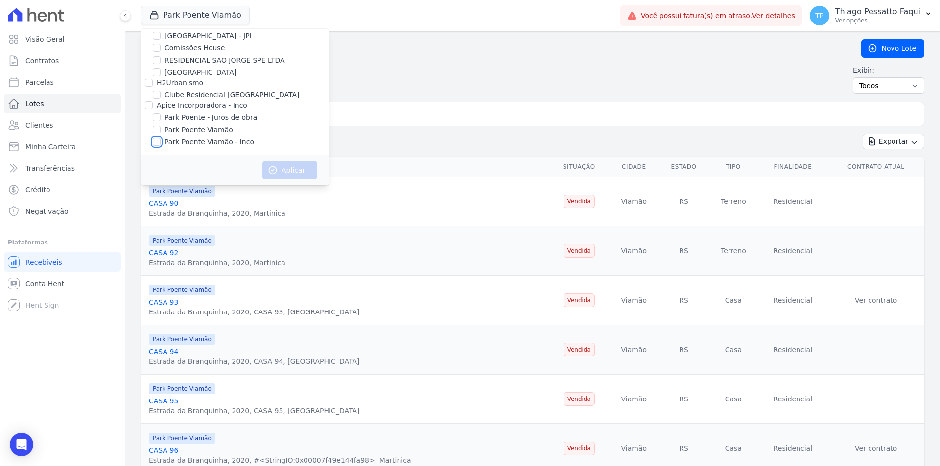
checkbox input "true"
click at [270, 168] on icon "button" at bounding box center [272, 170] width 7 height 7
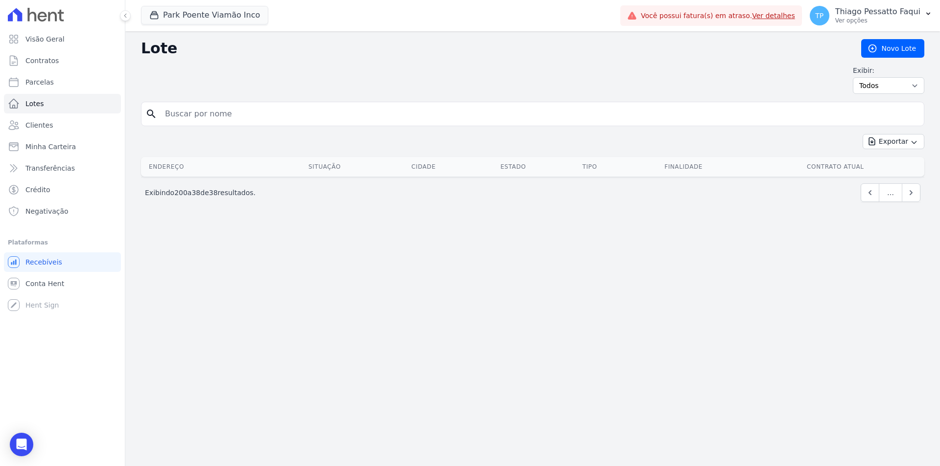
drag, startPoint x: 400, startPoint y: 99, endPoint x: 383, endPoint y: 189, distance: 91.8
drag, startPoint x: 259, startPoint y: 212, endPoint x: 246, endPoint y: 24, distance: 188.4
click at [258, 211] on div "Lote Novo Lote Exibir: Todos Disponíveis Vendidas Reservadas Indisponíveis sear…" at bounding box center [532, 248] width 814 height 435
click at [242, 9] on button "Park Poente Viamão Inco" at bounding box center [204, 15] width 127 height 19
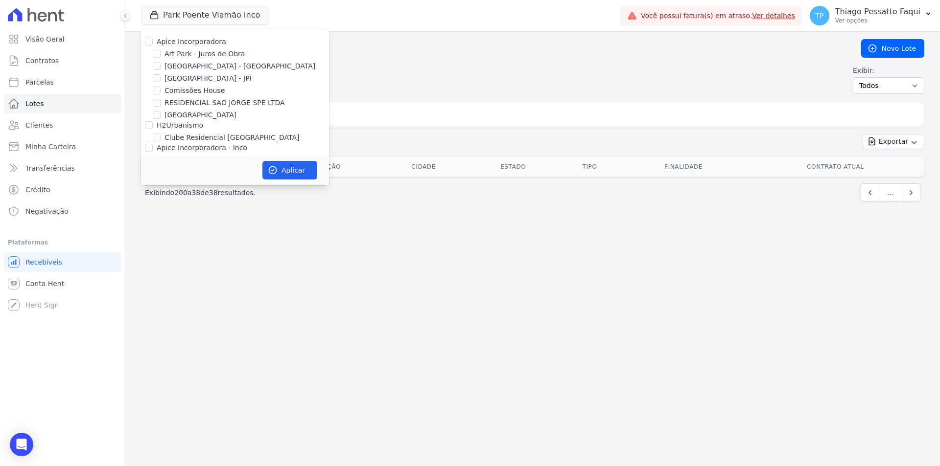
click at [615, 110] on input "search" at bounding box center [539, 114] width 761 height 20
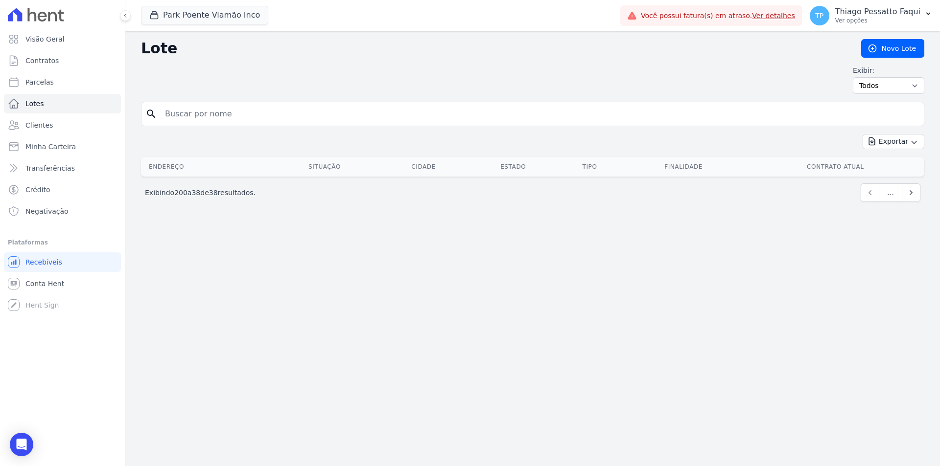
drag, startPoint x: 825, startPoint y: 197, endPoint x: 863, endPoint y: 199, distance: 37.7
click at [826, 198] on div "Exibindo 200 a 38 de 38 resultados. …" at bounding box center [532, 193] width 775 height 19
click at [877, 193] on link "Previous" at bounding box center [869, 193] width 19 height 19
click at [881, 190] on span "…" at bounding box center [890, 193] width 23 height 19
click at [888, 193] on span "…" at bounding box center [890, 193] width 23 height 19
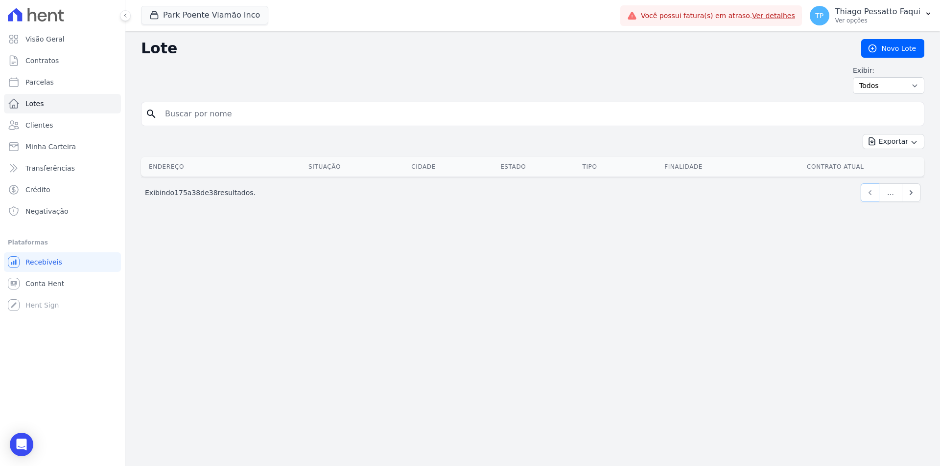
click at [876, 201] on link "Previous" at bounding box center [869, 193] width 19 height 19
click at [874, 196] on icon "Previous" at bounding box center [870, 193] width 10 height 10
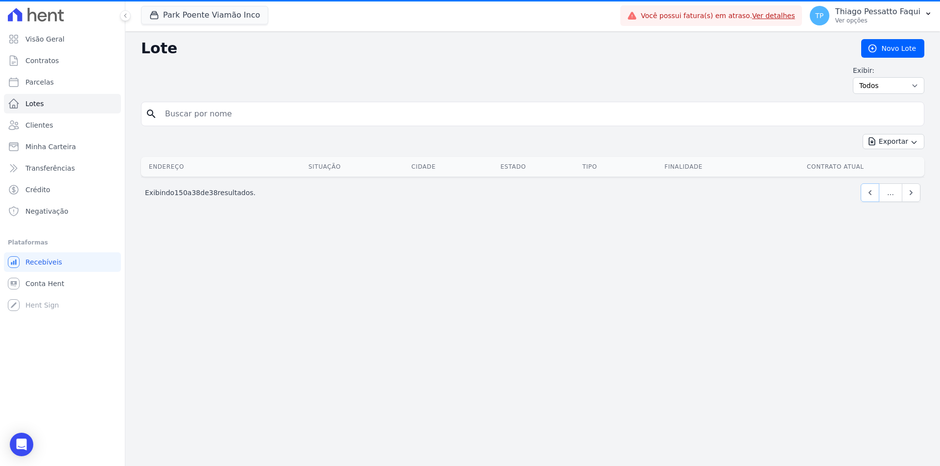
click at [874, 196] on icon "Previous" at bounding box center [870, 193] width 10 height 10
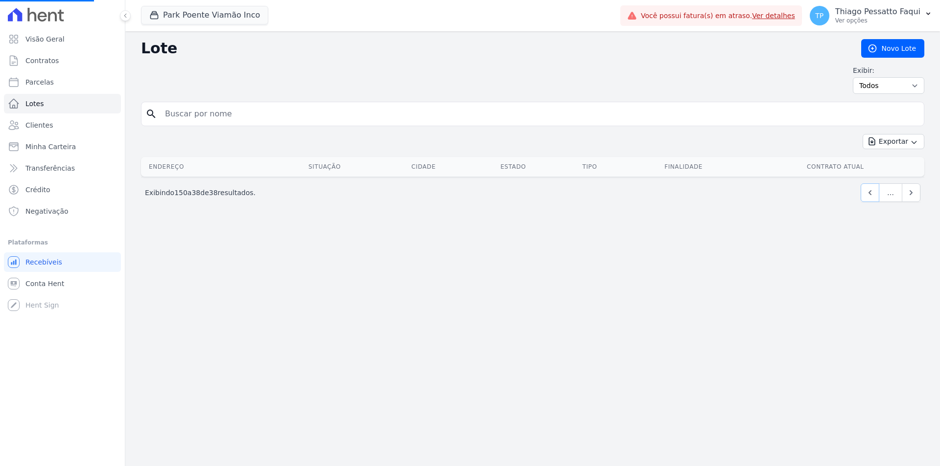
click at [874, 196] on icon "Previous" at bounding box center [870, 193] width 10 height 10
click at [874, 196] on link "1" at bounding box center [870, 193] width 21 height 19
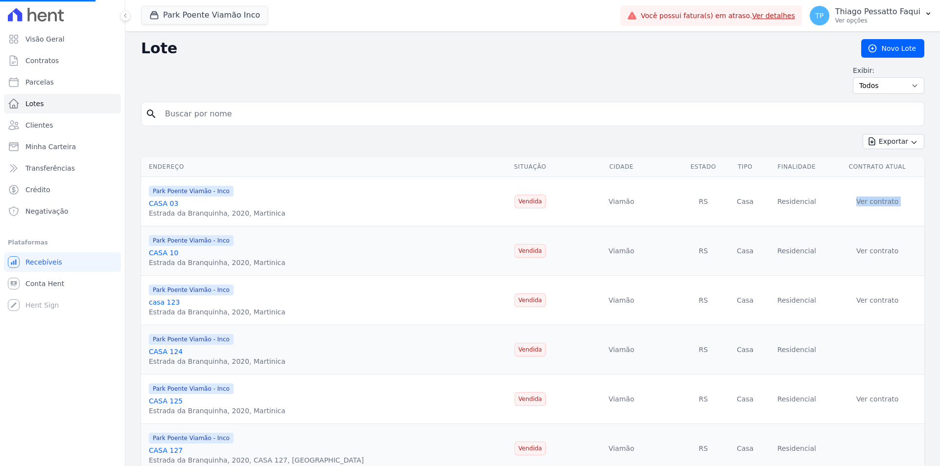
click at [874, 196] on td "Ver contrato" at bounding box center [877, 201] width 94 height 49
click at [833, 206] on td "Ver contrato" at bounding box center [877, 201] width 94 height 49
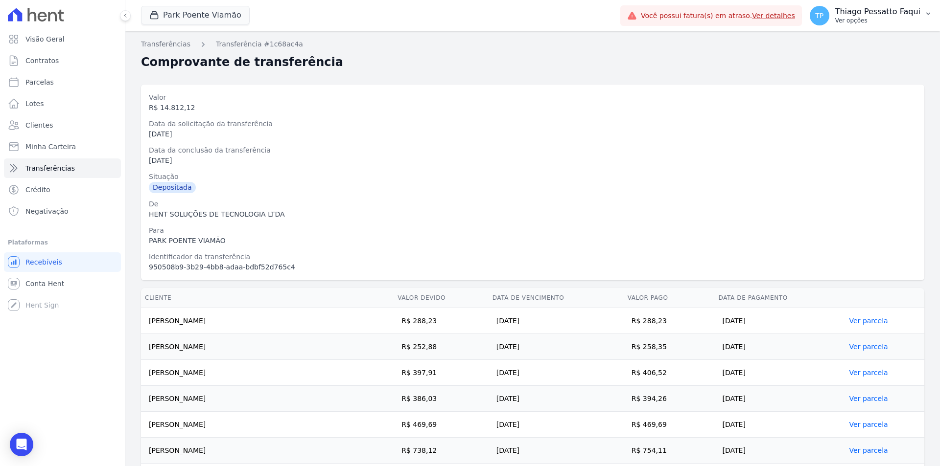
click at [863, 17] on p "Ver opções" at bounding box center [877, 21] width 85 height 8
click at [848, 43] on link "Perfil do empreendimento" at bounding box center [876, 42] width 125 height 18
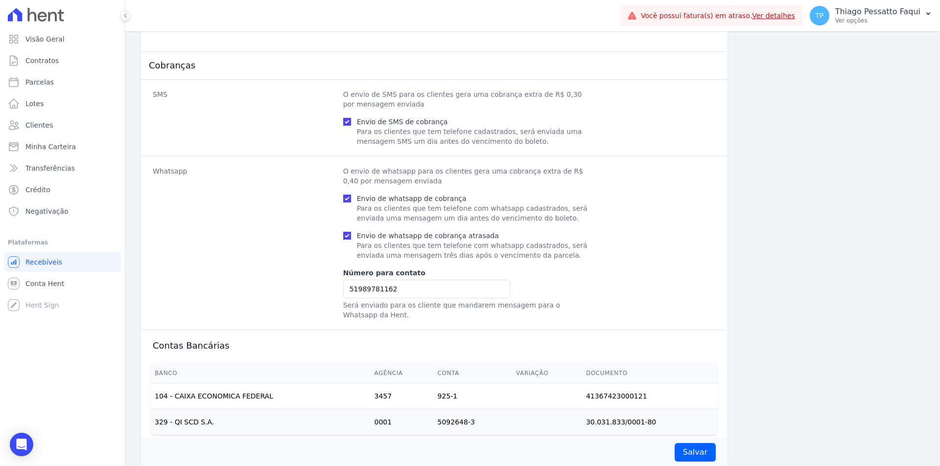
scroll to position [435, 0]
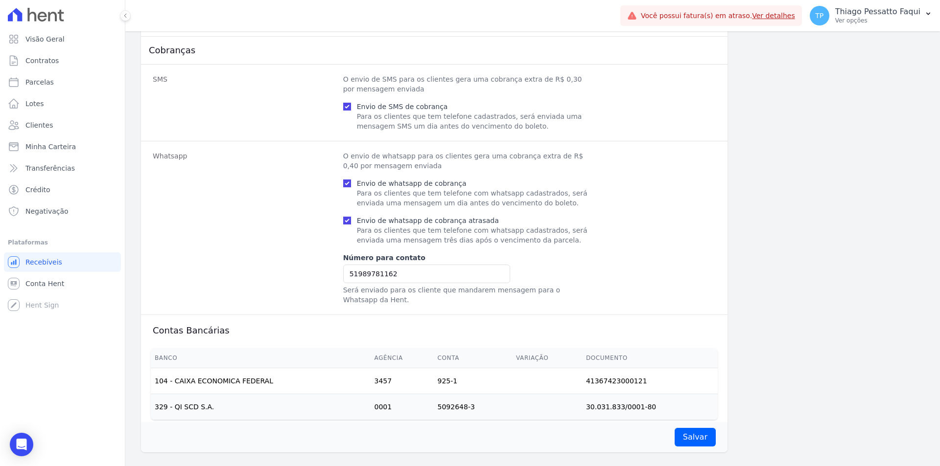
click at [203, 369] on td "104 - CAIXA ECONOMICA FEDERAL" at bounding box center [261, 382] width 220 height 26
click at [556, 401] on td at bounding box center [547, 407] width 70 height 26
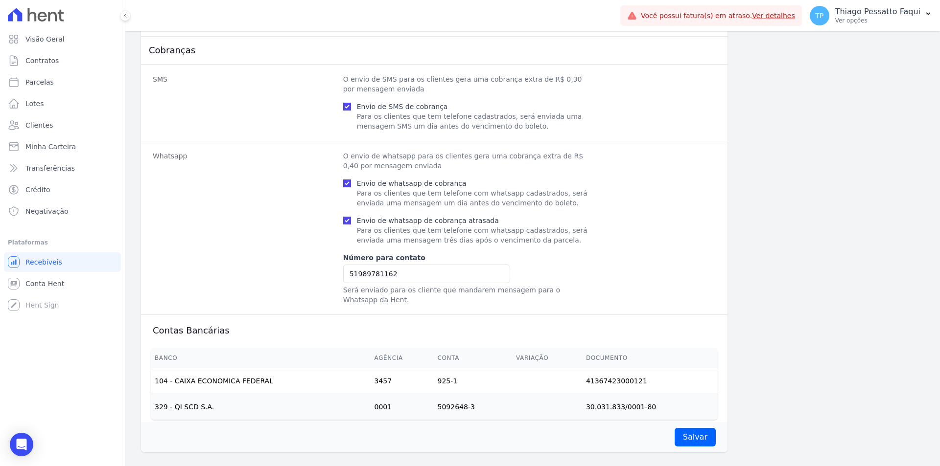
click at [556, 401] on td at bounding box center [547, 407] width 70 height 26
click at [168, 354] on th "Banco" at bounding box center [261, 358] width 220 height 20
click at [223, 374] on td "104 - CAIXA ECONOMICA FEDERAL" at bounding box center [261, 382] width 220 height 26
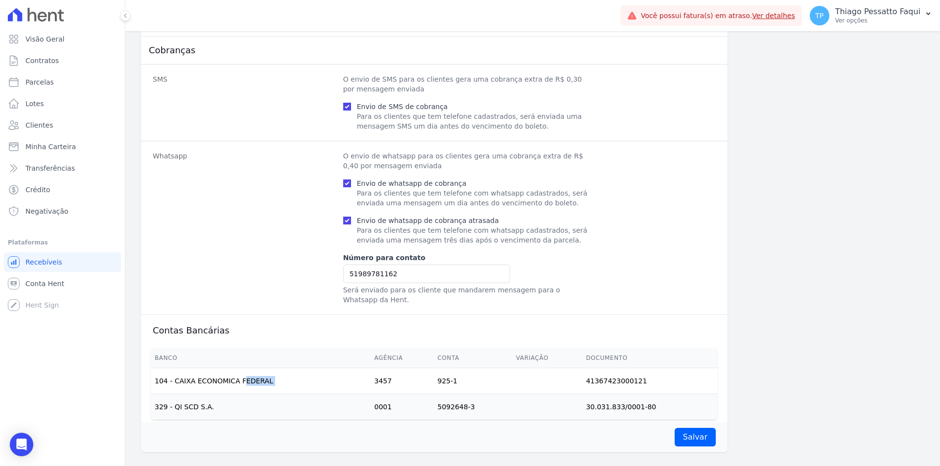
click at [223, 374] on td "104 - CAIXA ECONOMICA FEDERAL" at bounding box center [261, 382] width 220 height 26
click at [562, 394] on td at bounding box center [547, 407] width 70 height 26
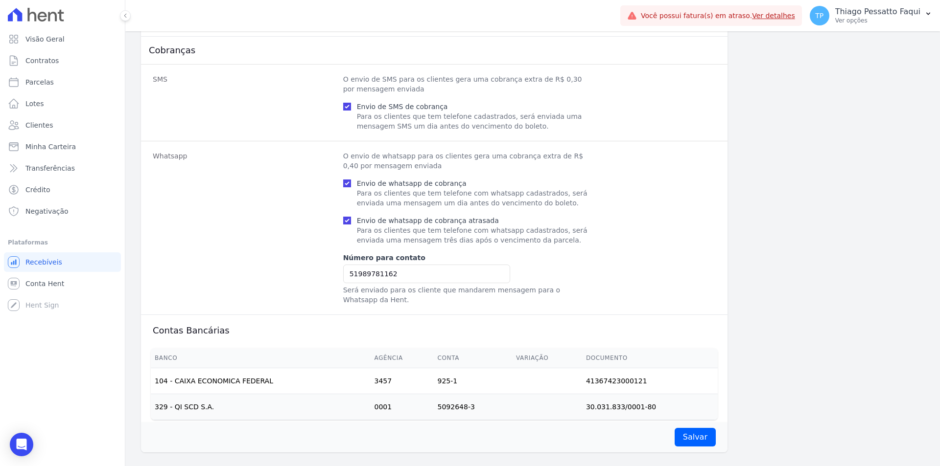
click at [562, 394] on td at bounding box center [547, 407] width 70 height 26
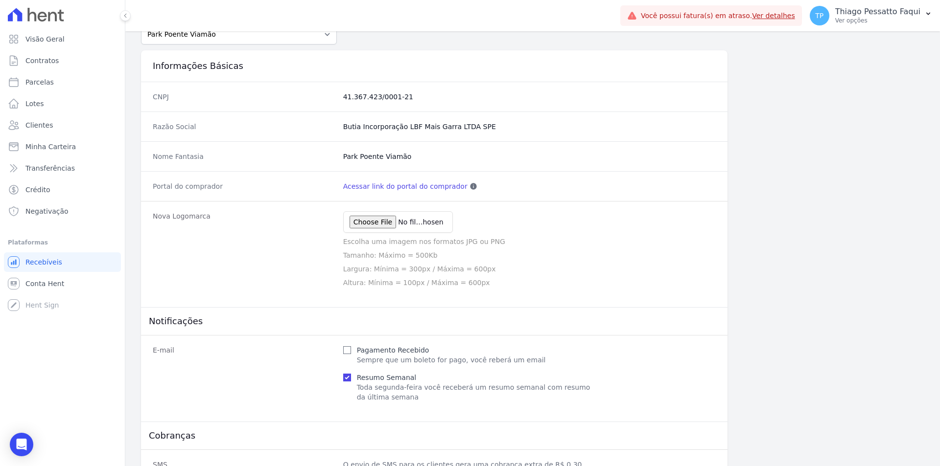
scroll to position [0, 0]
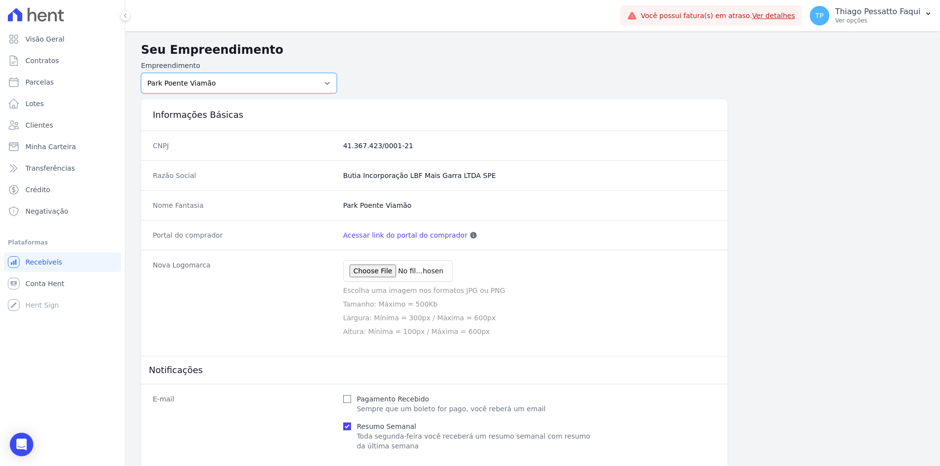
click at [190, 88] on select "Art Park - [GEOGRAPHIC_DATA] - [GEOGRAPHIC_DATA] - JPI Clube Residencial [GEOGR…" at bounding box center [239, 83] width 196 height 21
click at [209, 87] on select "Art Park - [GEOGRAPHIC_DATA] - [GEOGRAPHIC_DATA] - JPI Clube Residencial [GEOGR…" at bounding box center [239, 83] width 196 height 21
select select "2c7991d1-a282-4fea-a459-1f134b82c114"
click at [141, 73] on select "Art Park - [GEOGRAPHIC_DATA] - [GEOGRAPHIC_DATA] - JPI Clube Residencial [GEOGR…" at bounding box center [239, 83] width 196 height 21
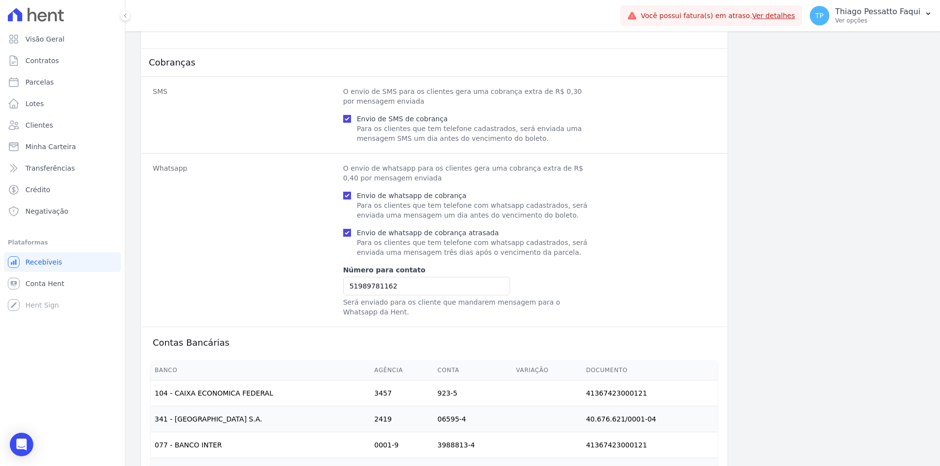
scroll to position [663, 0]
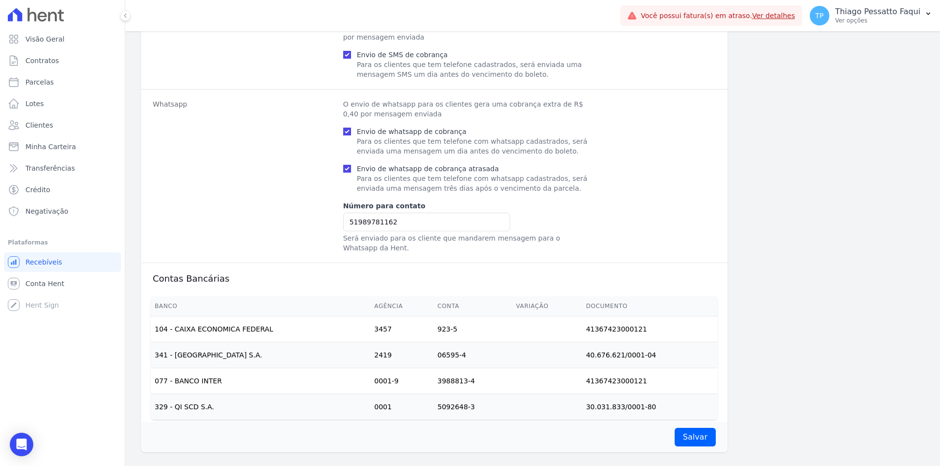
click at [444, 398] on td "5092648-3" at bounding box center [473, 407] width 79 height 26
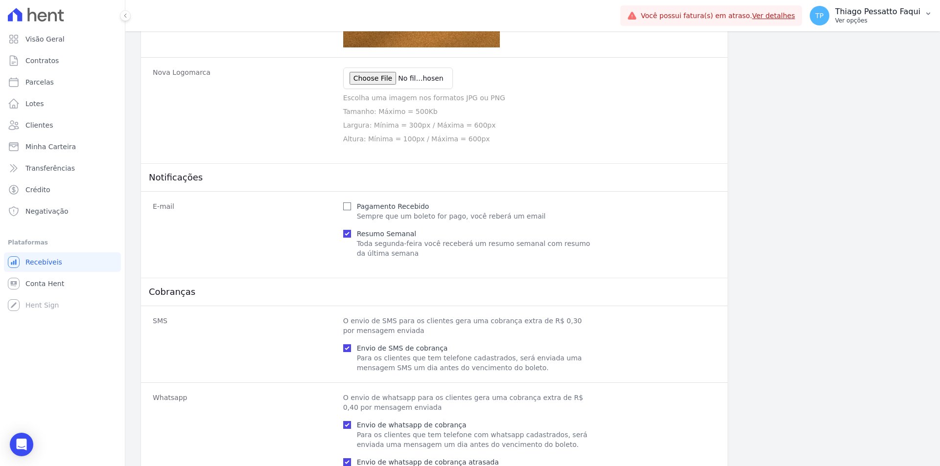
click at [854, 5] on button "TP Thiago Pessatto Faqui Ver opções" at bounding box center [871, 15] width 138 height 27
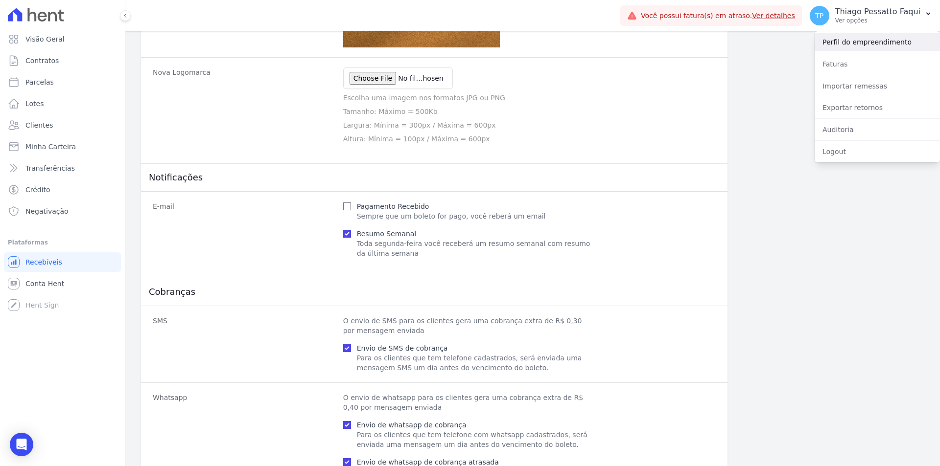
click at [842, 44] on link "Perfil do empreendimento" at bounding box center [876, 42] width 125 height 18
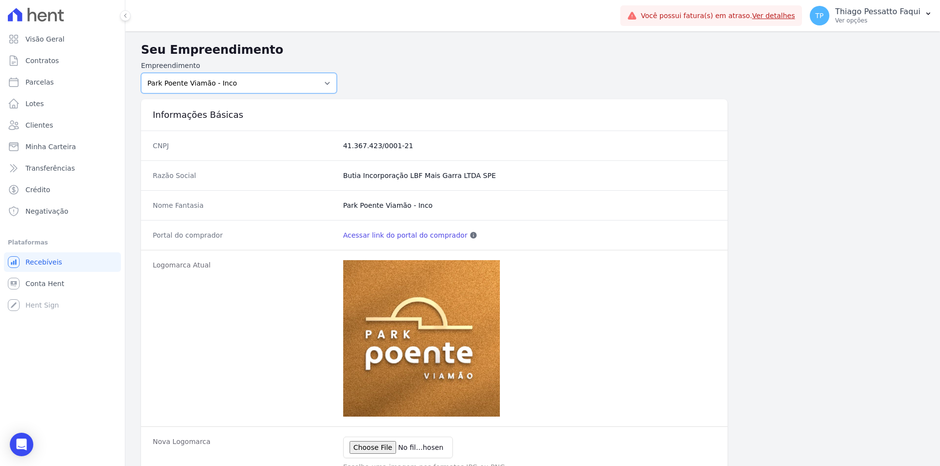
drag, startPoint x: 258, startPoint y: 88, endPoint x: 234, endPoint y: 90, distance: 24.5
click at [258, 87] on select "Art Park - [GEOGRAPHIC_DATA] - [GEOGRAPHIC_DATA] - JPI Clube Residencial [GEOGR…" at bounding box center [239, 83] width 196 height 21
click at [669, 198] on div "Nome Fantasia Park Poente Viamão - Inco" at bounding box center [434, 205] width 586 height 30
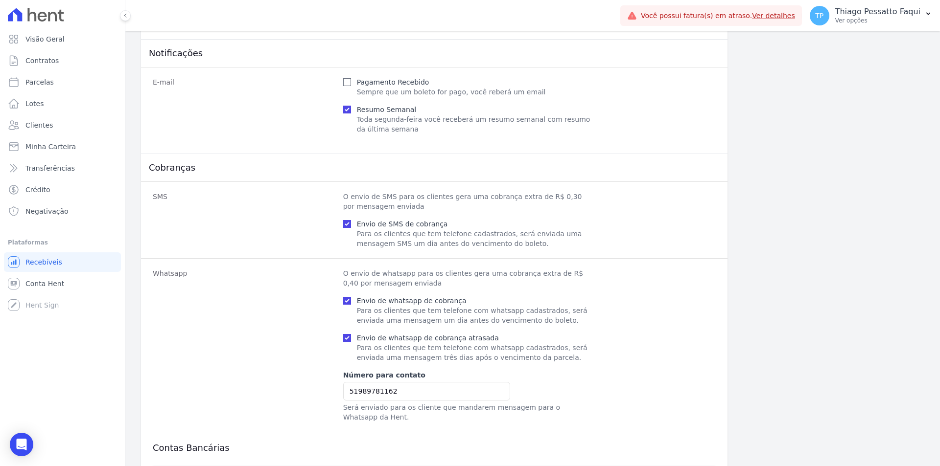
scroll to position [663, 0]
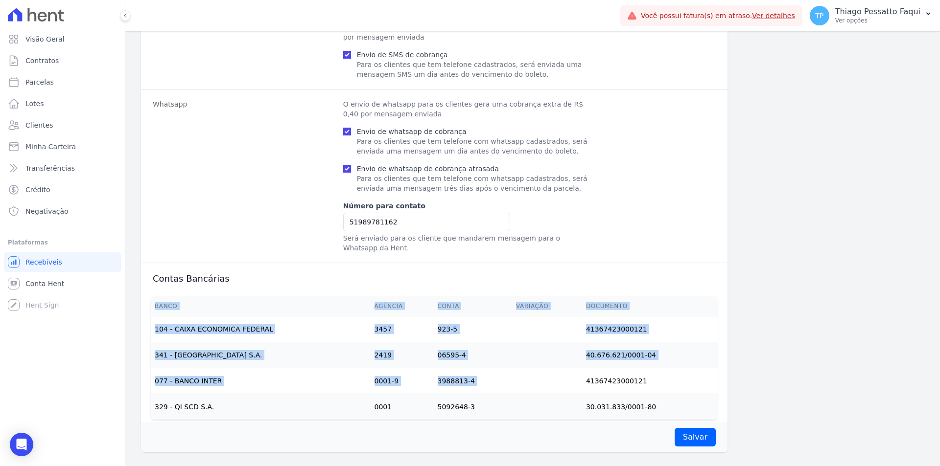
drag, startPoint x: 153, startPoint y: 299, endPoint x: 586, endPoint y: 376, distance: 439.9
click at [586, 376] on table "Banco Agência Conta Variação Documento 104 - CAIXA ECONOMICA FEDERAL 3457 923-5…" at bounding box center [434, 358] width 567 height 123
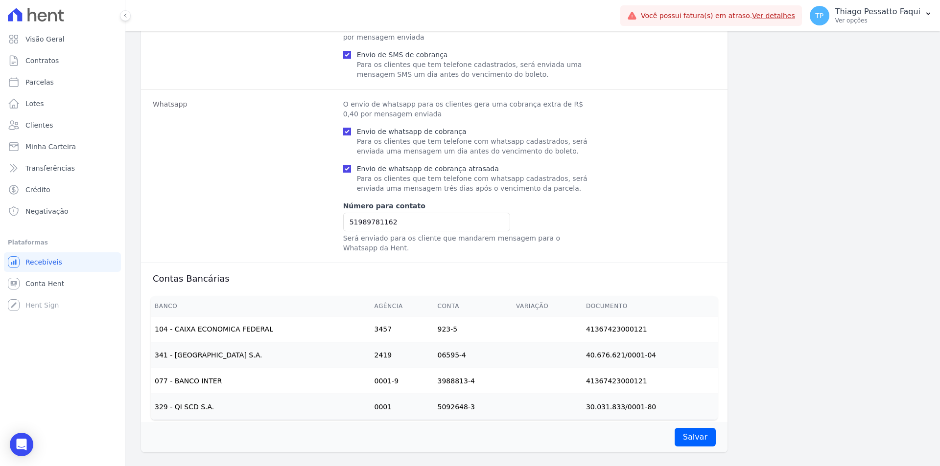
click at [618, 398] on td "30.031.833/0001-80" at bounding box center [650, 407] width 136 height 26
click at [161, 394] on td "329 - QI SCD S.A." at bounding box center [261, 407] width 220 height 26
drag, startPoint x: 156, startPoint y: 402, endPoint x: 661, endPoint y: 397, distance: 505.1
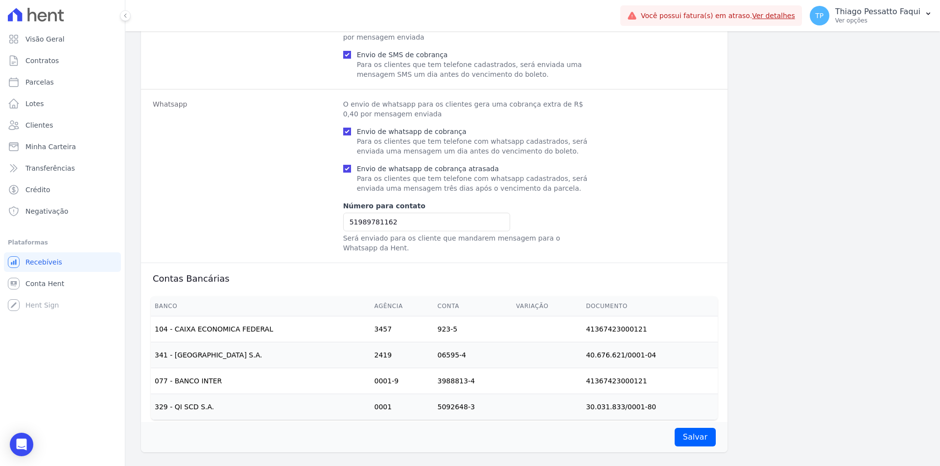
click at [661, 397] on tr "329 - QI SCD S.A. 0001 5092648-3 30.031.833/0001-80" at bounding box center [434, 407] width 567 height 26
drag, startPoint x: 660, startPoint y: 394, endPoint x: 405, endPoint y: 287, distance: 276.0
click at [405, 297] on th "Agência" at bounding box center [401, 307] width 63 height 20
drag, startPoint x: 167, startPoint y: 282, endPoint x: 596, endPoint y: 393, distance: 442.2
click at [596, 393] on div "E-mail Pagamento Recebido Sempre que um boleto for pago, você reberá um email R…" at bounding box center [434, 175] width 586 height 555
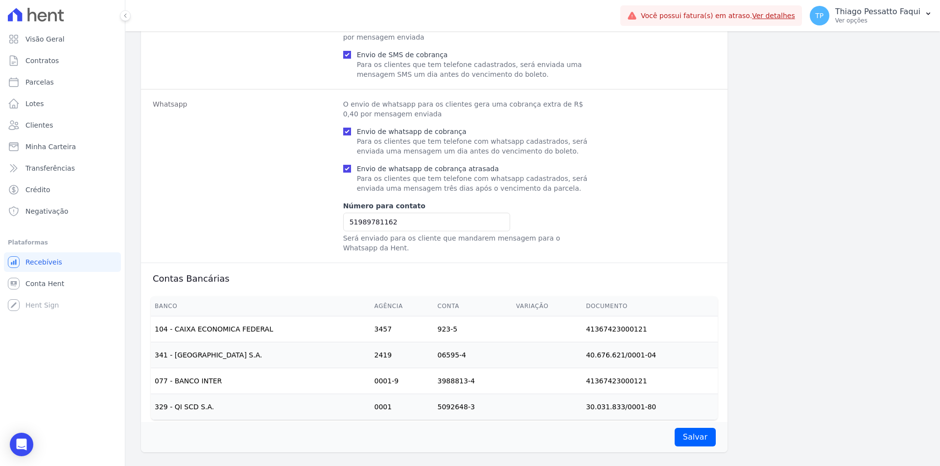
click at [620, 401] on td "30.031.833/0001-80" at bounding box center [650, 407] width 136 height 26
drag, startPoint x: 652, startPoint y: 398, endPoint x: 147, endPoint y: 394, distance: 504.6
click at [147, 394] on div "Banco Agência Conta Variação Documento 104 - CAIXA ECONOMICA FEDERAL 3457 923-5…" at bounding box center [434, 359] width 598 height 132
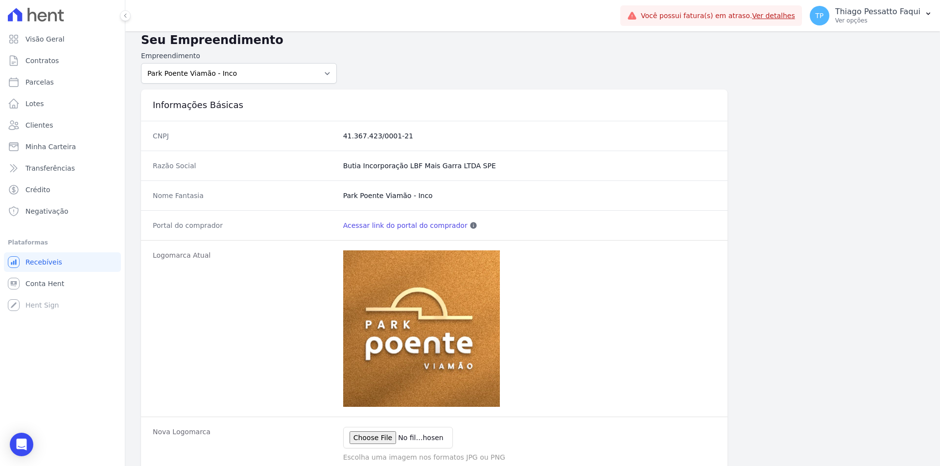
scroll to position [0, 0]
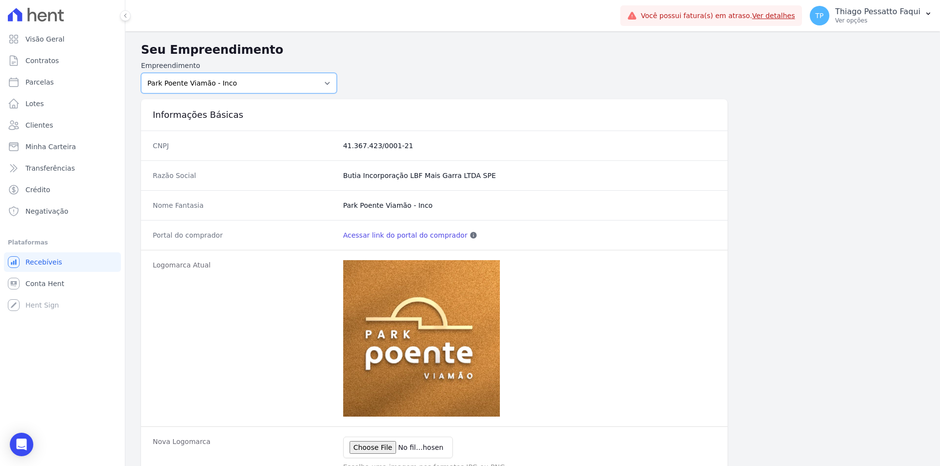
click at [216, 80] on select "Art Park - [GEOGRAPHIC_DATA] - [GEOGRAPHIC_DATA] - JPI Clube Residencial [GEOGR…" at bounding box center [239, 83] width 196 height 21
select select "a809cdca-e68c-4b96-ac7a-7f2da9de2f46"
click at [141, 73] on select "Art Park - [GEOGRAPHIC_DATA] - [GEOGRAPHIC_DATA] - JPI Clube Residencial [GEOGR…" at bounding box center [239, 83] width 196 height 21
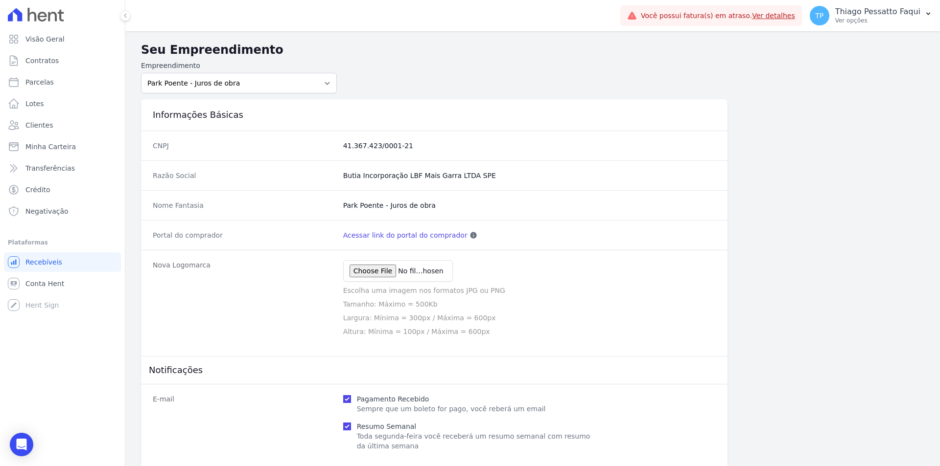
select select "bb4f9d9f-12c7-4ae8-bc2e-9e19481730b1"
click at [141, 73] on select "Art Park - [GEOGRAPHIC_DATA] - [GEOGRAPHIC_DATA] - JPI Clube Residencial [GEOGR…" at bounding box center [239, 83] width 196 height 21
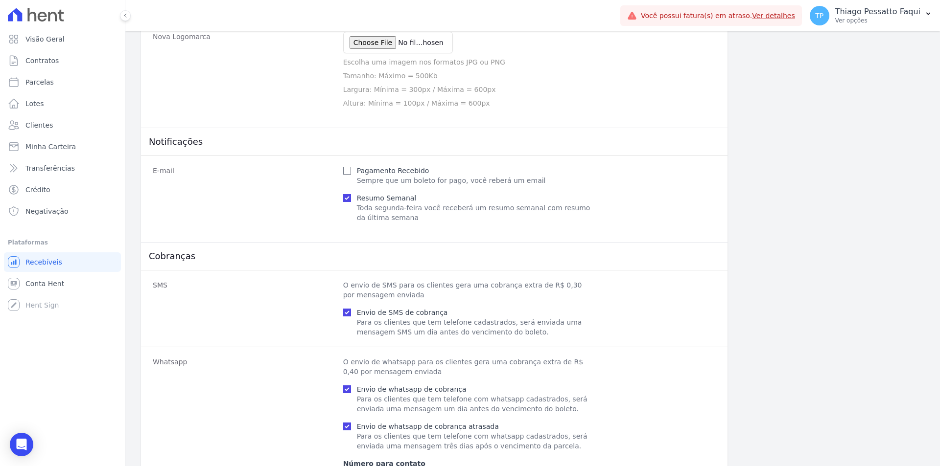
scroll to position [435, 0]
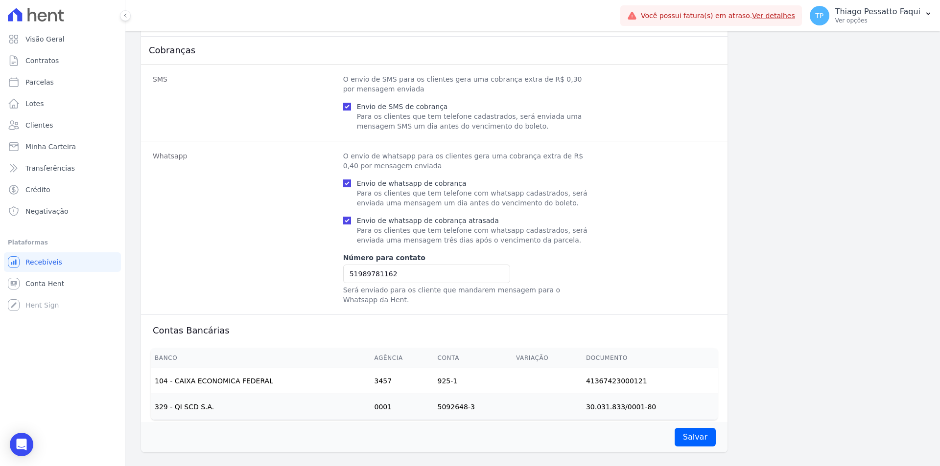
drag, startPoint x: 175, startPoint y: 368, endPoint x: 642, endPoint y: 393, distance: 467.1
click at [642, 393] on tbody "104 - CAIXA ECONOMICA FEDERAL 3457 925-1 41367423000121 329 - QI SCD S.A. 0001 …" at bounding box center [434, 395] width 567 height 52
click at [642, 394] on td "30.031.833/0001-80" at bounding box center [650, 407] width 136 height 26
click at [650, 407] on td "30.031.833/0001-80" at bounding box center [650, 407] width 136 height 26
click at [221, 408] on td "329 - QI SCD S.A." at bounding box center [261, 407] width 220 height 26
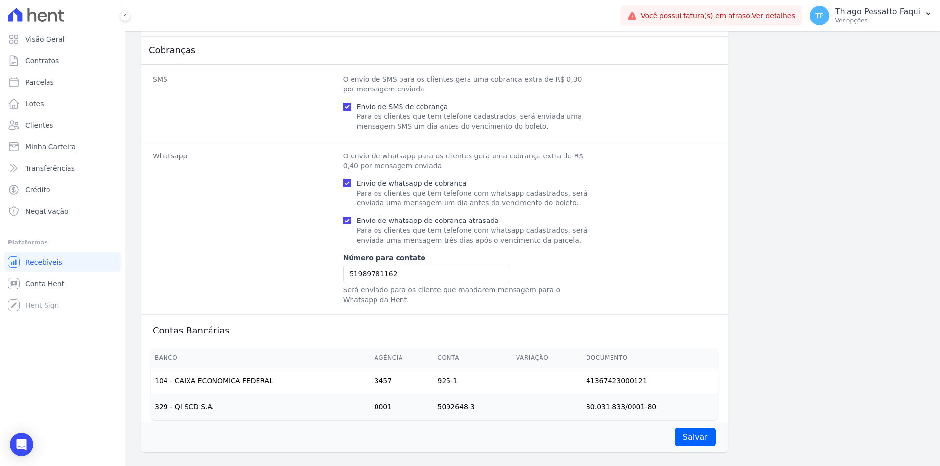
click at [180, 396] on td "329 - QI SCD S.A." at bounding box center [261, 407] width 220 height 26
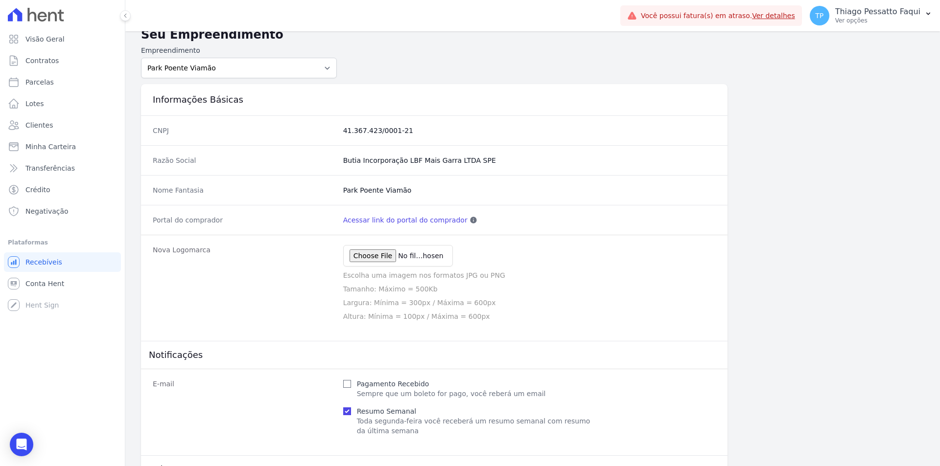
scroll to position [0, 0]
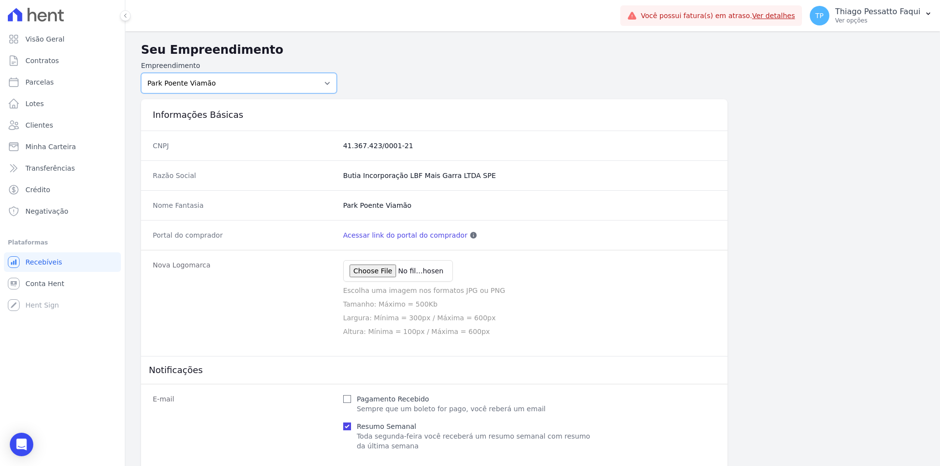
drag, startPoint x: 174, startPoint y: 91, endPoint x: 169, endPoint y: 99, distance: 9.7
click at [174, 91] on select "Art Park - [GEOGRAPHIC_DATA] - [GEOGRAPHIC_DATA] - JPI Clube Residencial [GEOGR…" at bounding box center [239, 83] width 196 height 21
click at [201, 87] on select "Art Park - [GEOGRAPHIC_DATA] - [GEOGRAPHIC_DATA] - JPI Clube Residencial [GEOGR…" at bounding box center [239, 83] width 196 height 21
select select "a809cdca-e68c-4b96-ac7a-7f2da9de2f46"
click at [141, 73] on select "Art Park - [GEOGRAPHIC_DATA] - [GEOGRAPHIC_DATA] - JPI Clube Residencial [GEOGR…" at bounding box center [239, 83] width 196 height 21
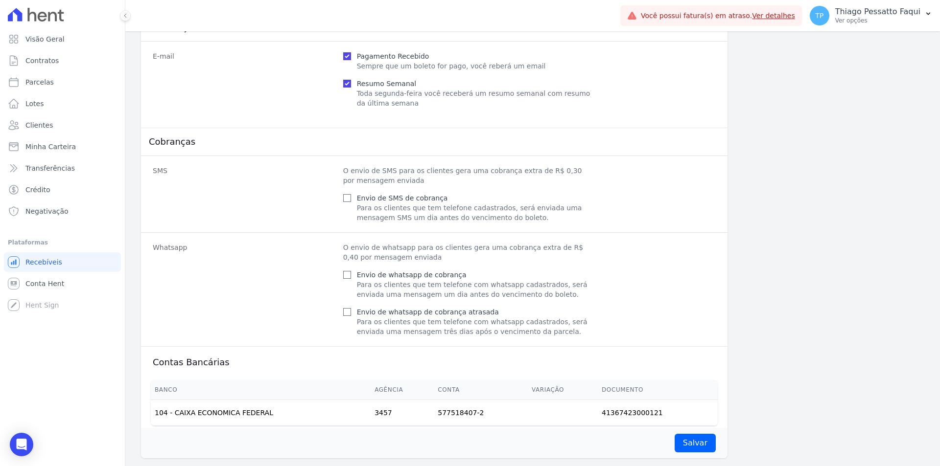
scroll to position [359, 0]
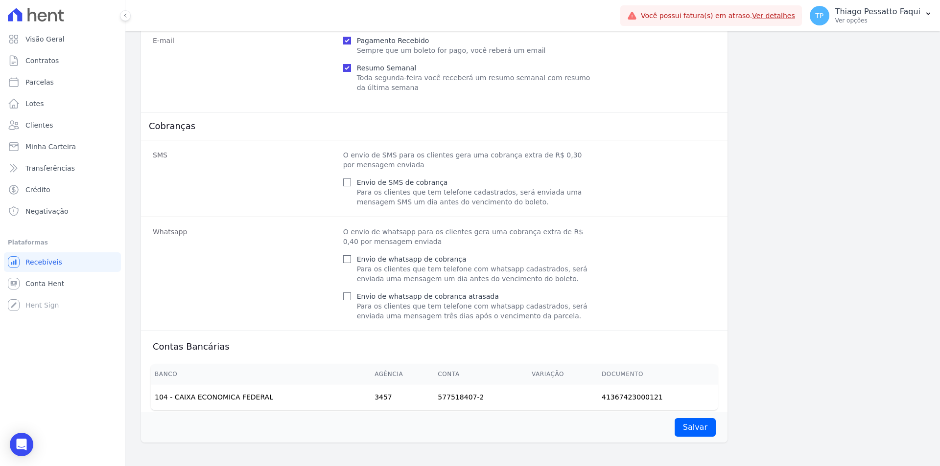
click at [219, 407] on td "104 - CAIXA ECONOMICA FEDERAL" at bounding box center [261, 398] width 220 height 26
click at [219, 406] on td "104 - CAIXA ECONOMICA FEDERAL" at bounding box center [261, 398] width 220 height 26
click at [219, 405] on td "104 - CAIXA ECONOMICA FEDERAL" at bounding box center [261, 398] width 220 height 26
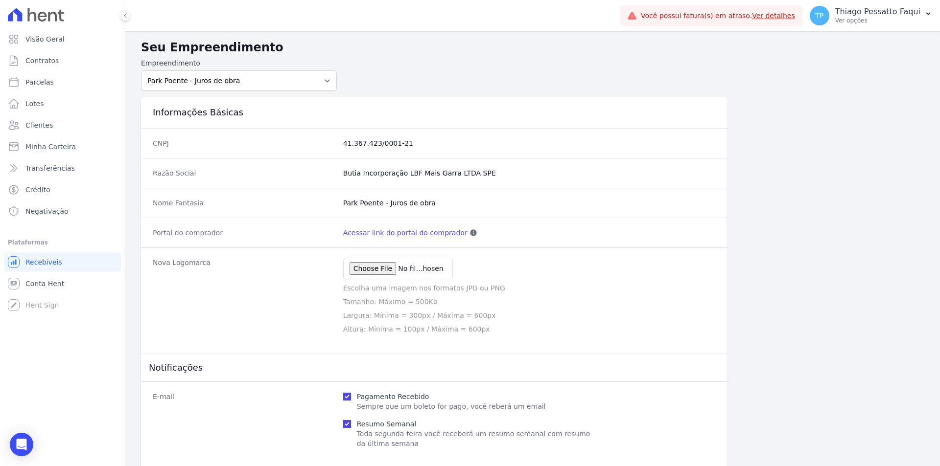
scroll to position [0, 0]
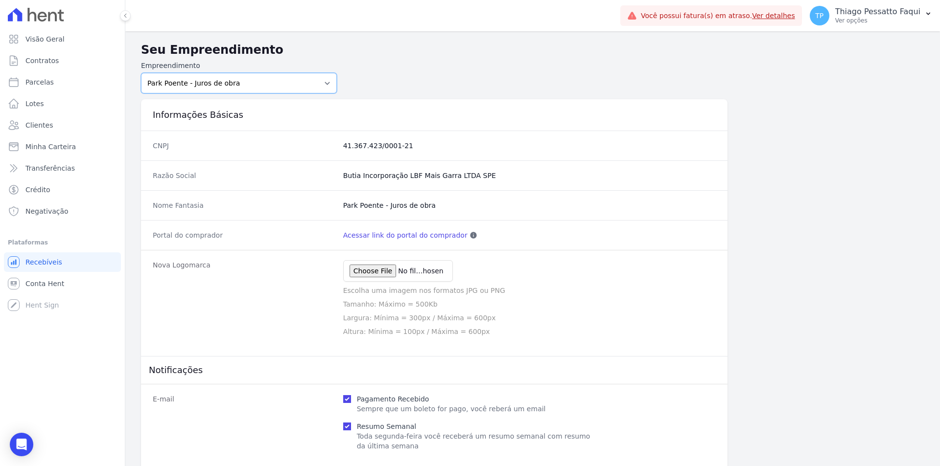
drag, startPoint x: 198, startPoint y: 86, endPoint x: 194, endPoint y: 93, distance: 7.9
click at [198, 86] on select "Art Park - [GEOGRAPHIC_DATA] - [GEOGRAPHIC_DATA] - JPI Clube Residencial [GEOGR…" at bounding box center [239, 83] width 196 height 21
select select "bb4f9d9f-12c7-4ae8-bc2e-9e19481730b1"
click at [141, 73] on select "Art Park - [GEOGRAPHIC_DATA] - [GEOGRAPHIC_DATA] - JPI Clube Residencial [GEOGR…" at bounding box center [239, 83] width 196 height 21
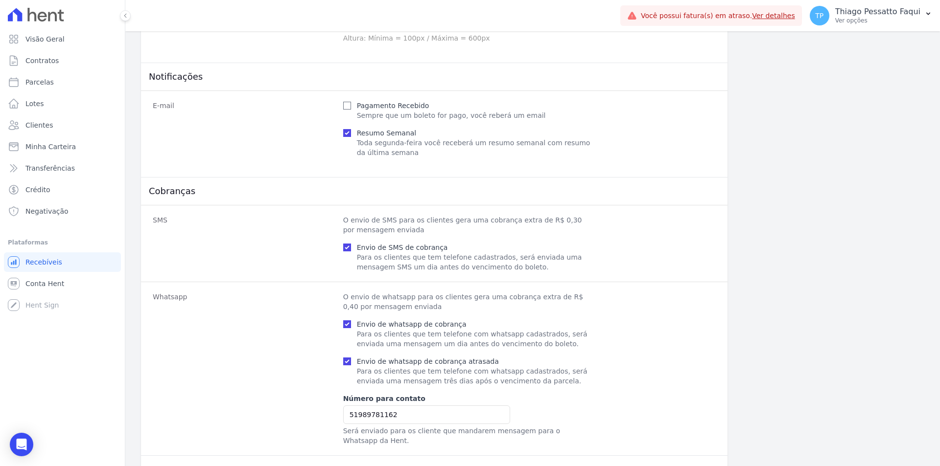
scroll to position [435, 0]
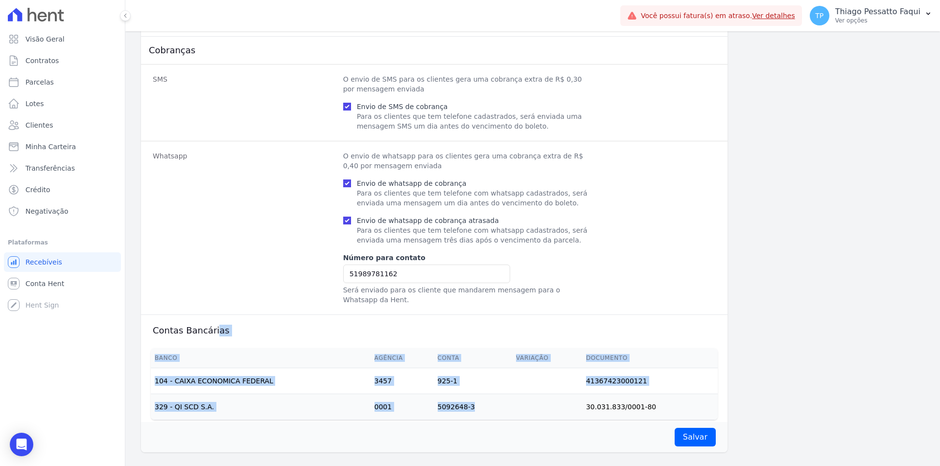
drag, startPoint x: 310, startPoint y: 407, endPoint x: 521, endPoint y: 407, distance: 210.9
click at [521, 407] on div "E-mail Pagamento Recebido Sempre que um boleto for pago, você reberá um email R…" at bounding box center [434, 201] width 586 height 503
click at [521, 407] on td at bounding box center [547, 407] width 70 height 26
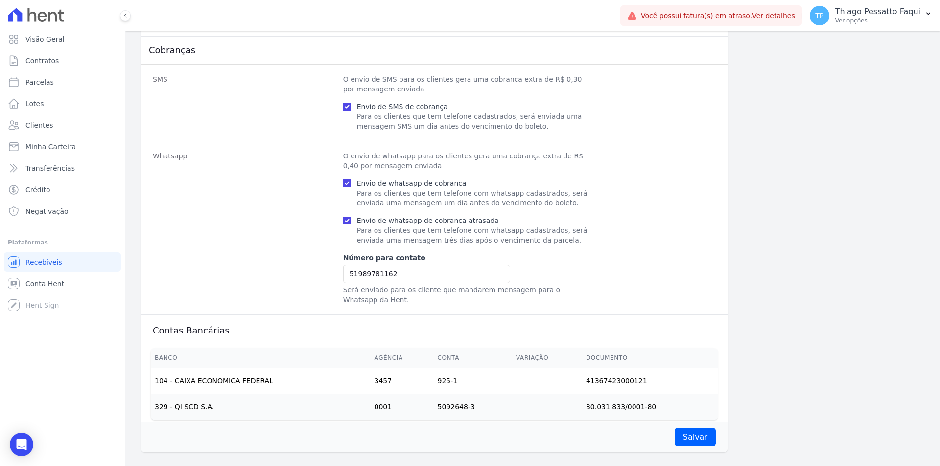
drag, startPoint x: 430, startPoint y: 406, endPoint x: 189, endPoint y: 400, distance: 241.4
click at [189, 400] on tr "329 - QI SCD S.A. 0001 5092648-3 30.031.833/0001-80" at bounding box center [434, 407] width 567 height 26
click at [189, 400] on td "329 - QI SCD S.A." at bounding box center [261, 407] width 220 height 26
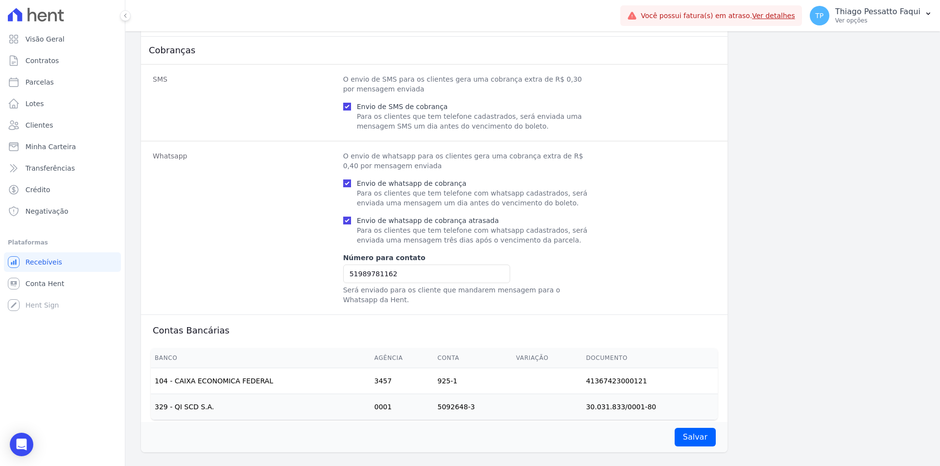
click at [189, 400] on td "329 - QI SCD S.A." at bounding box center [261, 407] width 220 height 26
drag, startPoint x: 185, startPoint y: 374, endPoint x: 231, endPoint y: 413, distance: 60.1
click at [365, 374] on td "104 - CAIXA ECONOMICA FEDERAL" at bounding box center [261, 382] width 220 height 26
click at [141, 391] on div "Banco Agência Conta Variação Documento 104 - CAIXA ECONOMICA FEDERAL 3457 925-1…" at bounding box center [434, 385] width 598 height 80
click at [212, 410] on td "329 - QI SCD S.A." at bounding box center [261, 407] width 220 height 26
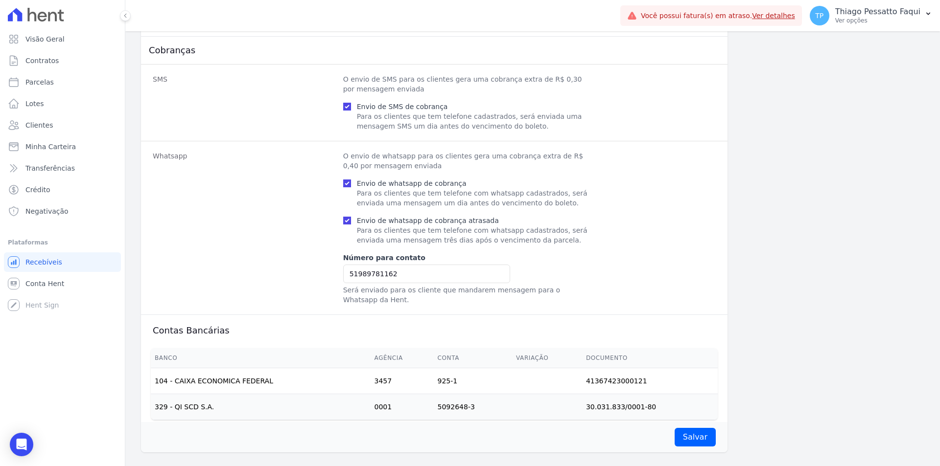
click at [212, 410] on td "329 - QI SCD S.A." at bounding box center [261, 407] width 220 height 26
click at [203, 404] on td "329 - QI SCD S.A." at bounding box center [261, 407] width 220 height 26
click at [583, 379] on tr "104 - CAIXA ECONOMICA FEDERAL 3457 925-1 41367423000121" at bounding box center [434, 382] width 567 height 26
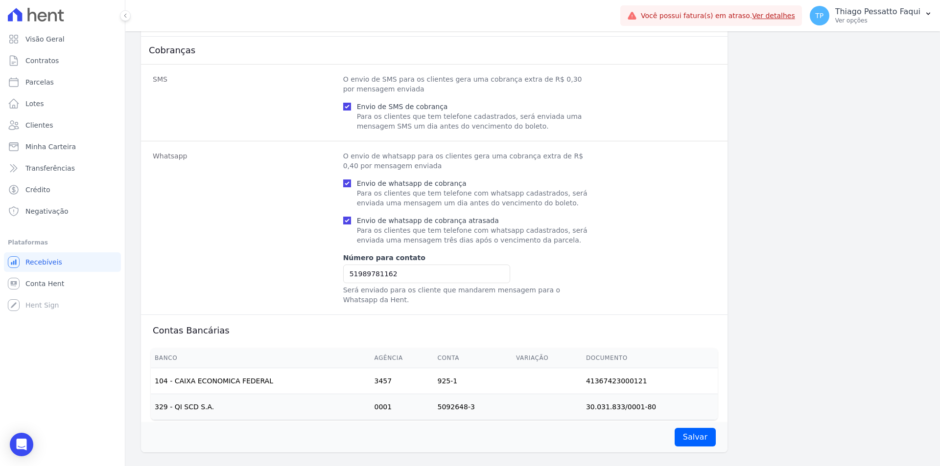
click at [601, 399] on td "30.031.833/0001-80" at bounding box center [650, 407] width 136 height 26
click at [51, 167] on span "Transferências" at bounding box center [49, 168] width 49 height 10
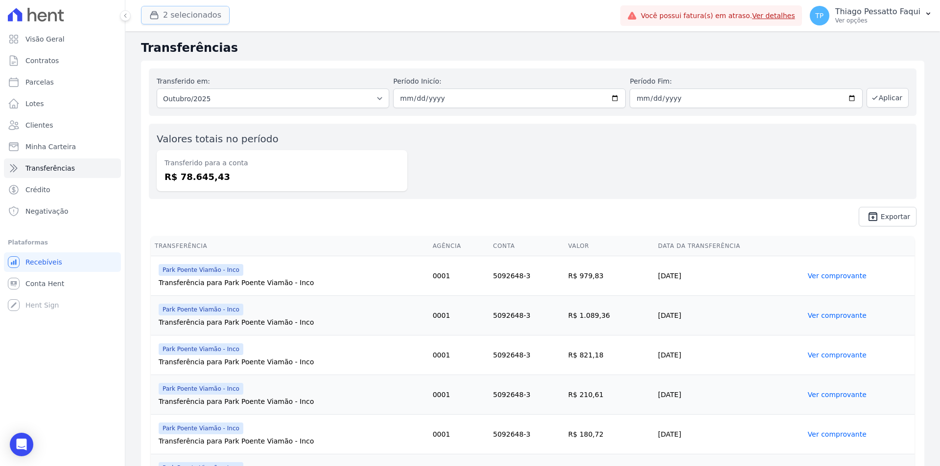
click at [178, 11] on button "2 selecionados" at bounding box center [185, 15] width 89 height 19
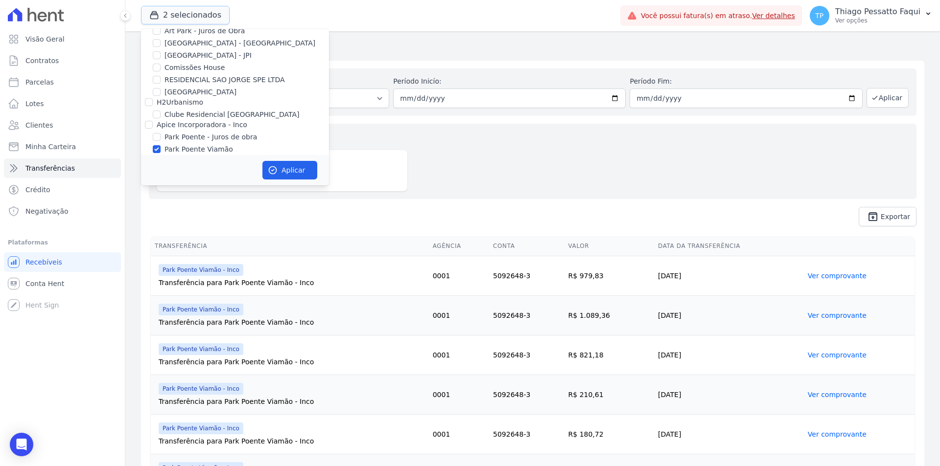
scroll to position [43, 0]
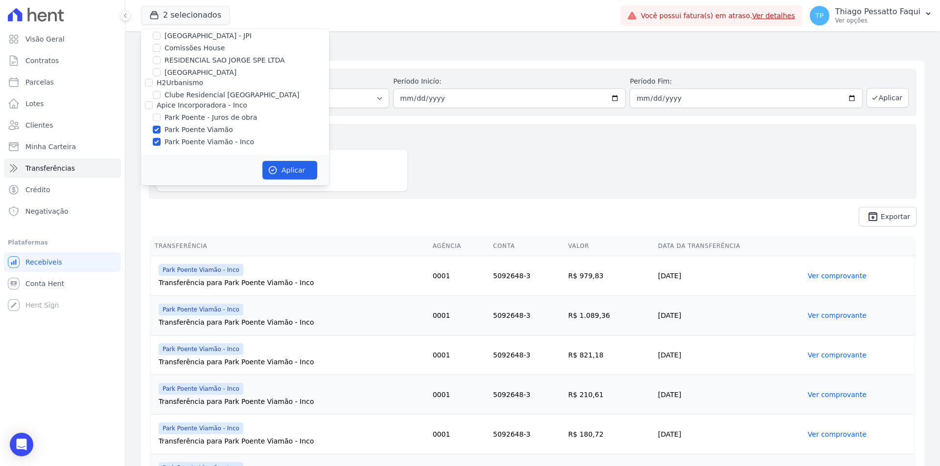
click at [199, 129] on label "Park Poente Viamão" at bounding box center [198, 130] width 69 height 10
click at [161, 129] on input "Park Poente Viamão" at bounding box center [157, 130] width 8 height 8
checkbox input "false"
click at [287, 171] on button "Aplicar" at bounding box center [289, 170] width 55 height 19
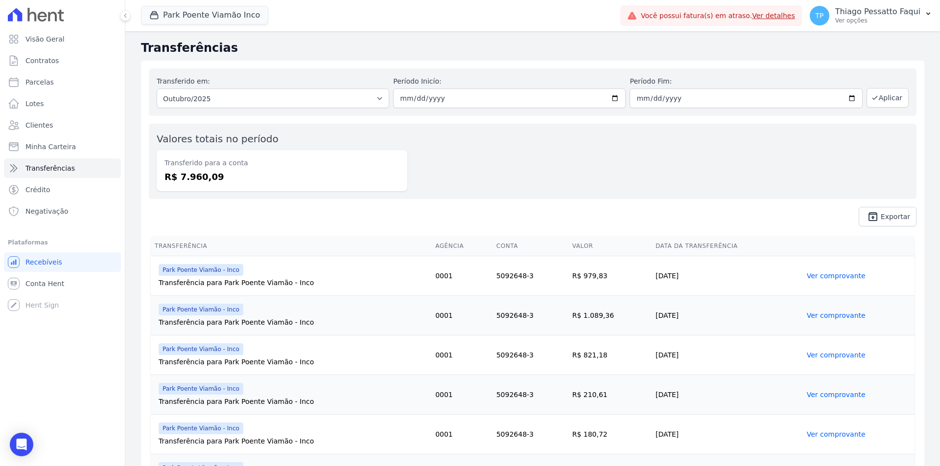
click at [757, 283] on td "01/10/2025" at bounding box center [726, 276] width 151 height 40
click at [671, 283] on td "01/10/2025" at bounding box center [726, 276] width 151 height 40
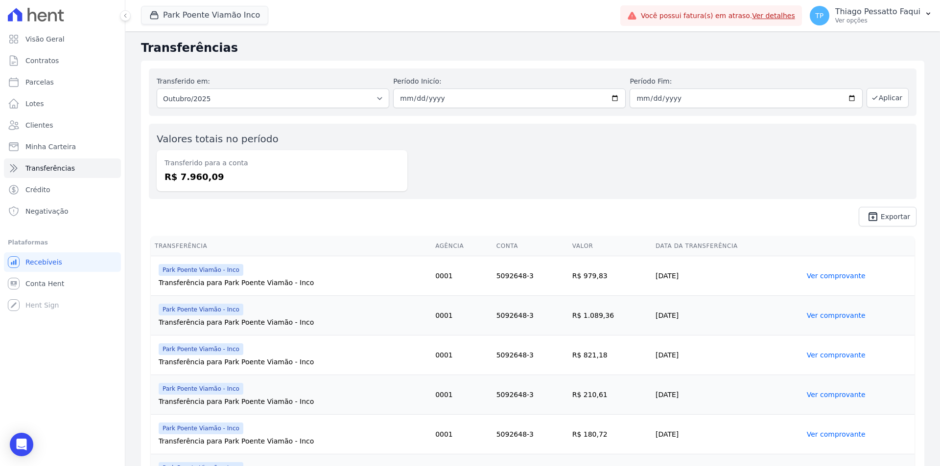
click at [386, 285] on div "Transferência para Park Poente Viamão - Inco" at bounding box center [293, 283] width 269 height 10
click at [219, 17] on button "Park Poente Viamão Inco" at bounding box center [204, 15] width 127 height 19
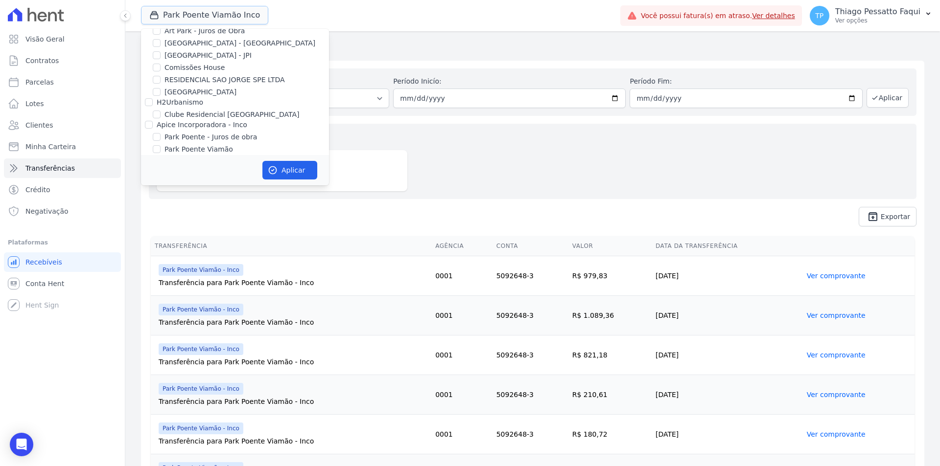
scroll to position [43, 0]
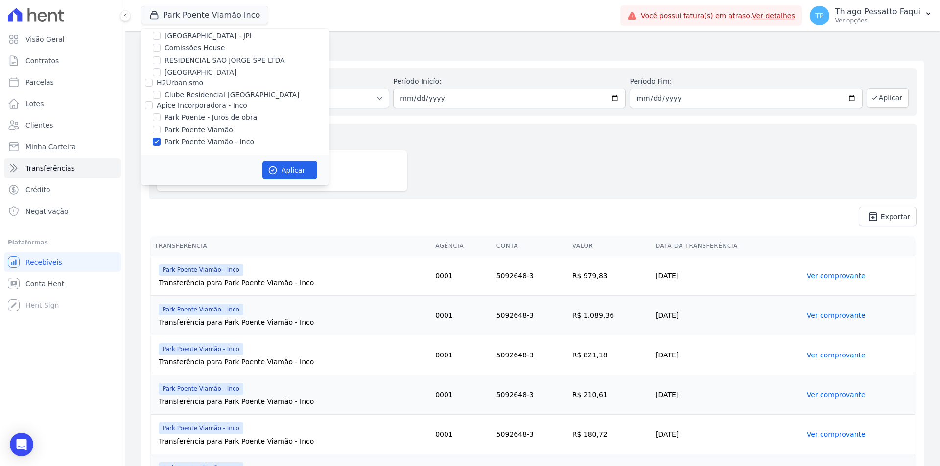
click at [220, 143] on label "Park Poente Viamão - Inco" at bounding box center [209, 142] width 90 height 10
click at [161, 143] on input "Park Poente Viamão - Inco" at bounding box center [157, 142] width 8 height 8
checkbox input "false"
click at [212, 130] on label "Park Poente Viamão" at bounding box center [198, 130] width 69 height 10
click at [161, 130] on input "Park Poente Viamão" at bounding box center [157, 130] width 8 height 8
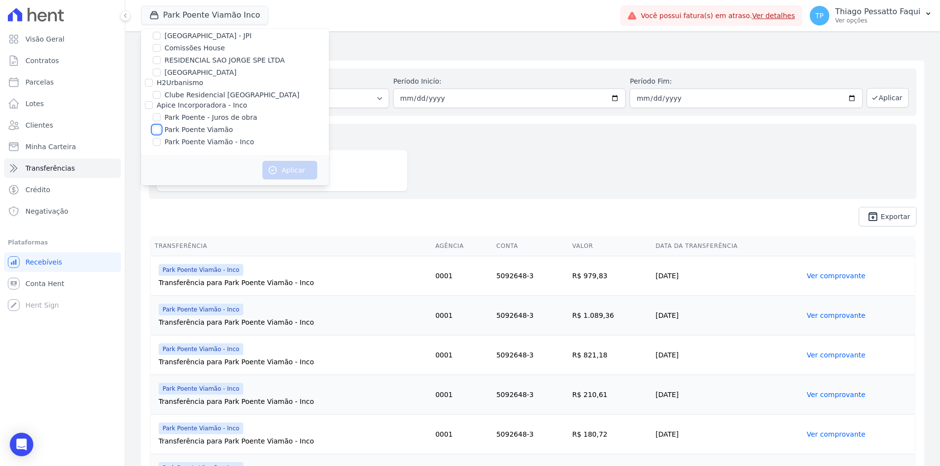
checkbox input "true"
click at [290, 171] on button "Aplicar" at bounding box center [289, 170] width 55 height 19
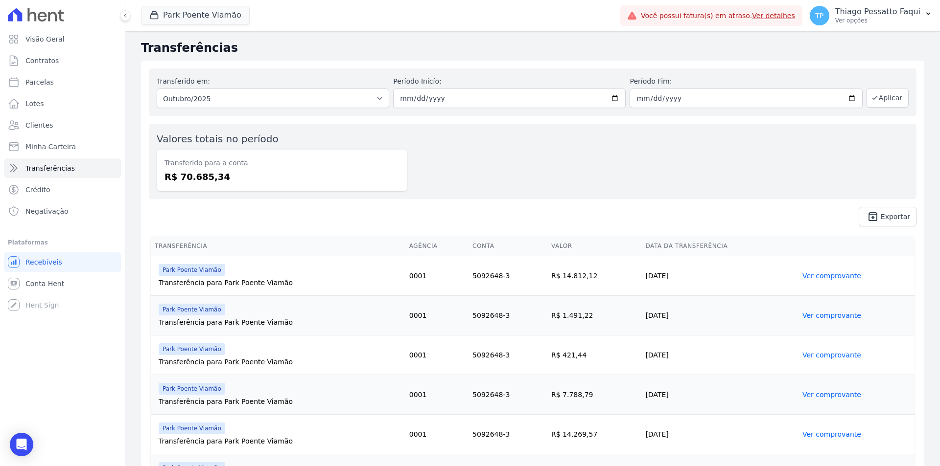
click at [512, 279] on td "5092648-3" at bounding box center [507, 276] width 79 height 40
click at [859, 22] on p "Ver opções" at bounding box center [877, 21] width 85 height 8
click at [857, 46] on link "Perfil do empreendimento" at bounding box center [876, 42] width 125 height 18
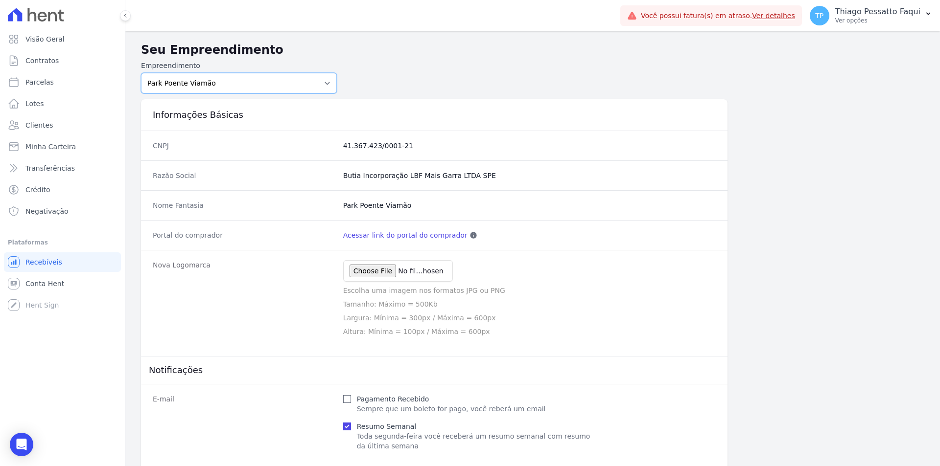
click at [198, 79] on select "Art Park - Juros de Obra Arty Park - Gravatai Arty Park - JPI Clube Residencial…" at bounding box center [239, 83] width 196 height 21
select select "2c7991d1-a282-4fea-a459-1f134b82c114"
click at [141, 73] on select "Art Park - Juros de Obra Arty Park - Gravatai Arty Park - JPI Clube Residencial…" at bounding box center [239, 83] width 196 height 21
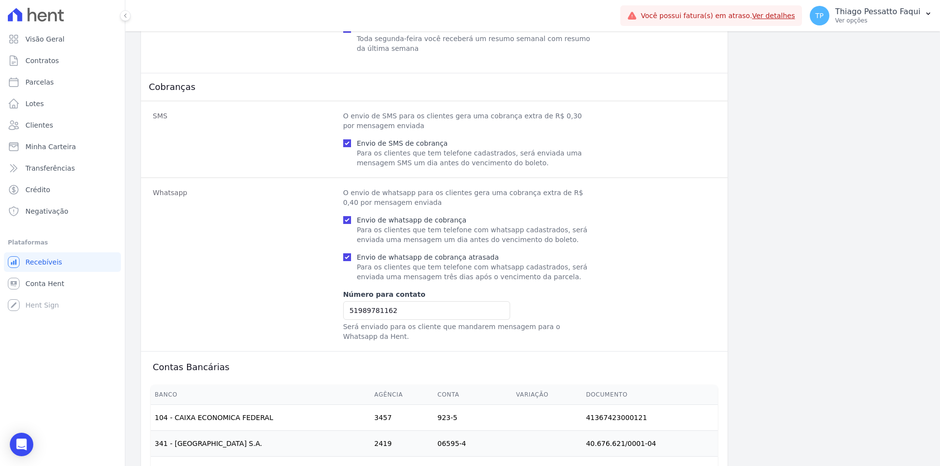
scroll to position [663, 0]
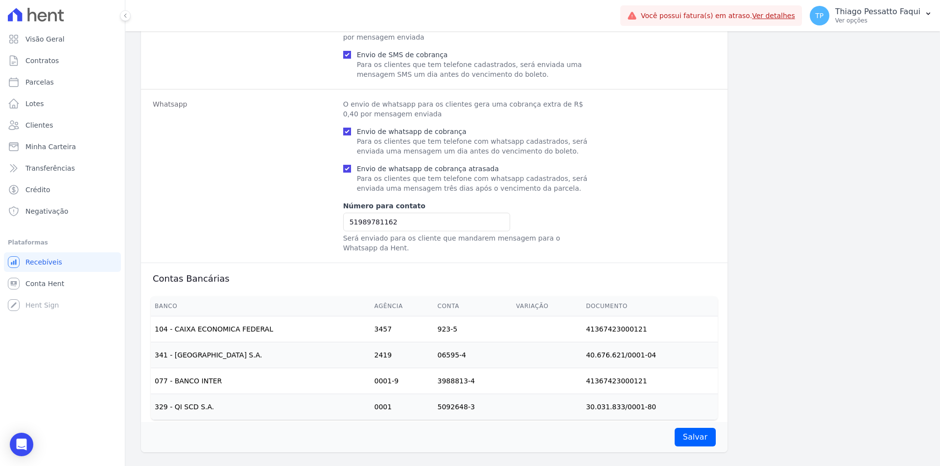
click at [456, 394] on td "5092648-3" at bounding box center [473, 407] width 79 height 26
click at [43, 12] on icon at bounding box center [42, 17] width 9 height 10
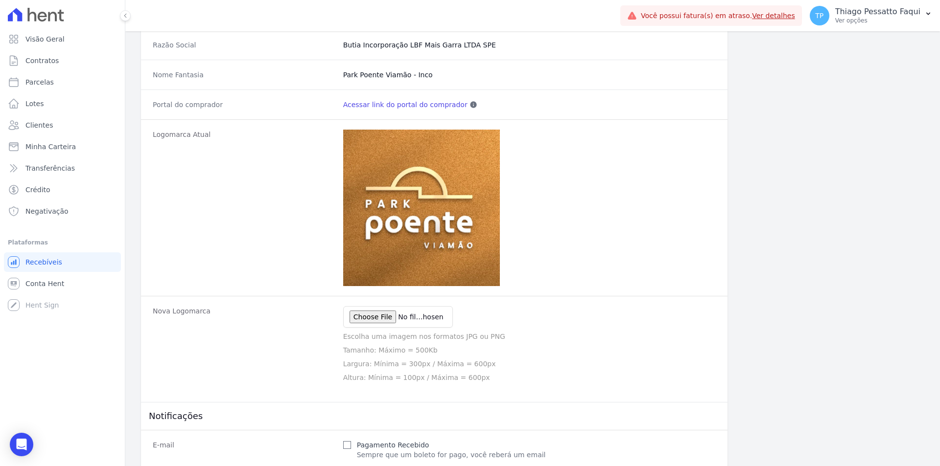
scroll to position [0, 0]
